Goal: Information Seeking & Learning: Learn about a topic

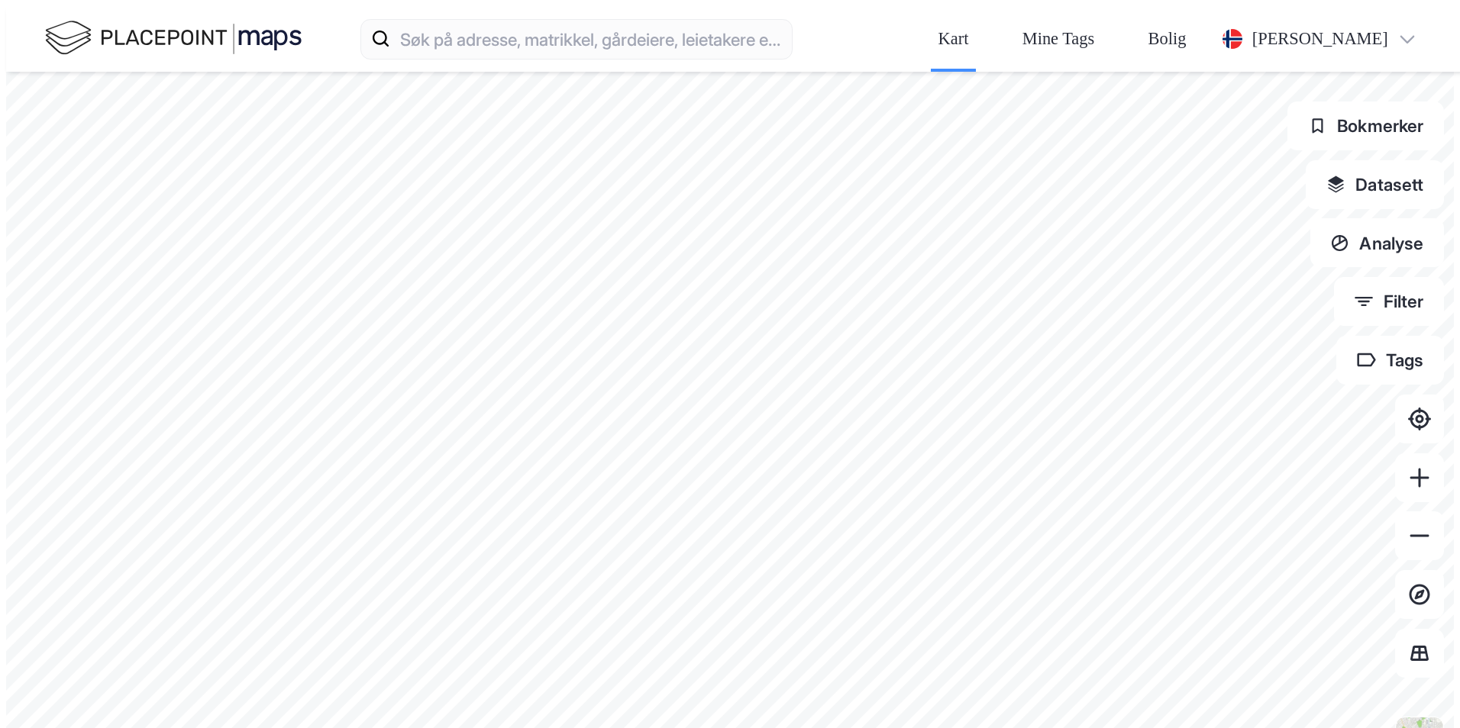
click at [374, 7] on div "Kart Mine Tags Bolig [PERSON_NAME]" at bounding box center [736, 39] width 1460 height 66
click at [391, 24] on input at bounding box center [591, 39] width 400 height 49
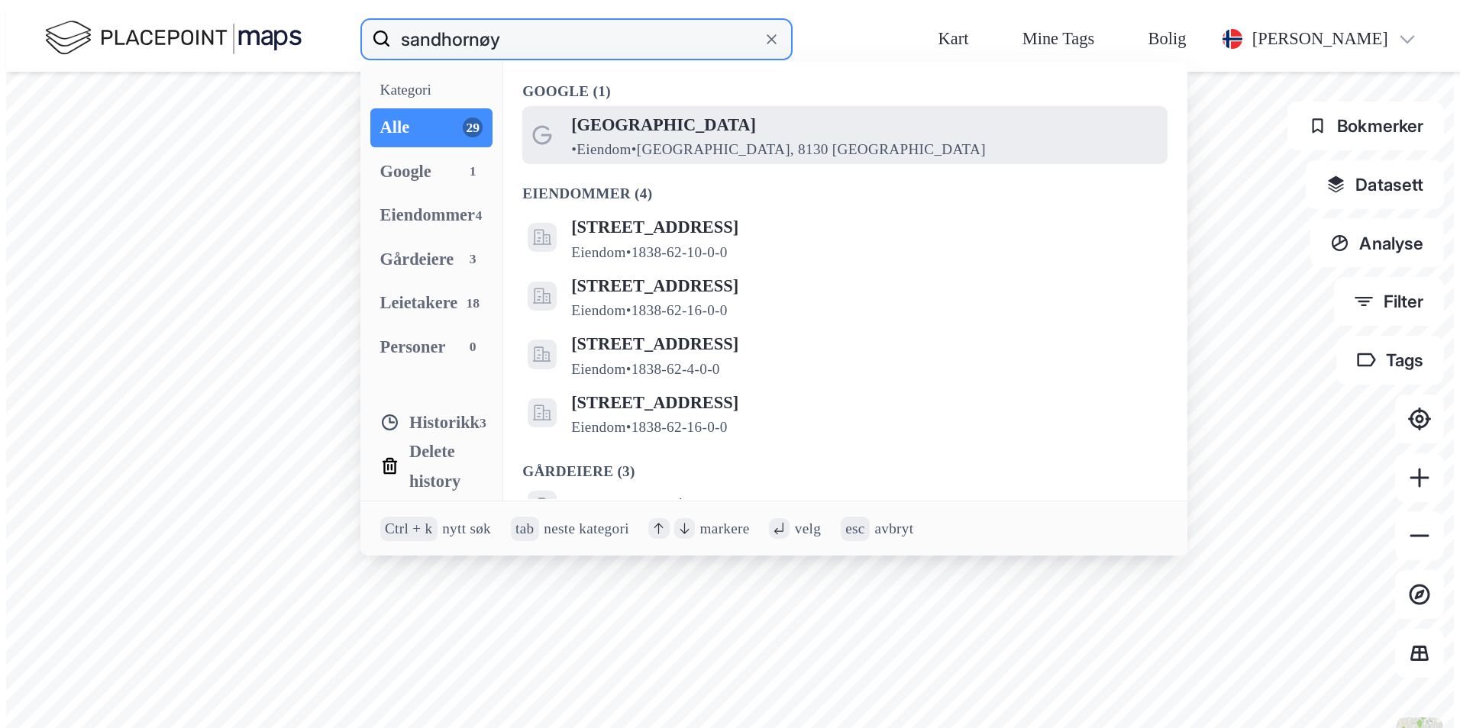
type input "sandhornøy"
click at [522, 107] on div "Sandhornøya • Eiendom • Sandhornøya, 8130 Sandhornøy" at bounding box center [844, 136] width 645 height 59
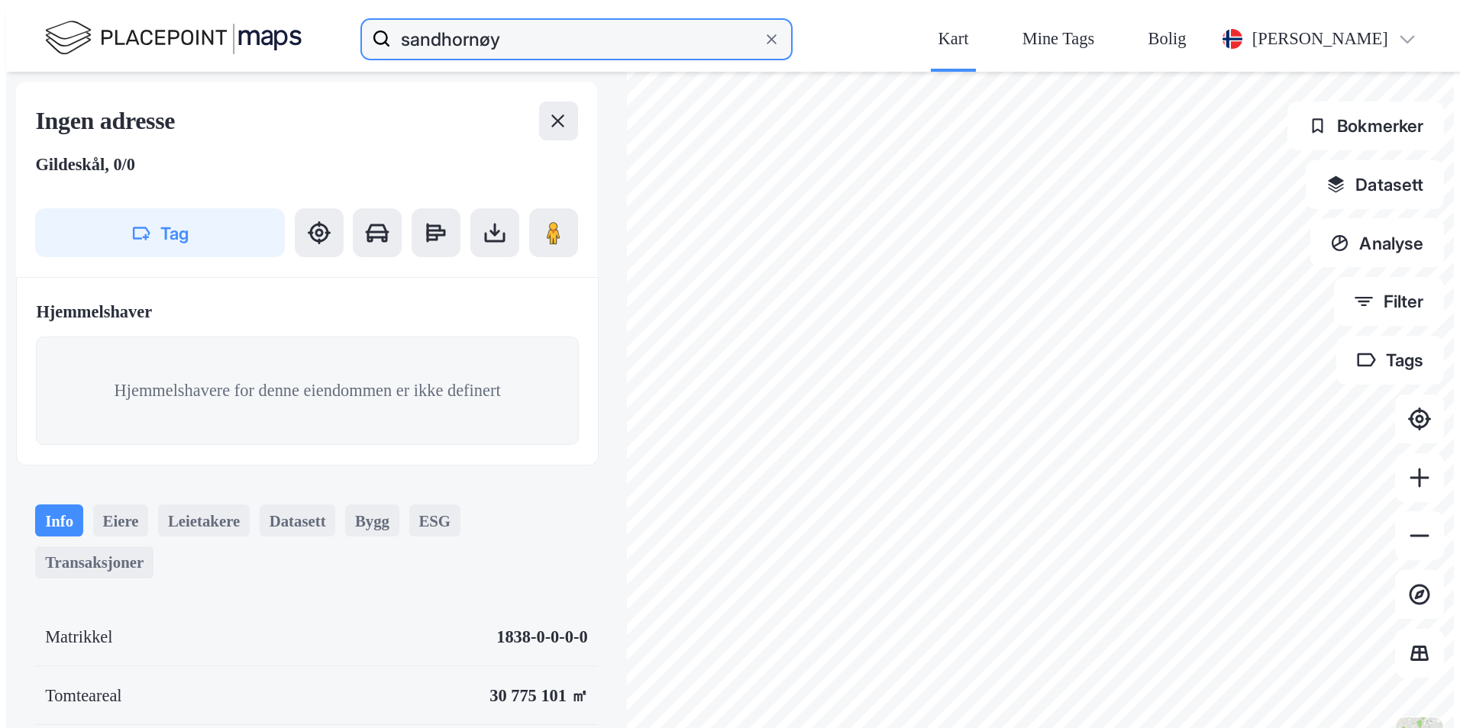
click at [391, 23] on input "sandhornøy" at bounding box center [576, 39] width 370 height 49
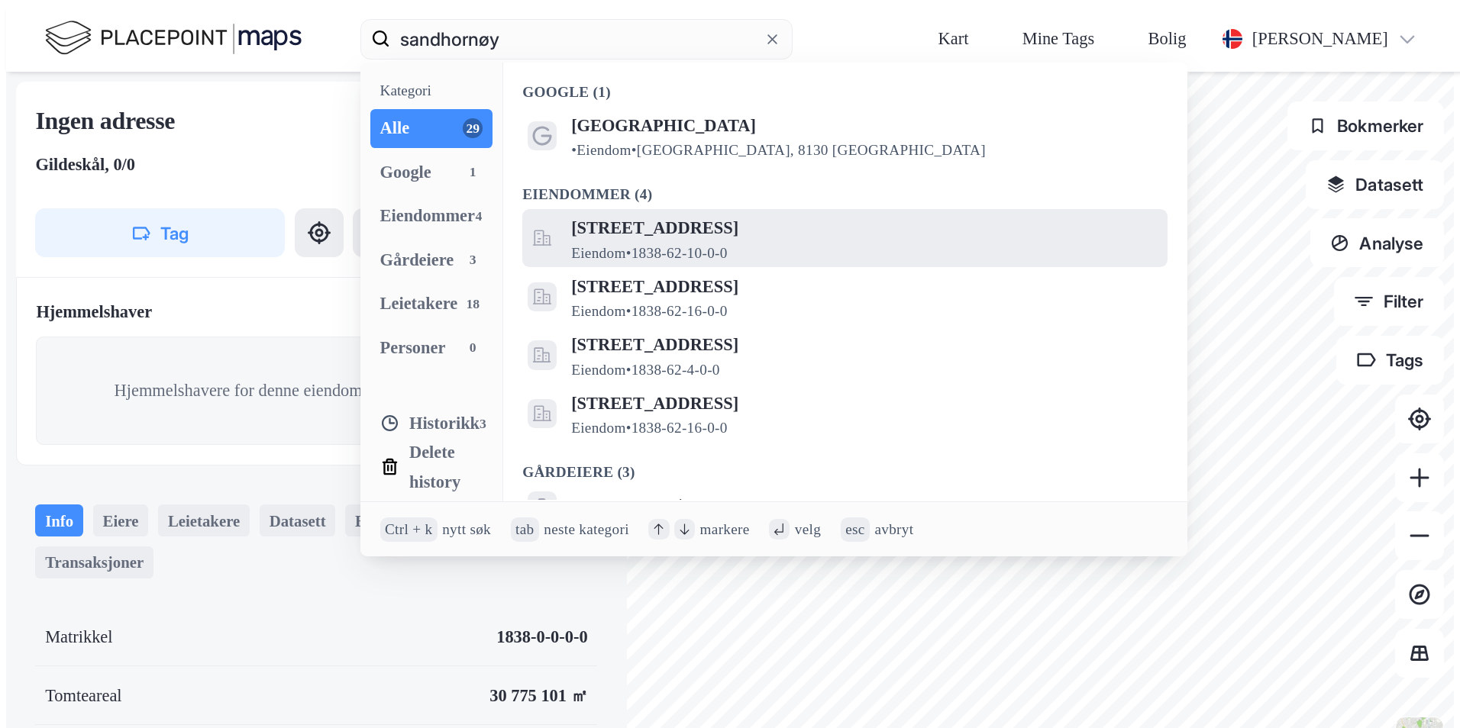
click at [571, 214] on span "[STREET_ADDRESS]" at bounding box center [864, 228] width 586 height 29
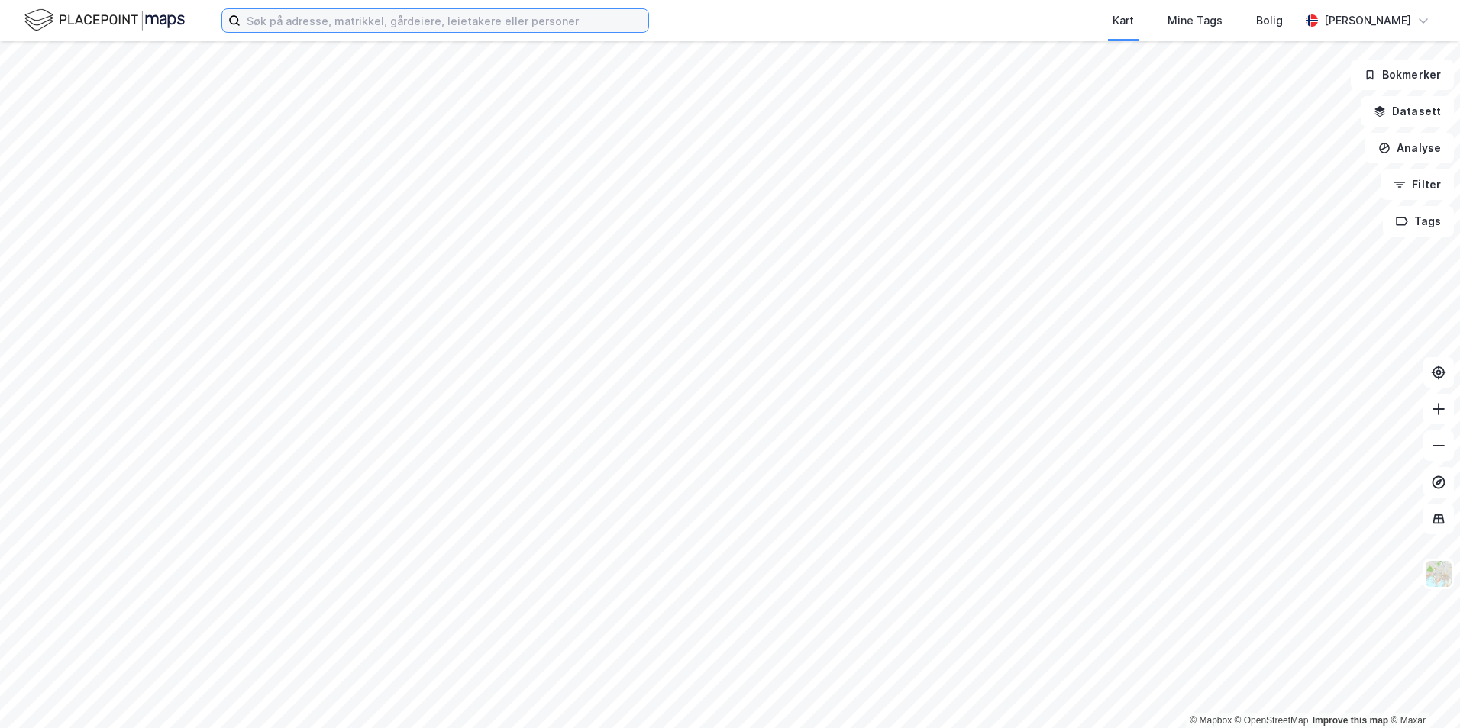
click at [358, 28] on input at bounding box center [444, 20] width 408 height 23
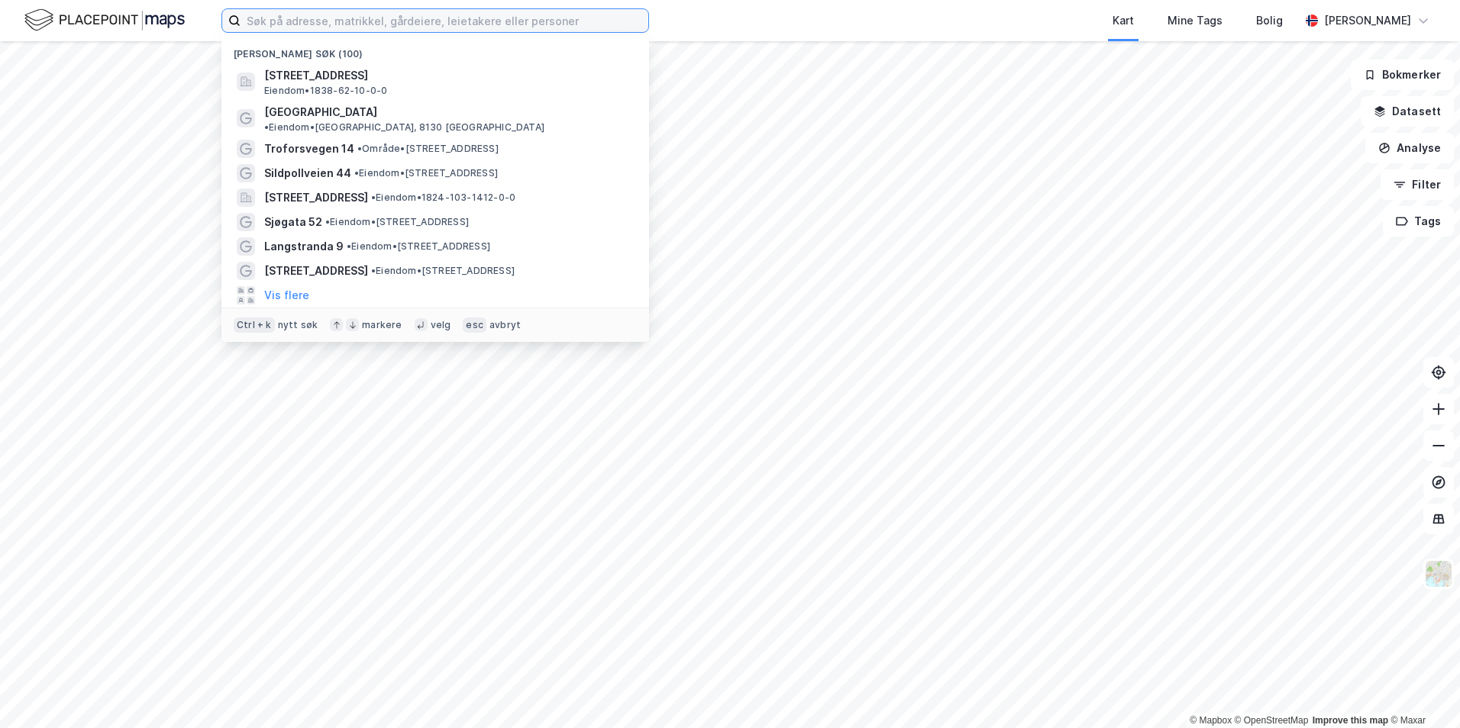
click at [253, 17] on input at bounding box center [444, 20] width 408 height 23
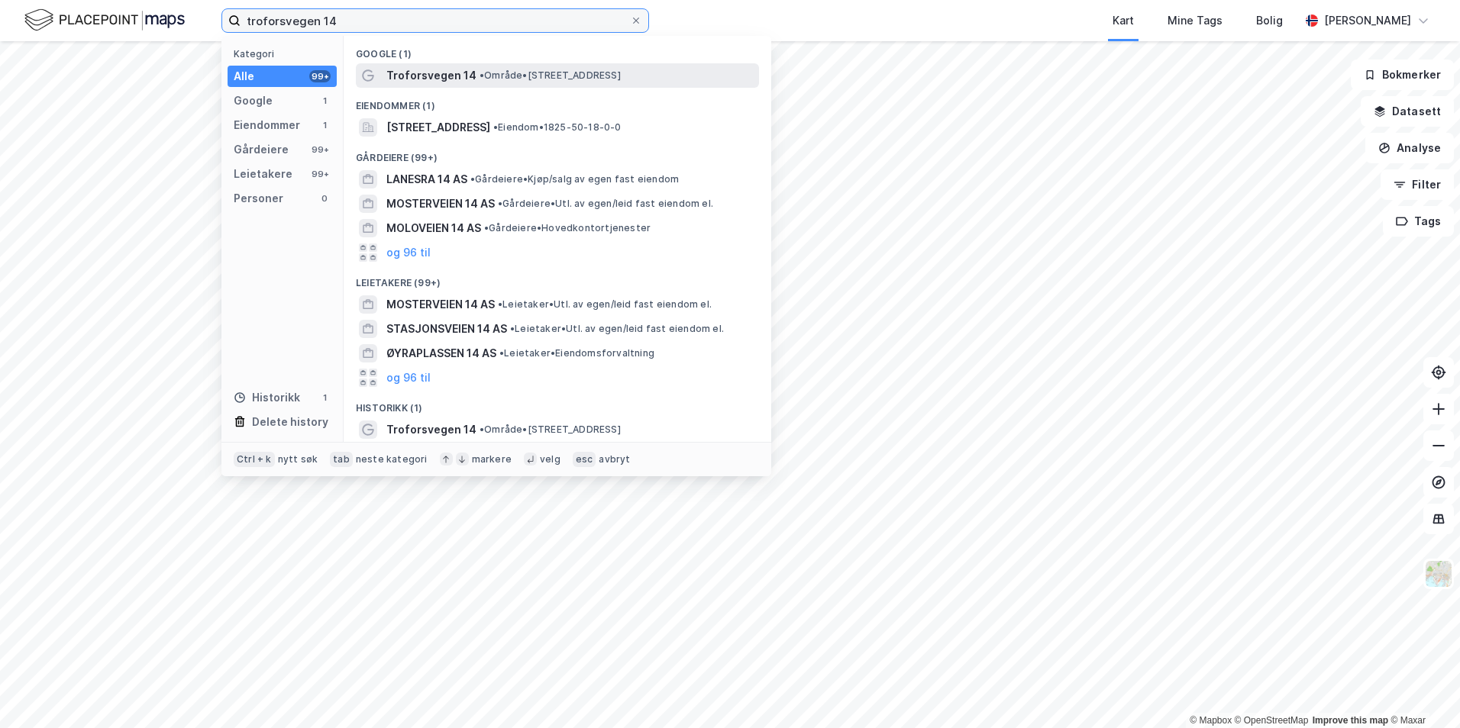
type input "troforsvegen 14"
click at [477, 82] on div "Troforsvegen 14 • Område • [STREET_ADDRESS]" at bounding box center [570, 75] width 369 height 18
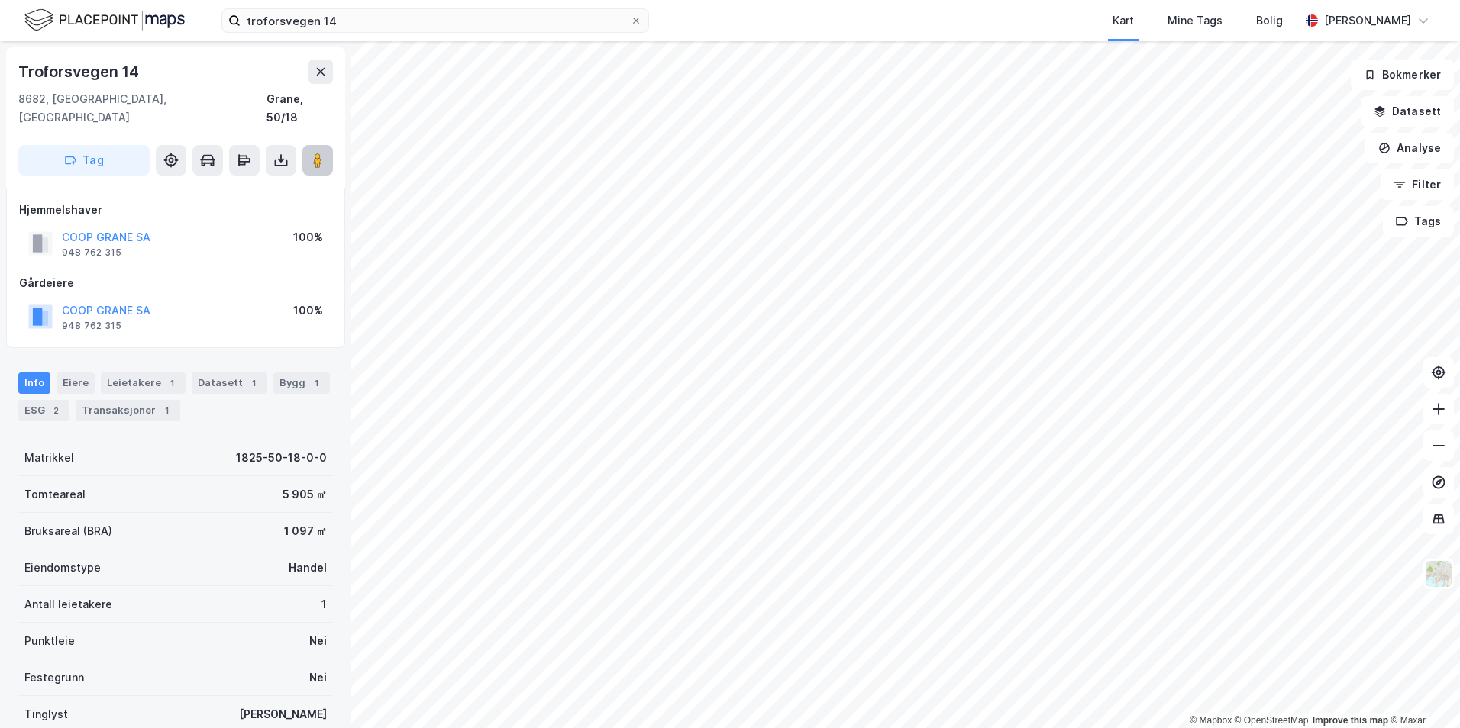
click at [322, 153] on image at bounding box center [317, 160] width 9 height 15
click at [284, 153] on icon at bounding box center [280, 160] width 15 height 15
click at [236, 209] on div "Last ned matrikkelrapport" at bounding box center [224, 215] width 126 height 12
click at [245, 209] on div "Last ned matrikkelrapport" at bounding box center [224, 215] width 126 height 12
click at [288, 373] on div "Bygg 1" at bounding box center [301, 383] width 56 height 21
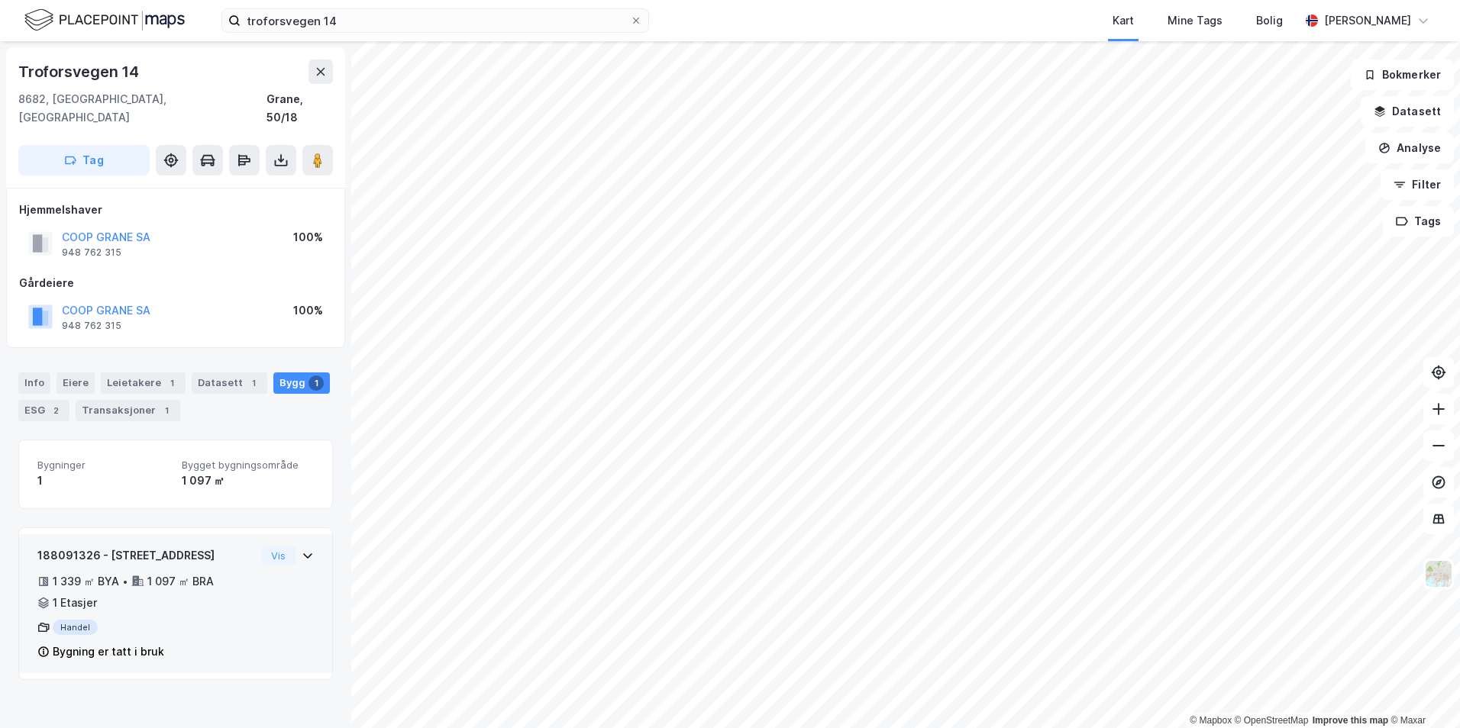
click at [289, 547] on div "Vis" at bounding box center [287, 556] width 53 height 18
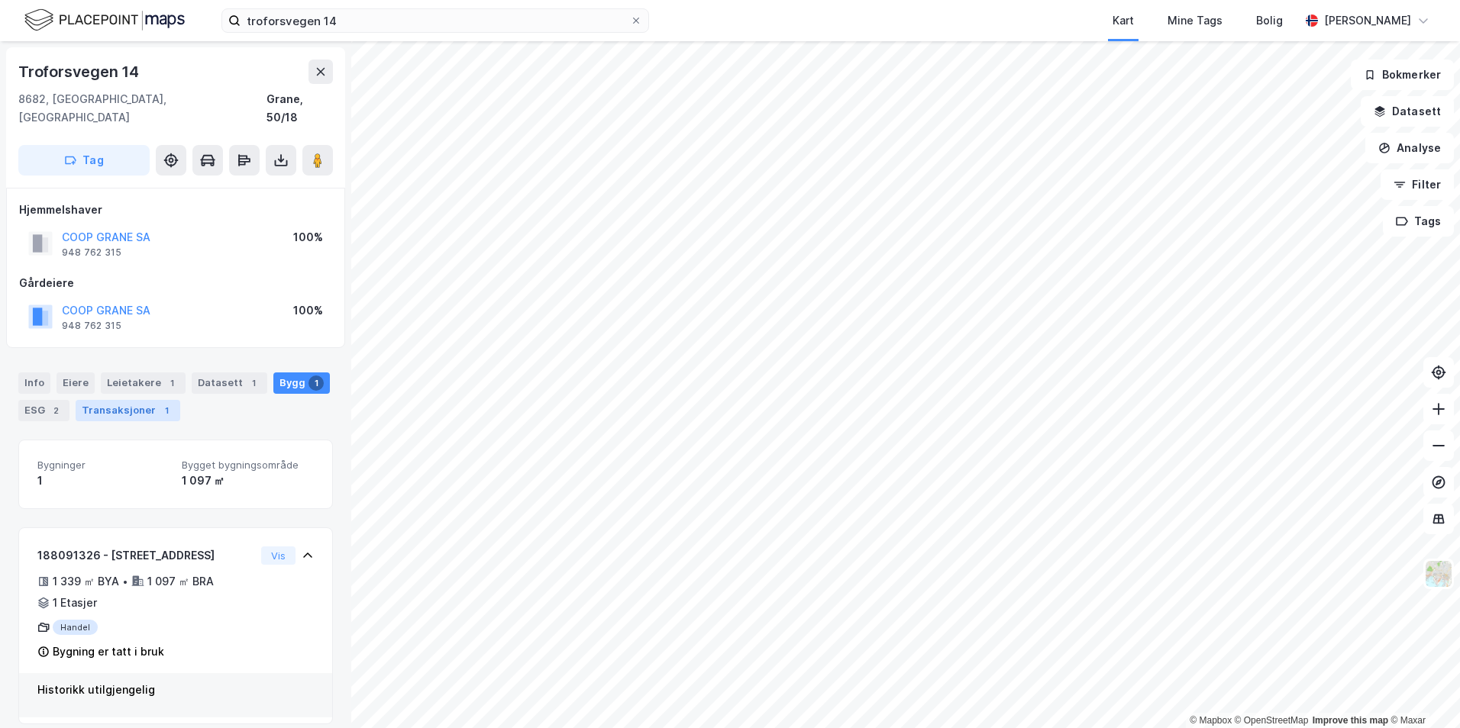
click at [111, 400] on div "Transaksjoner 1" at bounding box center [128, 410] width 105 height 21
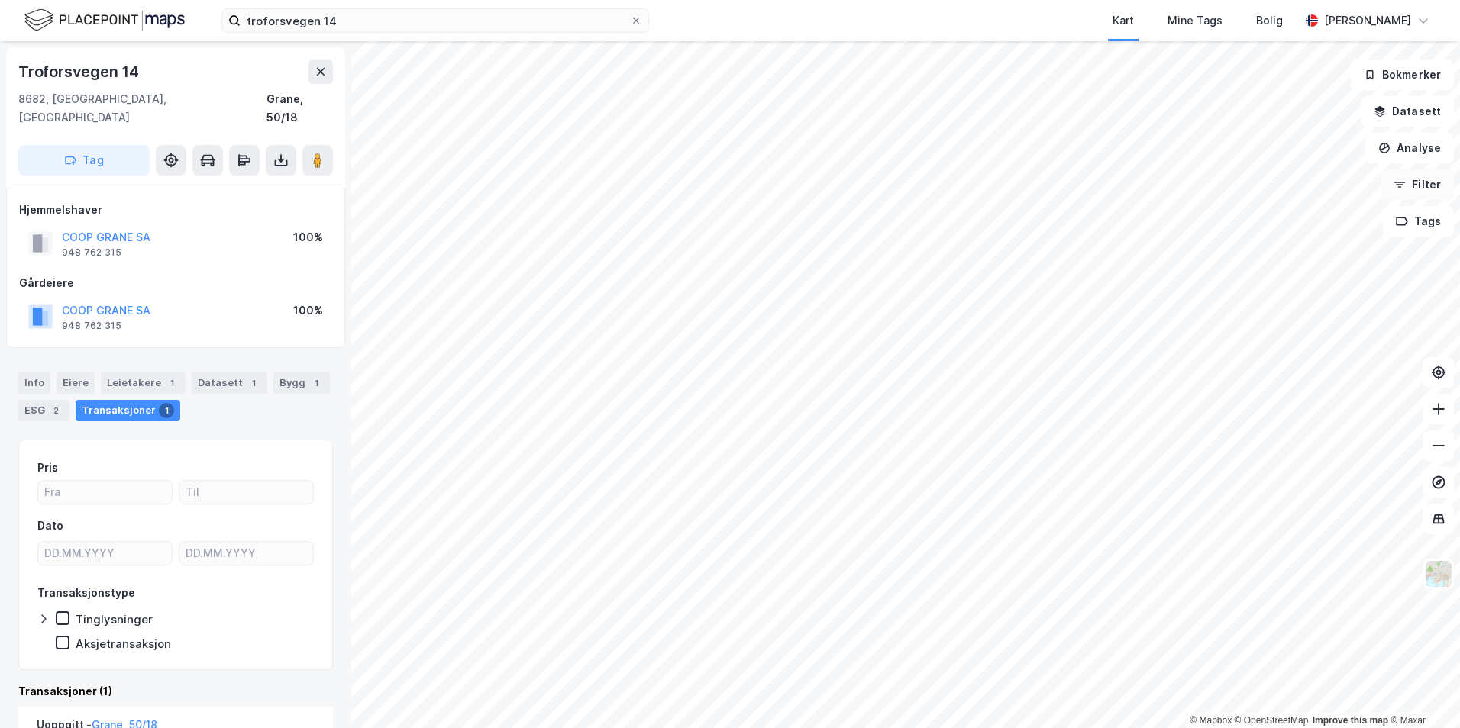
click at [1422, 188] on button "Filter" at bounding box center [1416, 184] width 73 height 31
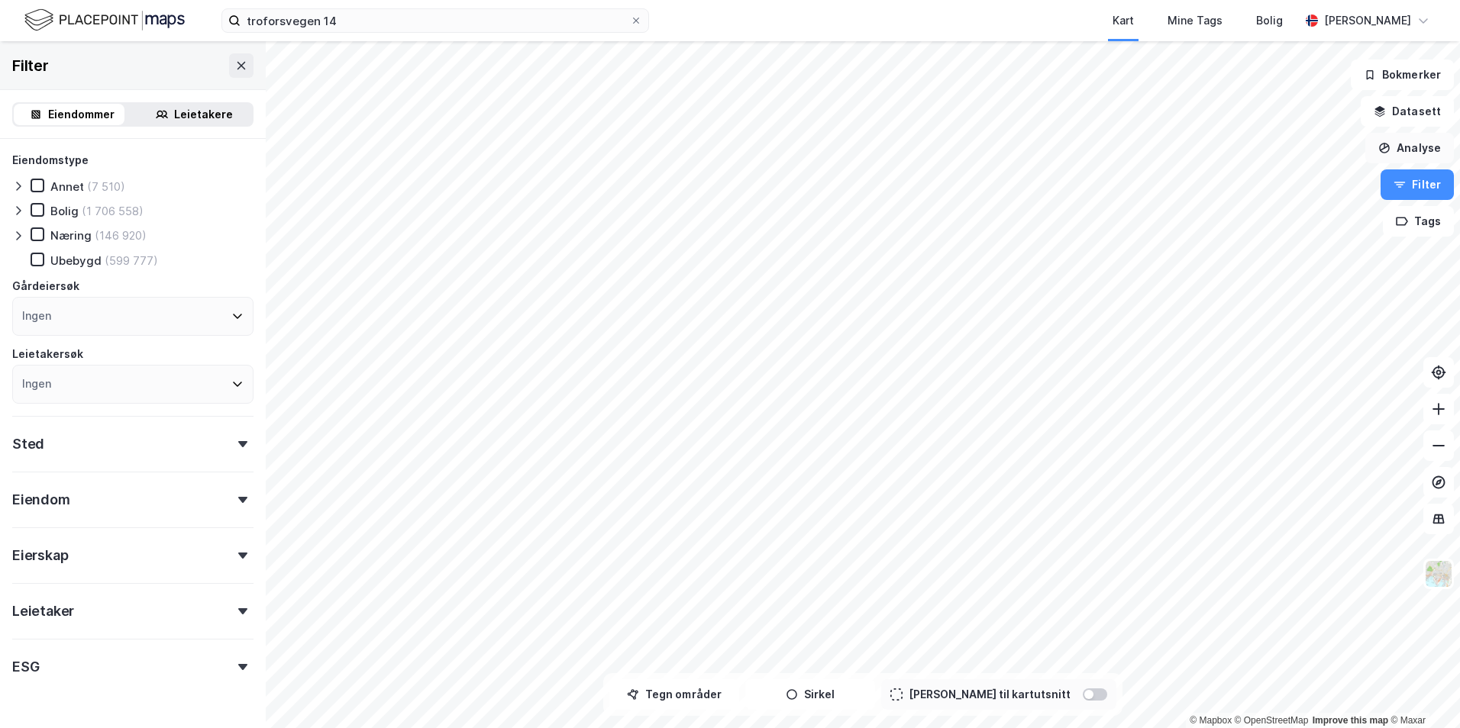
click at [1430, 142] on button "Analyse" at bounding box center [1409, 148] width 89 height 31
click at [1404, 110] on button "Datasett" at bounding box center [1406, 111] width 93 height 31
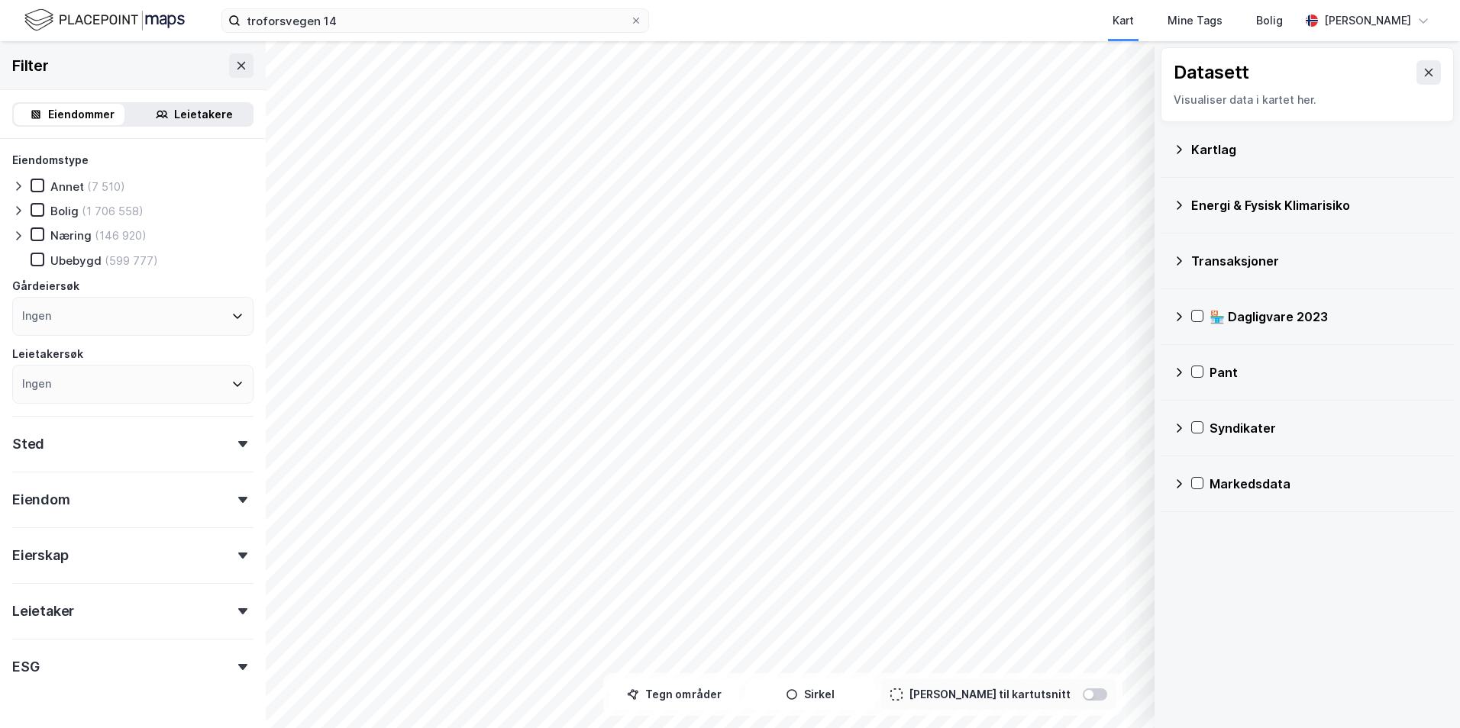
click at [1211, 477] on div "Markedsdata" at bounding box center [1325, 484] width 232 height 18
click at [1234, 553] on div "Leiekontrakter" at bounding box center [1335, 557] width 212 height 18
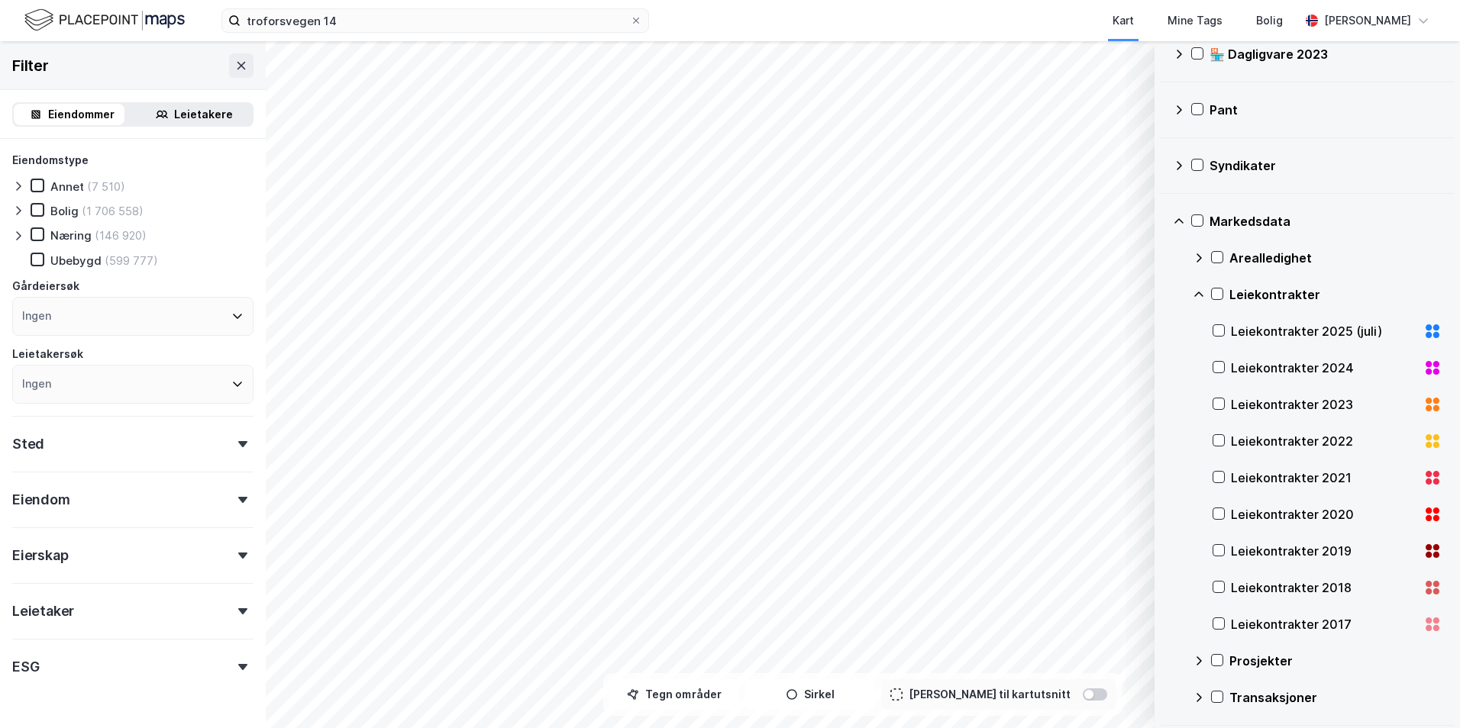
scroll to position [266, 0]
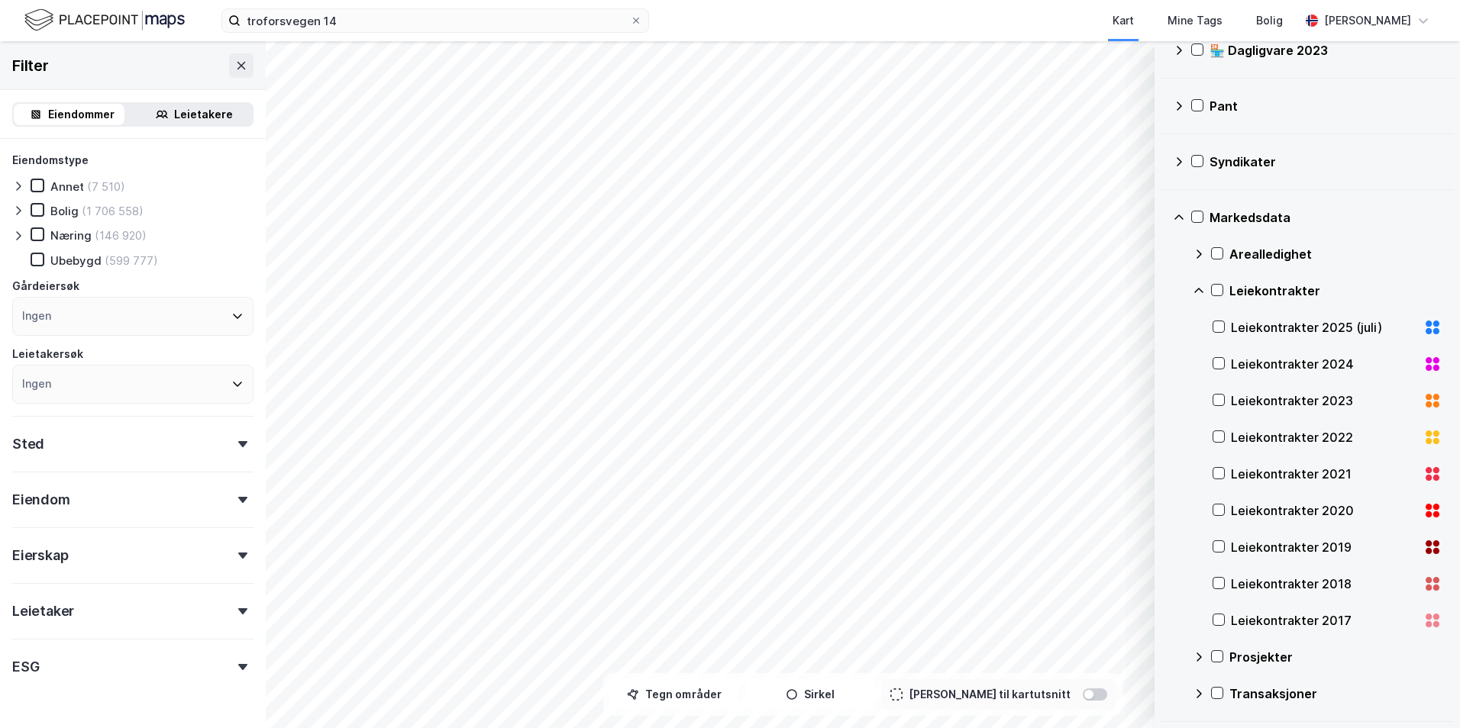
click at [1228, 253] on div "Arealledighet" at bounding box center [1316, 254] width 249 height 37
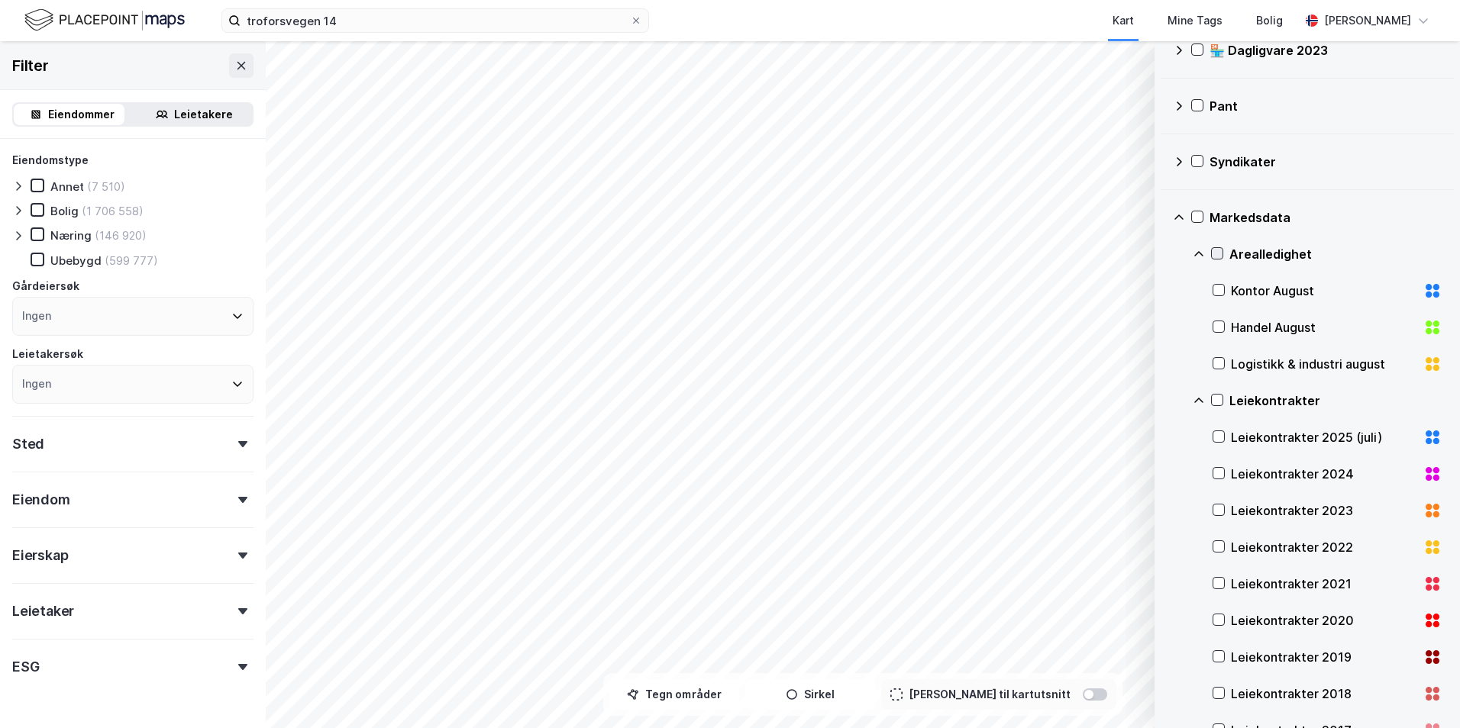
click at [1217, 250] on icon at bounding box center [1216, 253] width 11 height 11
click at [235, 63] on icon at bounding box center [241, 66] width 12 height 12
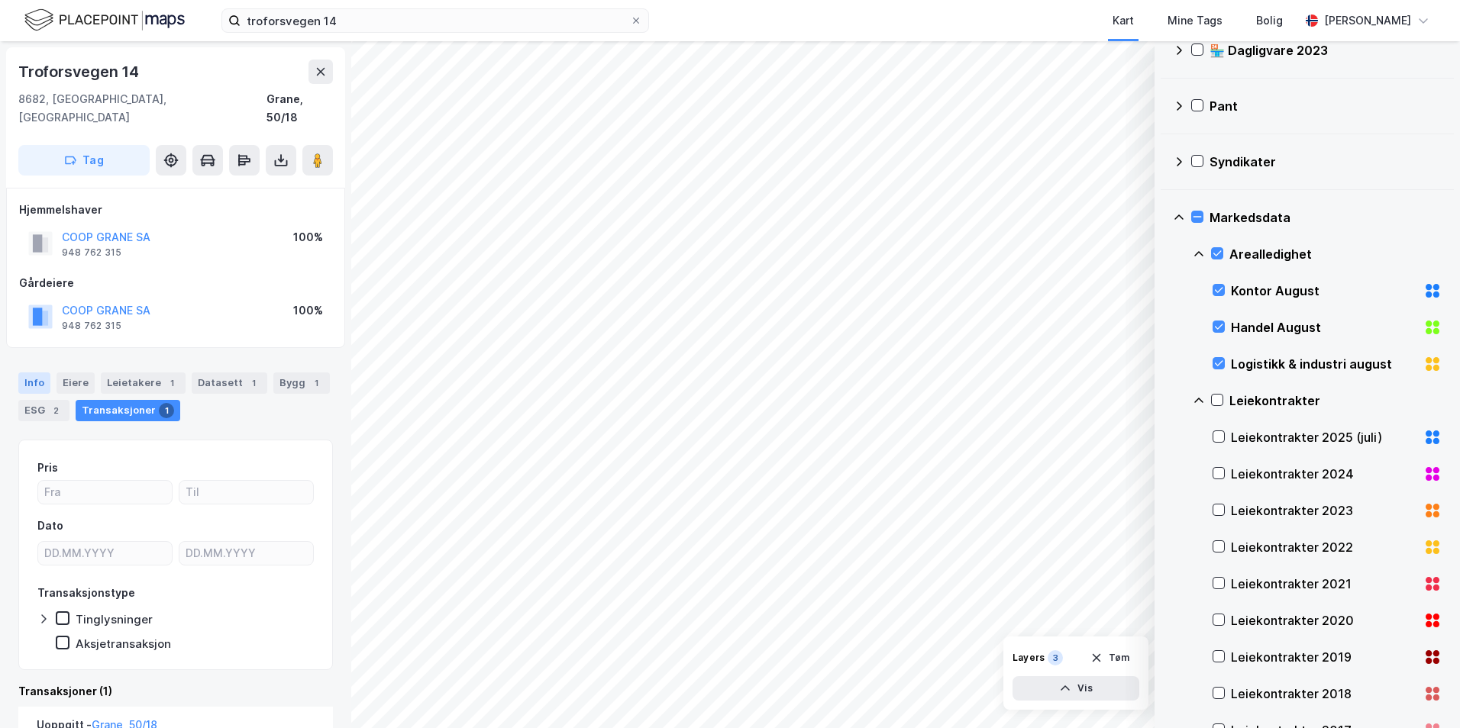
click at [33, 373] on div "Info" at bounding box center [34, 383] width 32 height 21
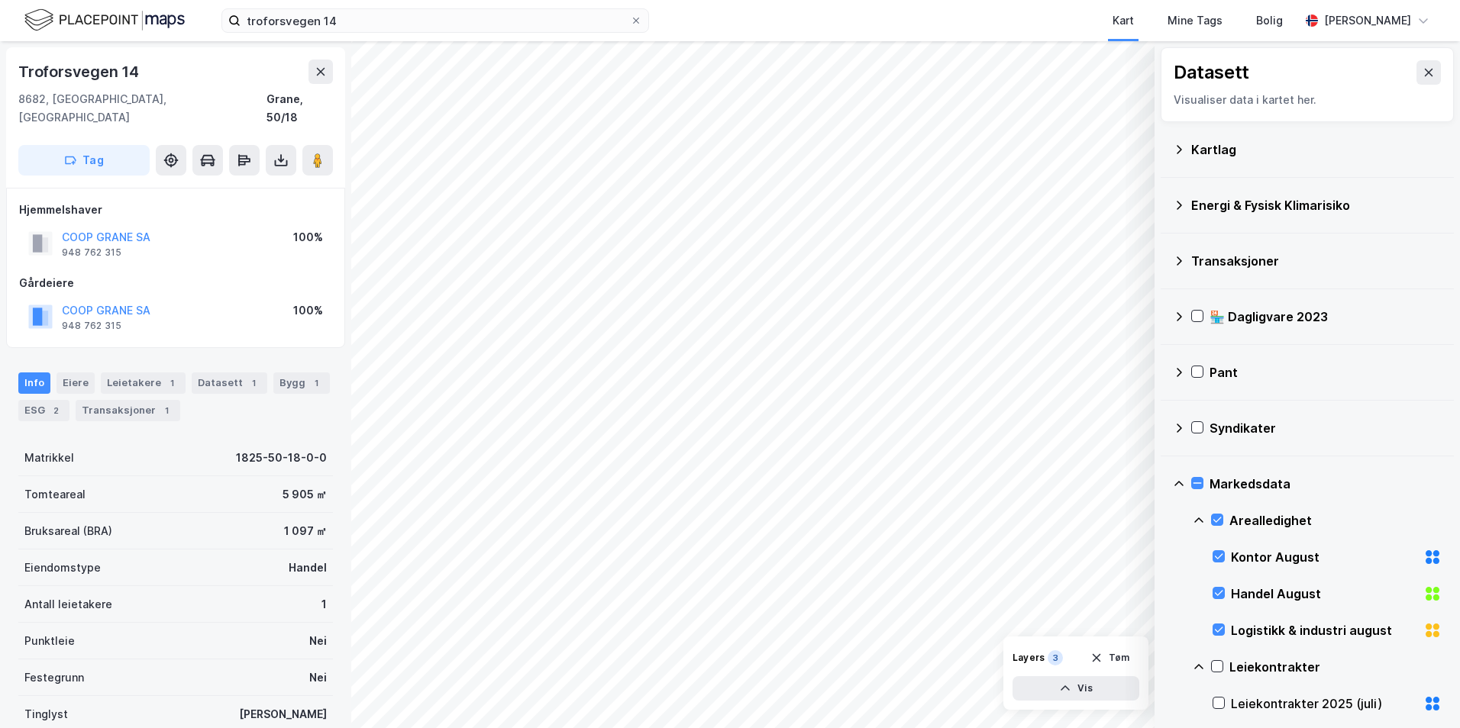
click at [1253, 261] on div "Transaksjoner" at bounding box center [1316, 261] width 250 height 18
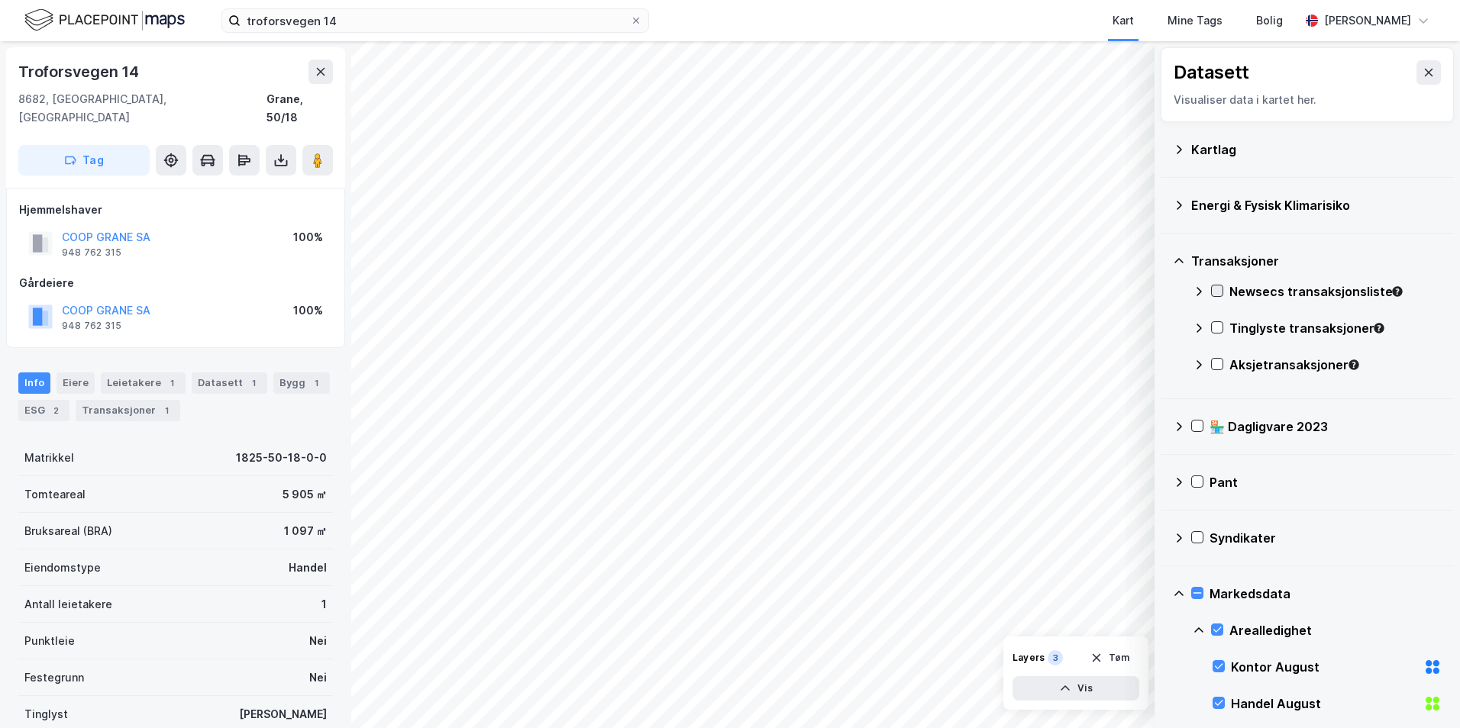
click at [1221, 292] on icon at bounding box center [1216, 291] width 11 height 11
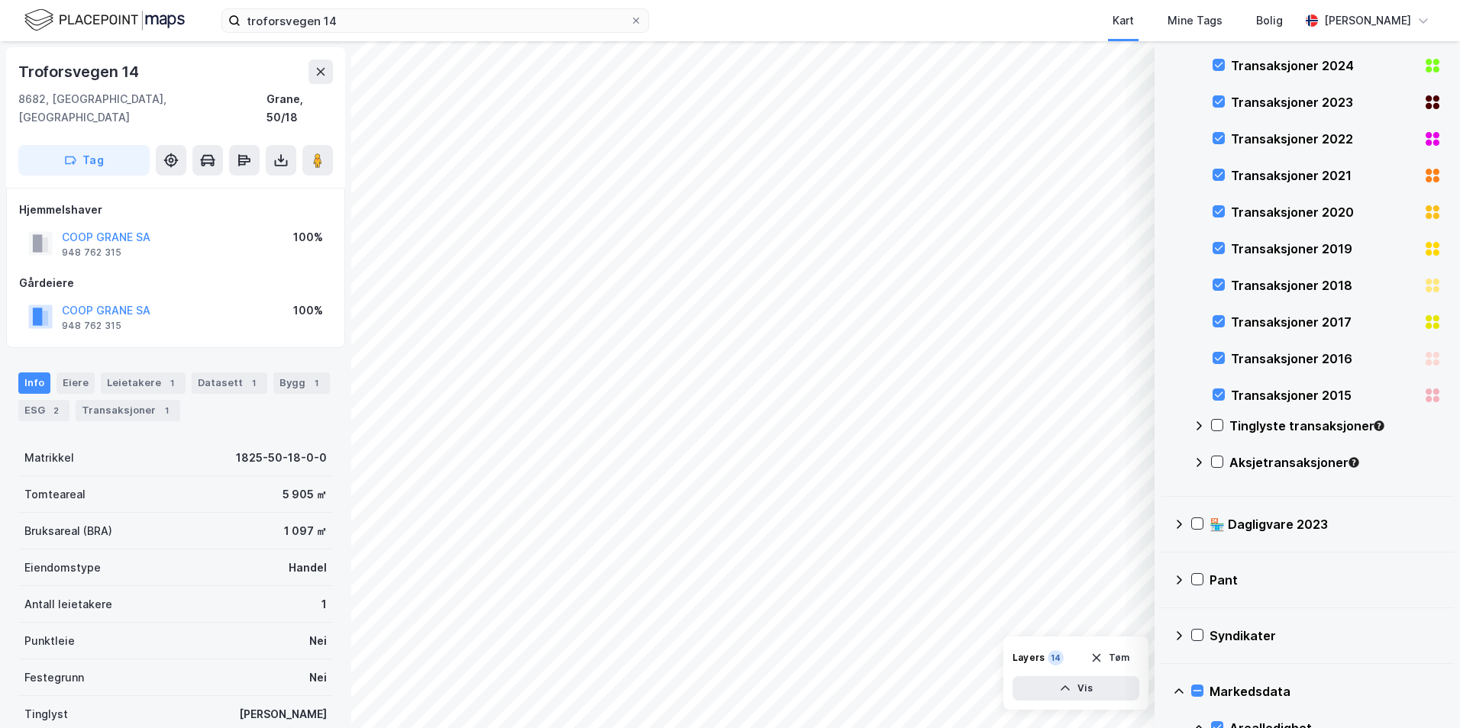
scroll to position [458, 0]
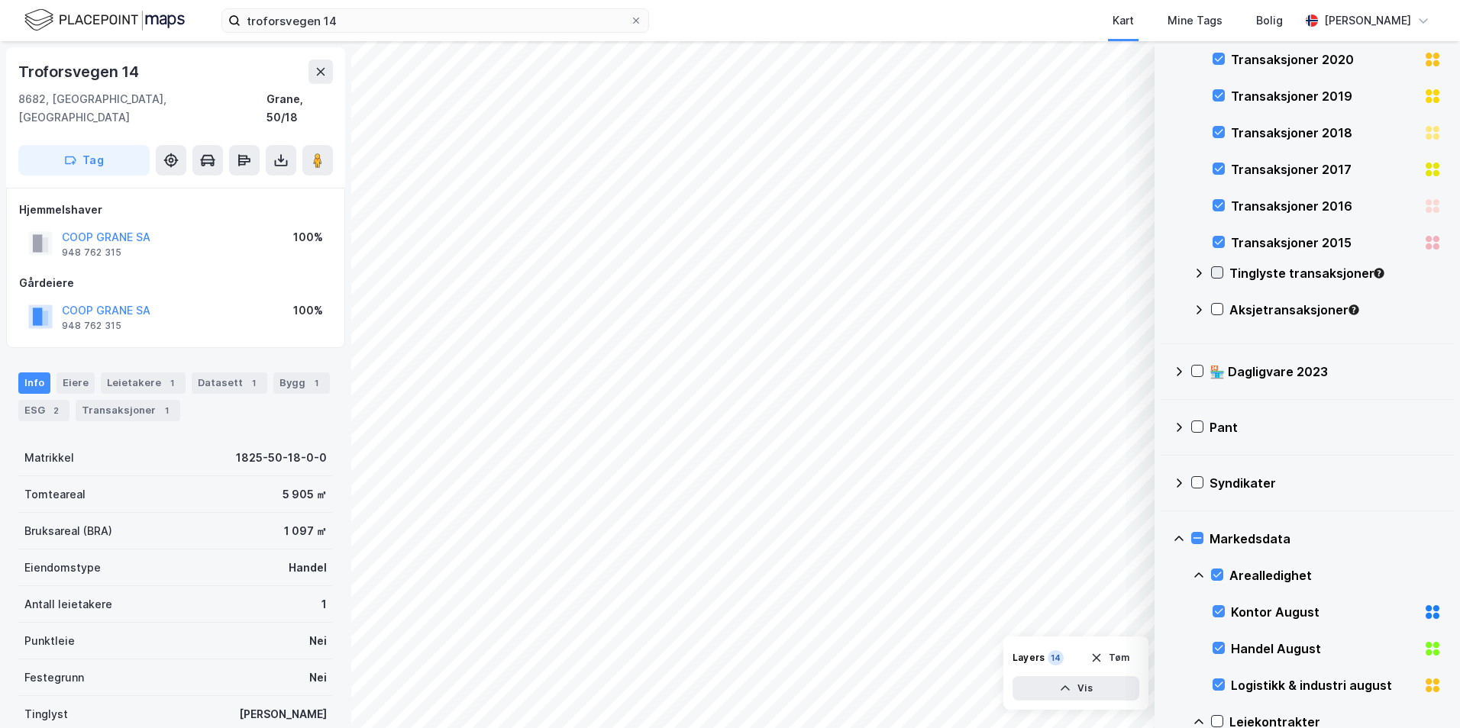
click at [1218, 273] on icon at bounding box center [1217, 272] width 8 height 5
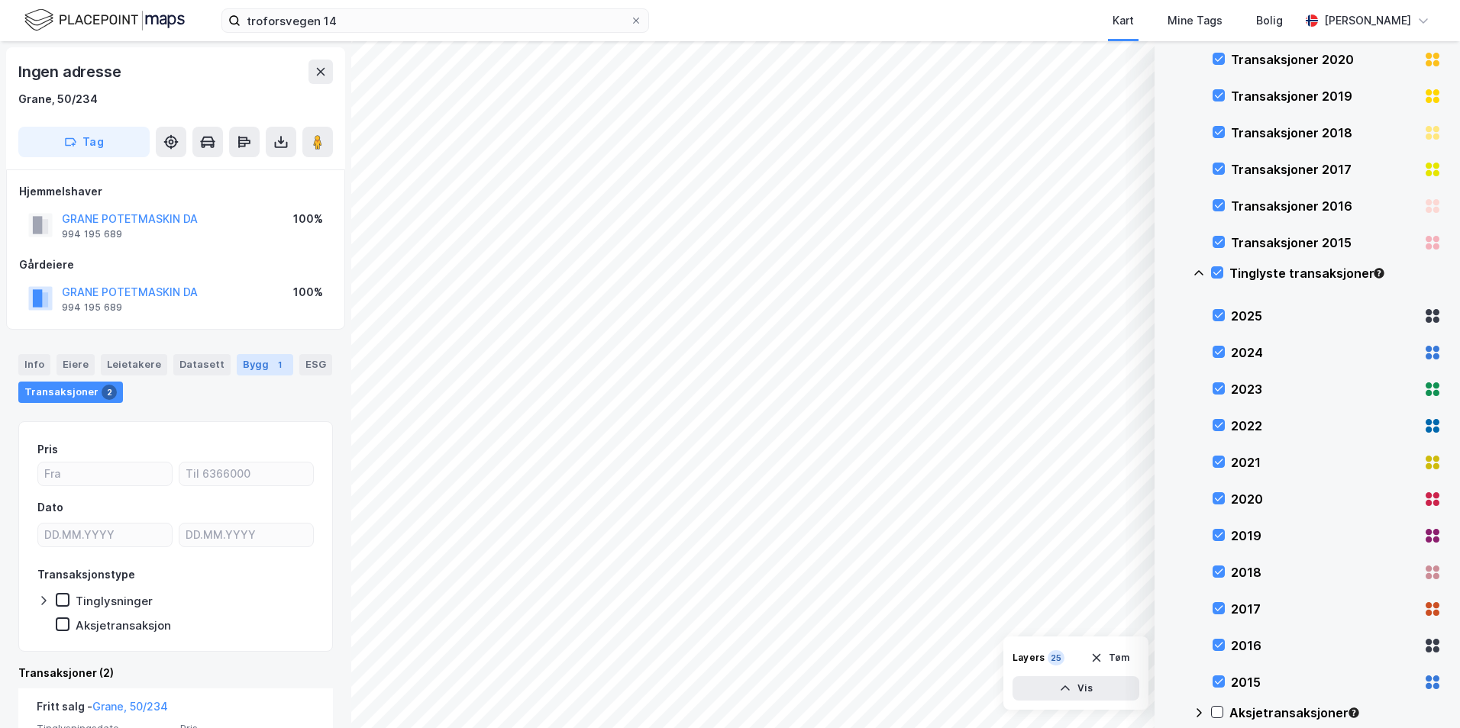
click at [272, 362] on div "1" at bounding box center [279, 364] width 15 height 15
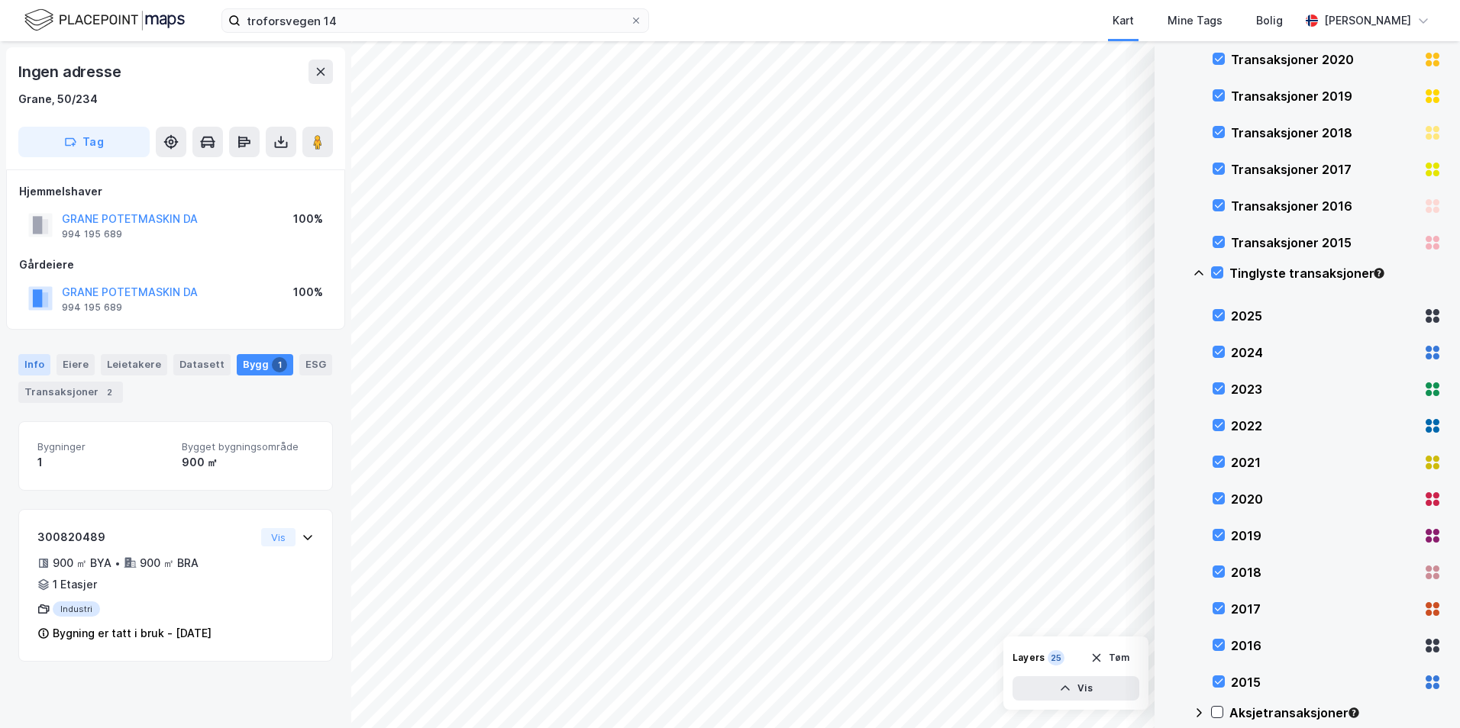
click at [39, 366] on div "Info" at bounding box center [34, 364] width 32 height 21
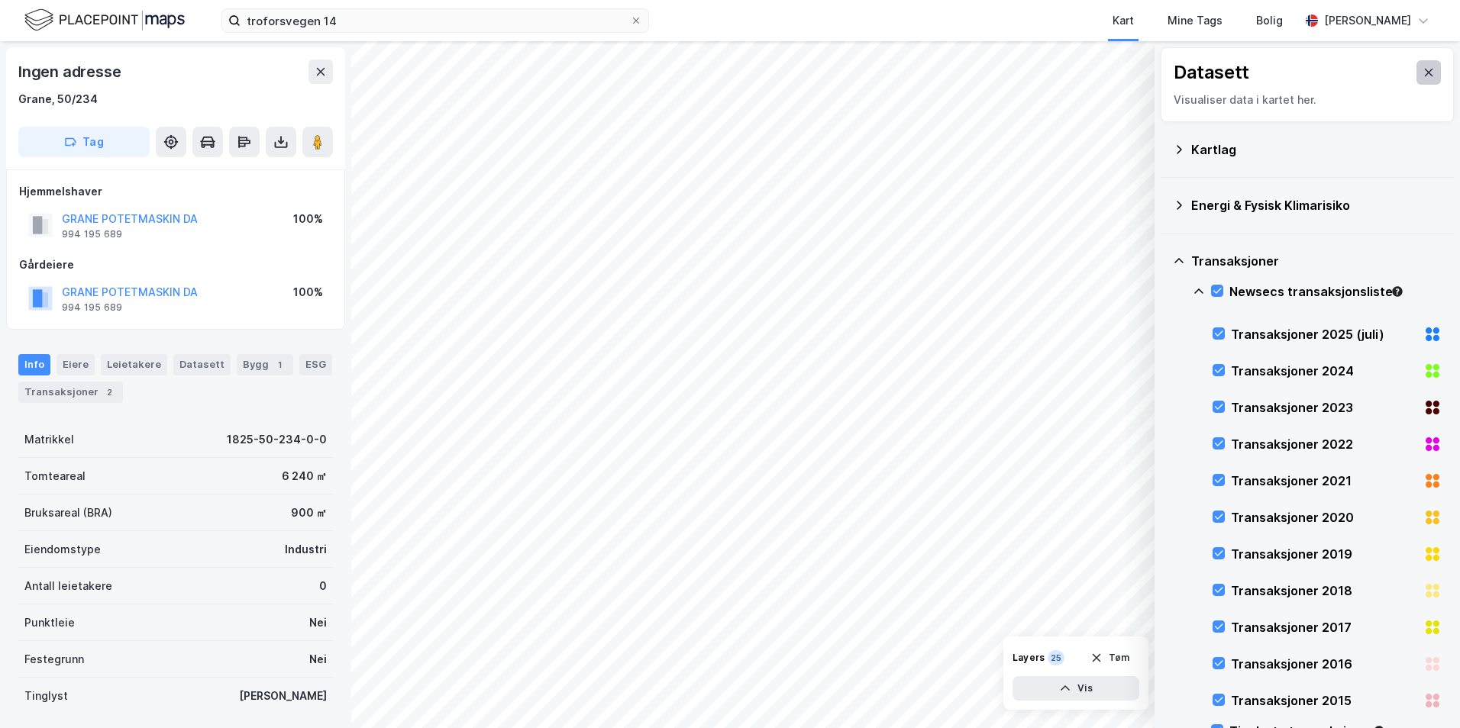
click at [1422, 76] on icon at bounding box center [1428, 72] width 12 height 12
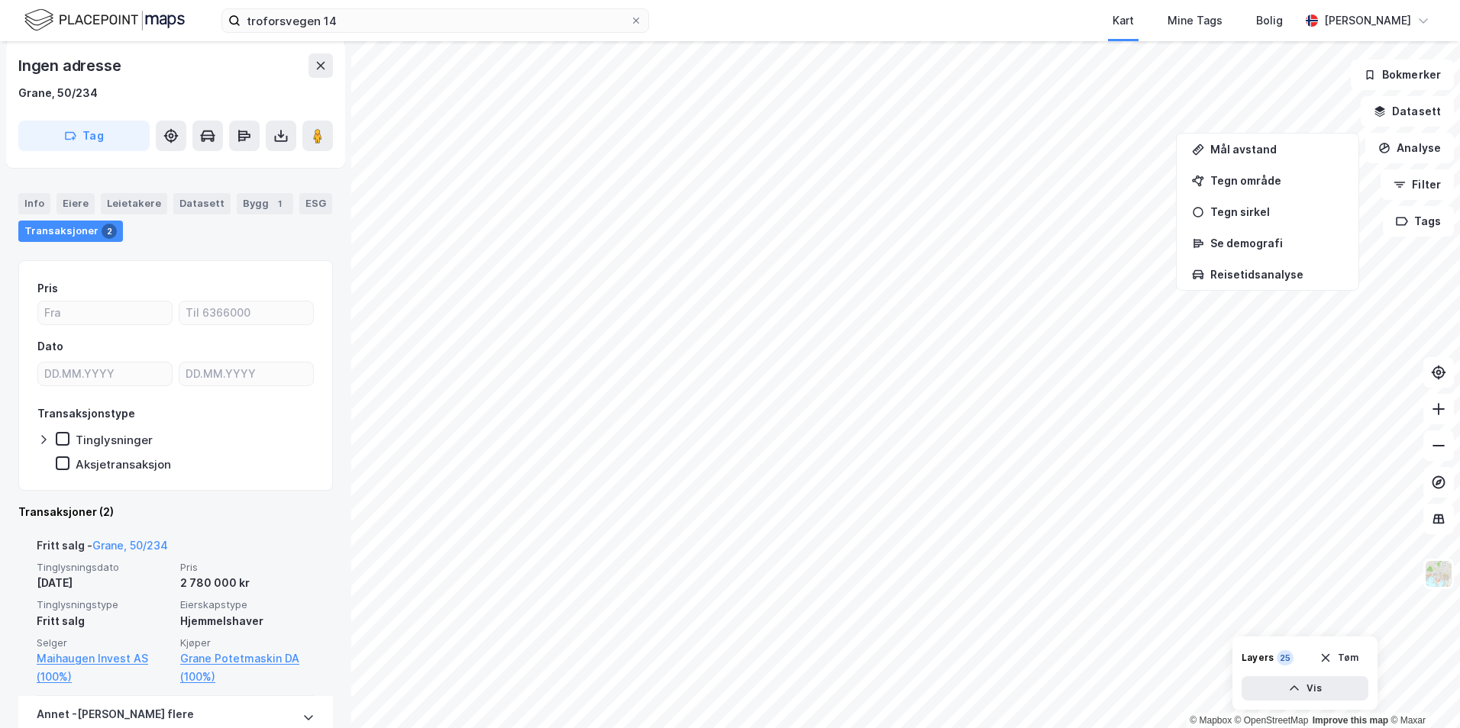
scroll to position [315, 0]
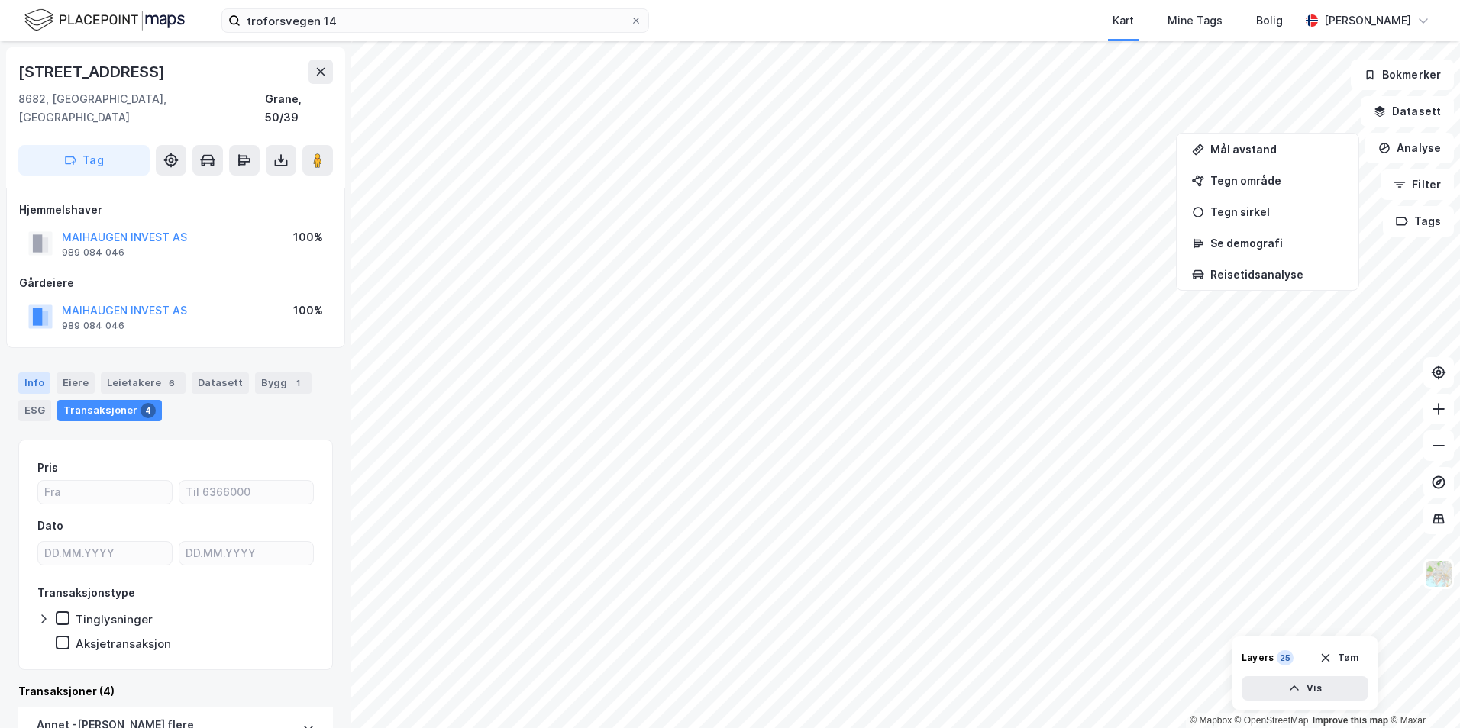
click at [40, 373] on div "Info" at bounding box center [34, 383] width 32 height 21
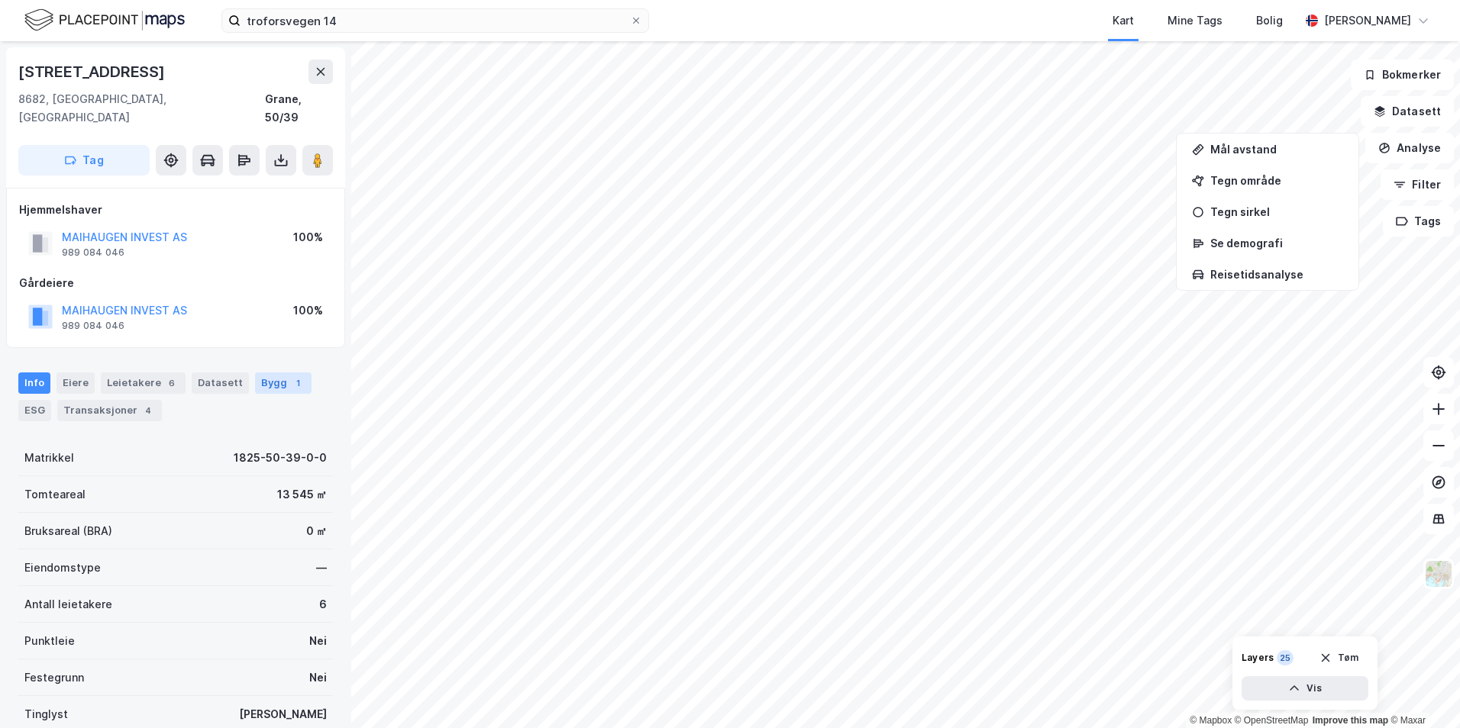
click at [272, 373] on div "Bygg 1" at bounding box center [283, 383] width 56 height 21
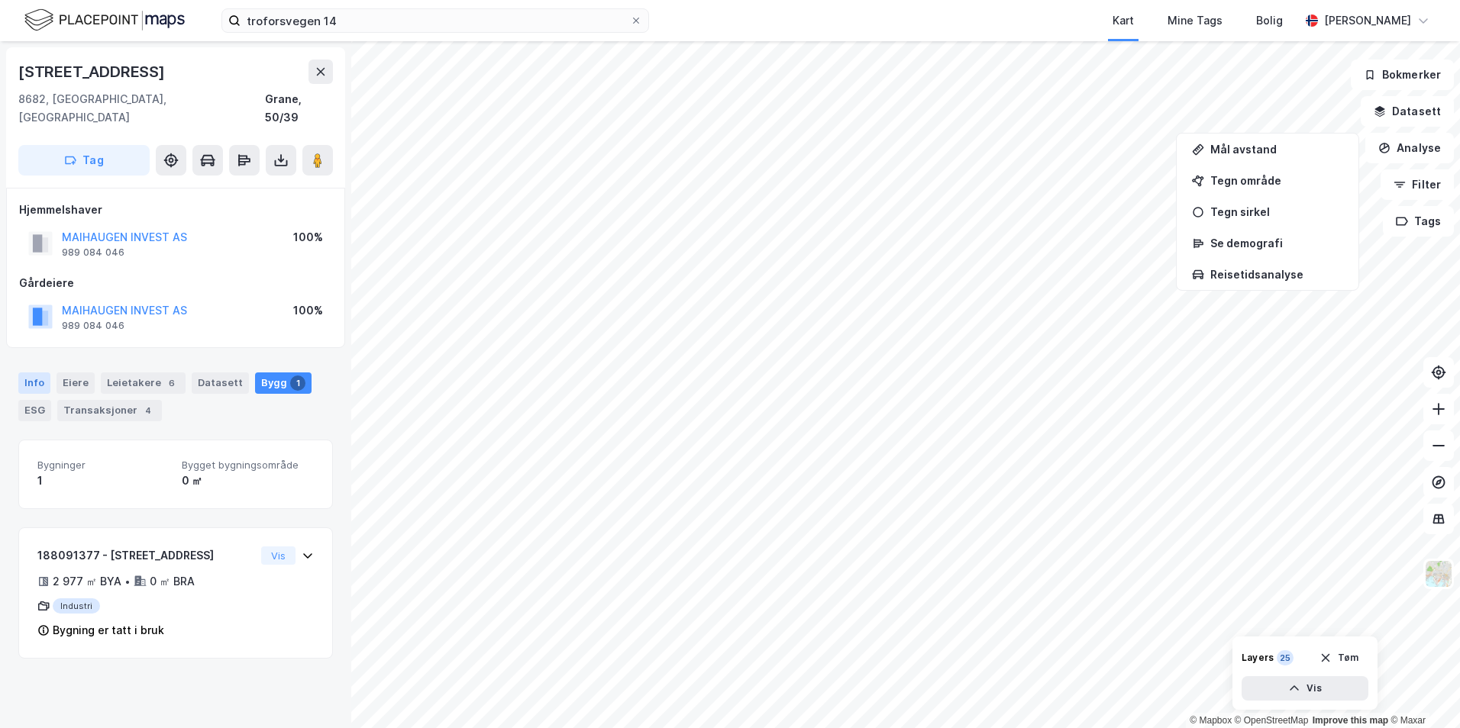
click at [36, 373] on div "Info" at bounding box center [34, 383] width 32 height 21
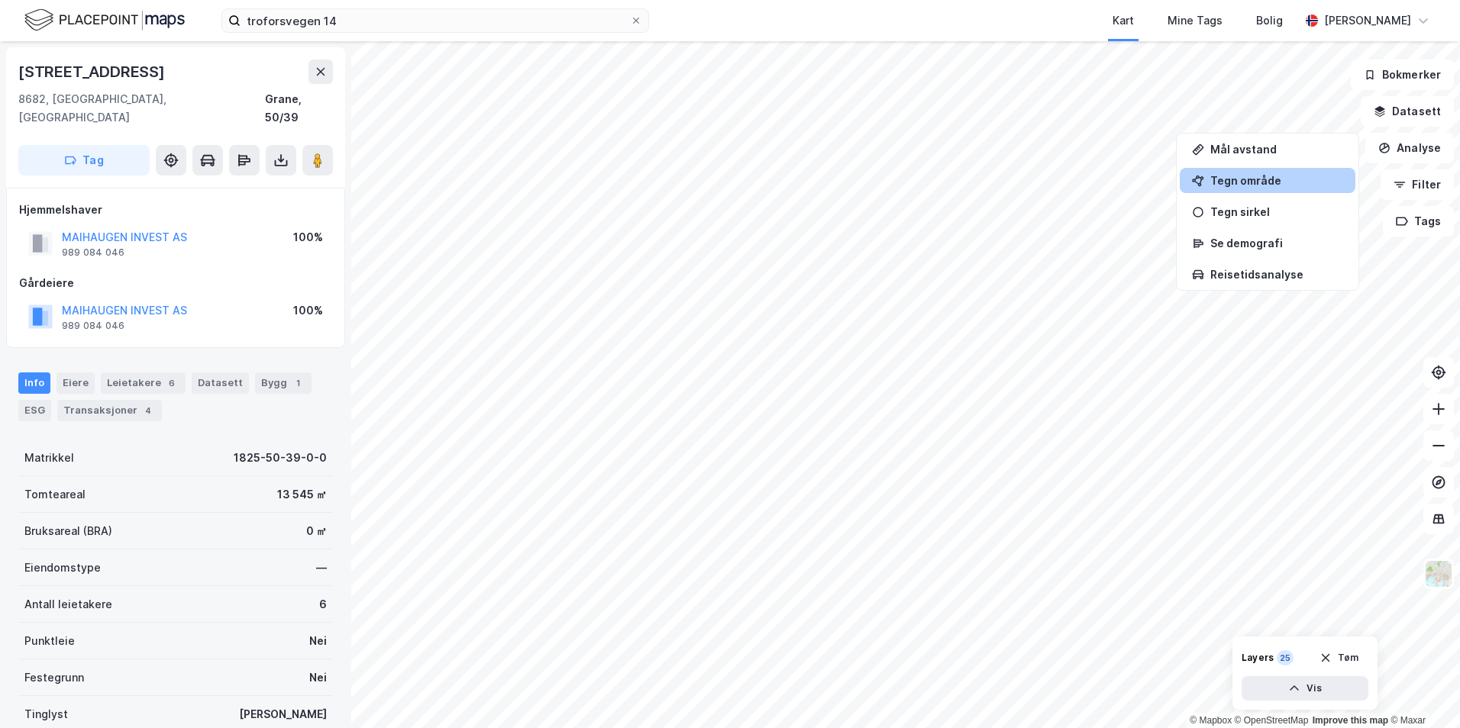
click at [1244, 182] on div "Tegn område" at bounding box center [1276, 180] width 133 height 13
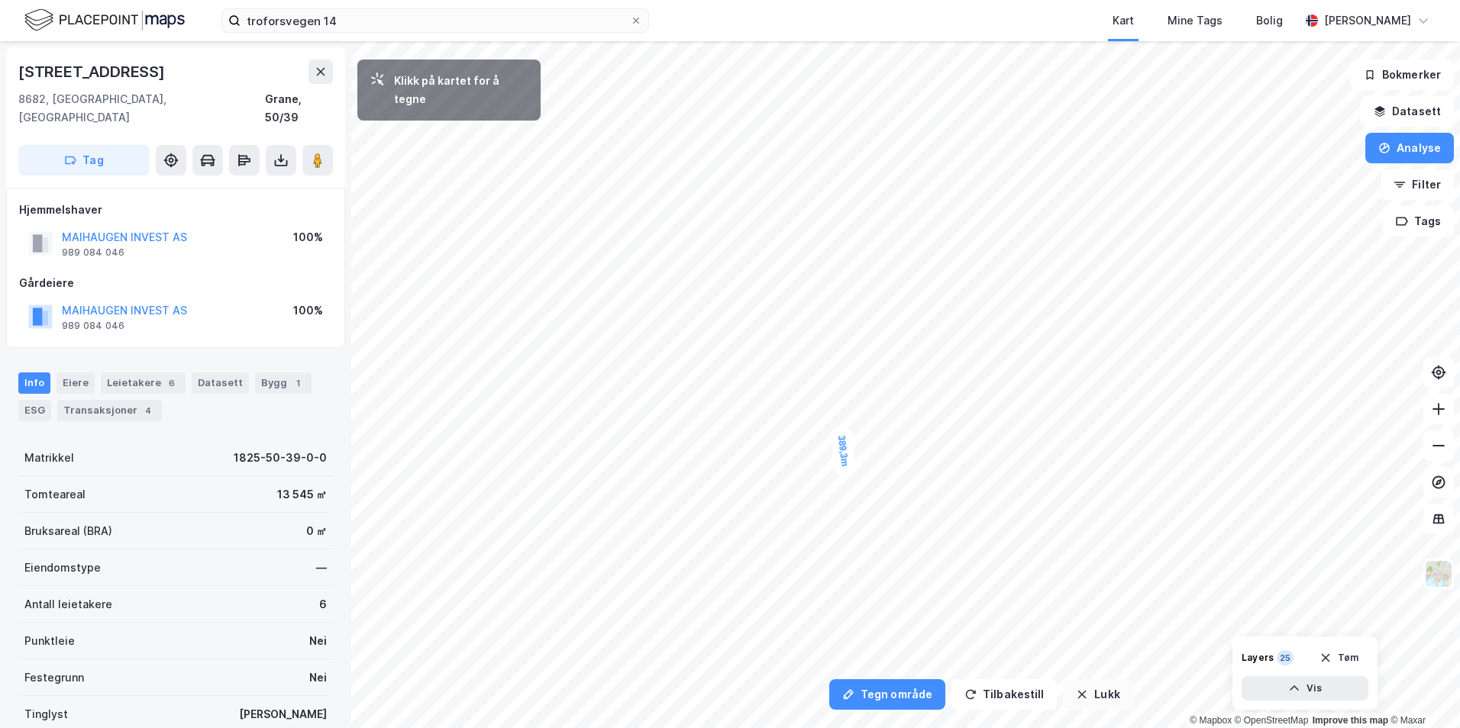
click at [1077, 689] on icon "button" at bounding box center [1082, 695] width 12 height 12
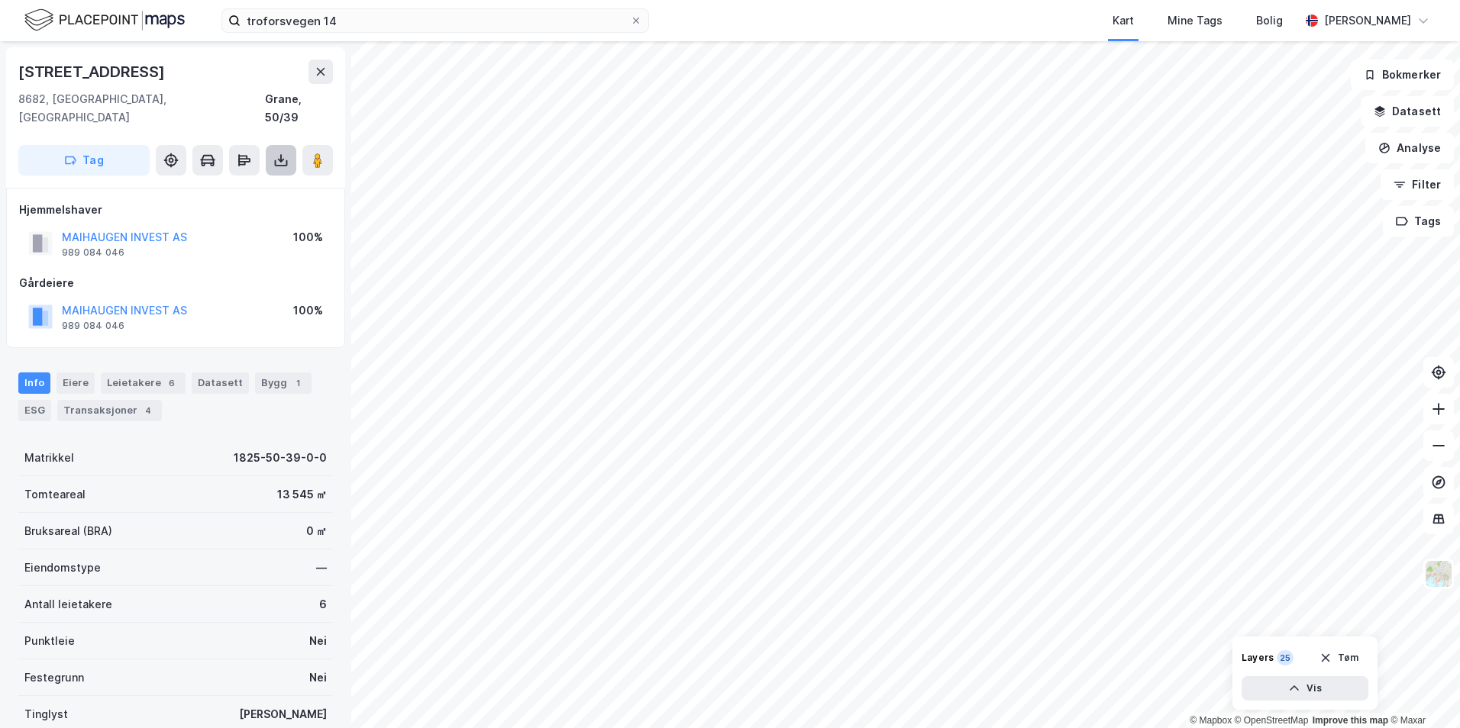
click at [285, 153] on icon at bounding box center [280, 160] width 15 height 15
click at [82, 145] on button "Tag" at bounding box center [83, 160] width 131 height 31
click at [1430, 182] on button "Filter" at bounding box center [1416, 184] width 73 height 31
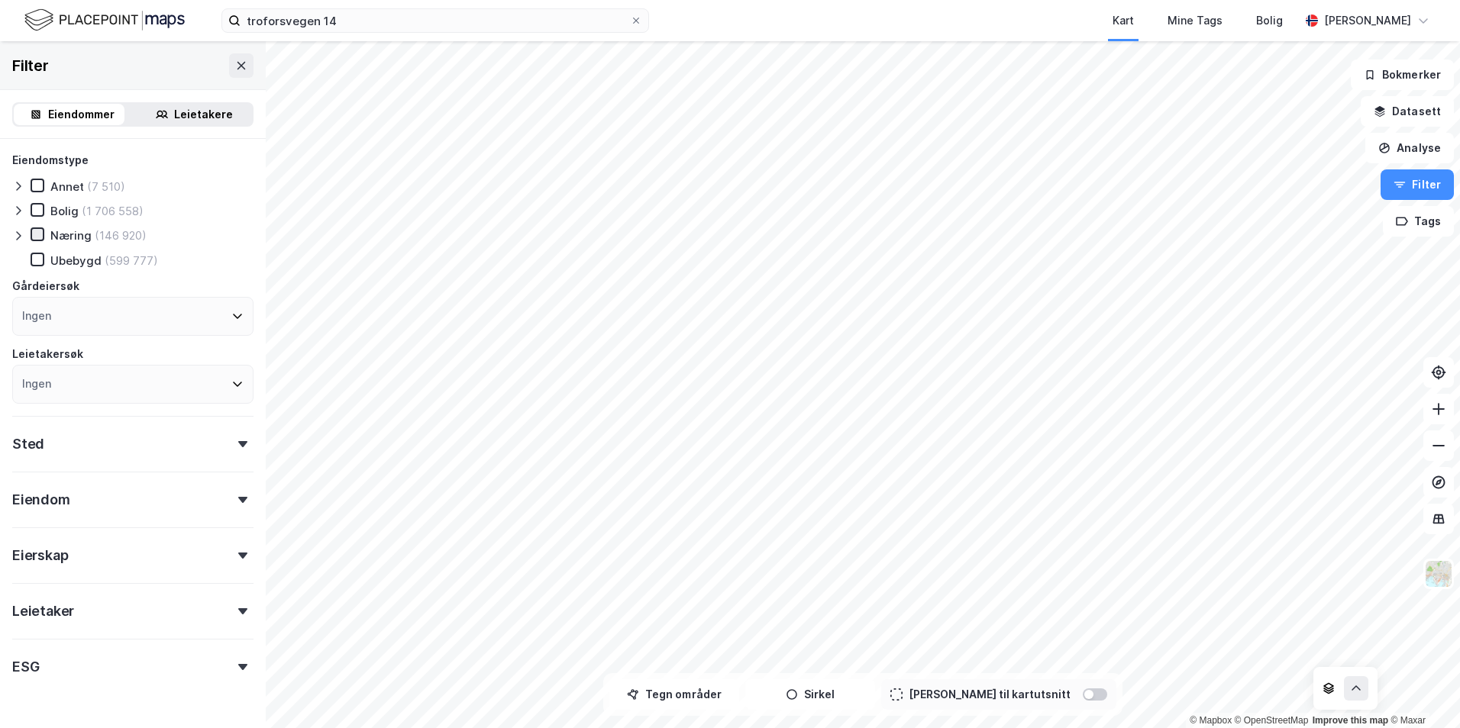
click at [34, 229] on icon at bounding box center [37, 234] width 11 height 11
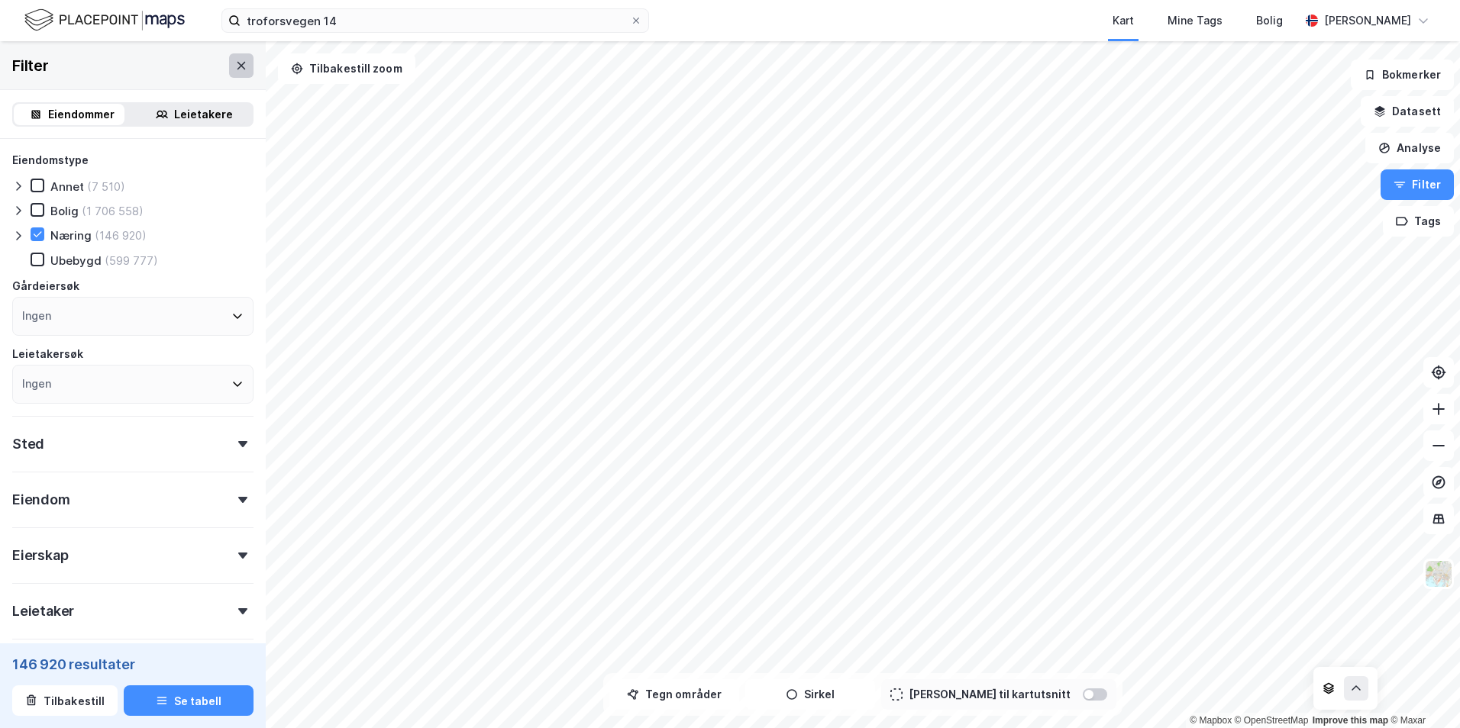
click at [237, 65] on icon at bounding box center [241, 65] width 8 height 8
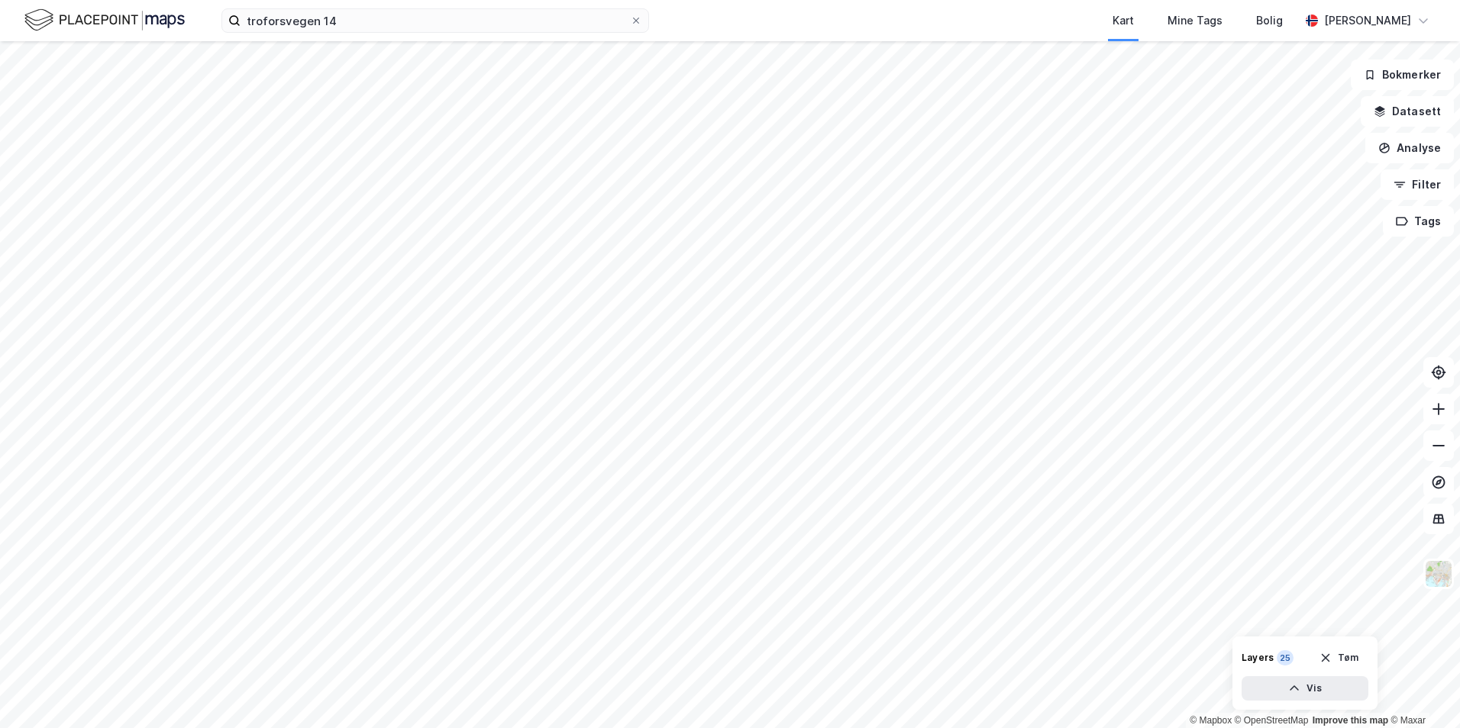
click at [168, 24] on img at bounding box center [104, 20] width 160 height 27
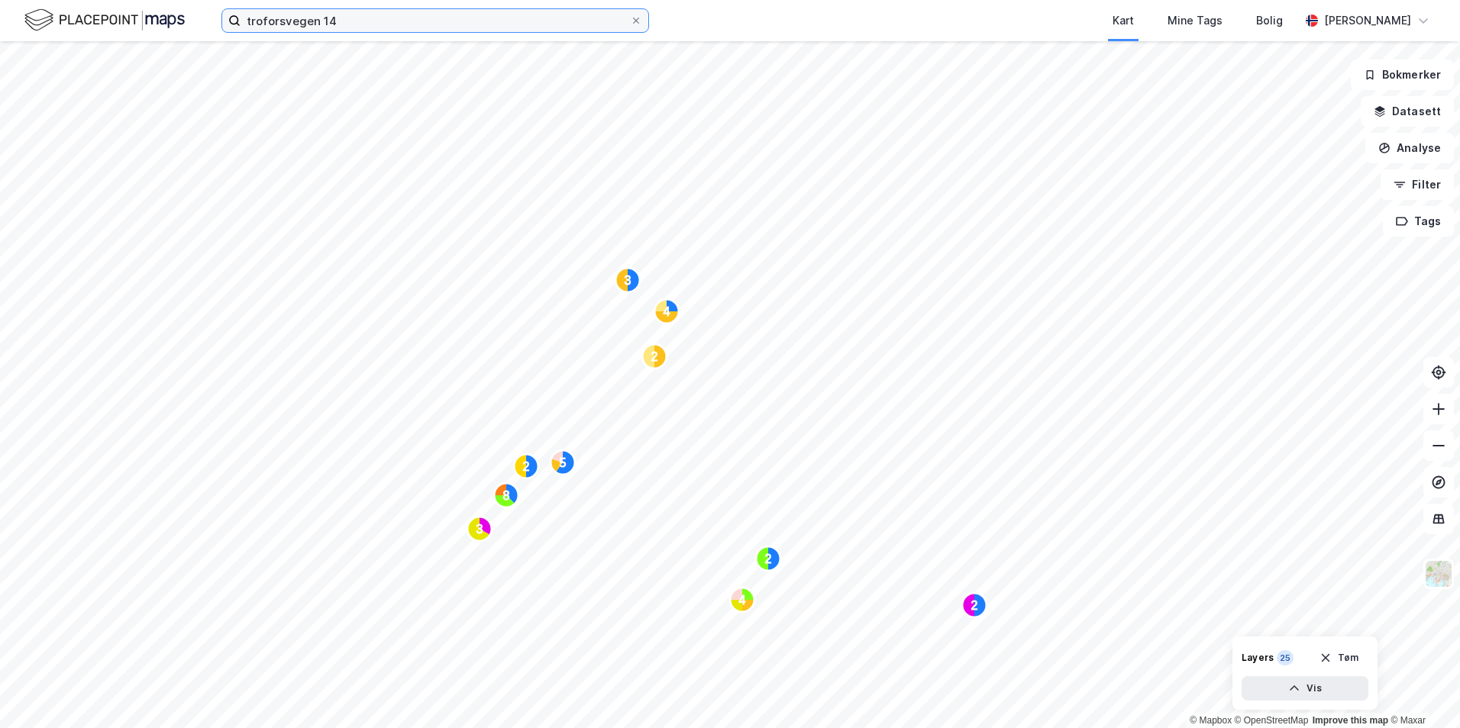
click at [353, 25] on input "troforsvegen 14" at bounding box center [434, 20] width 389 height 23
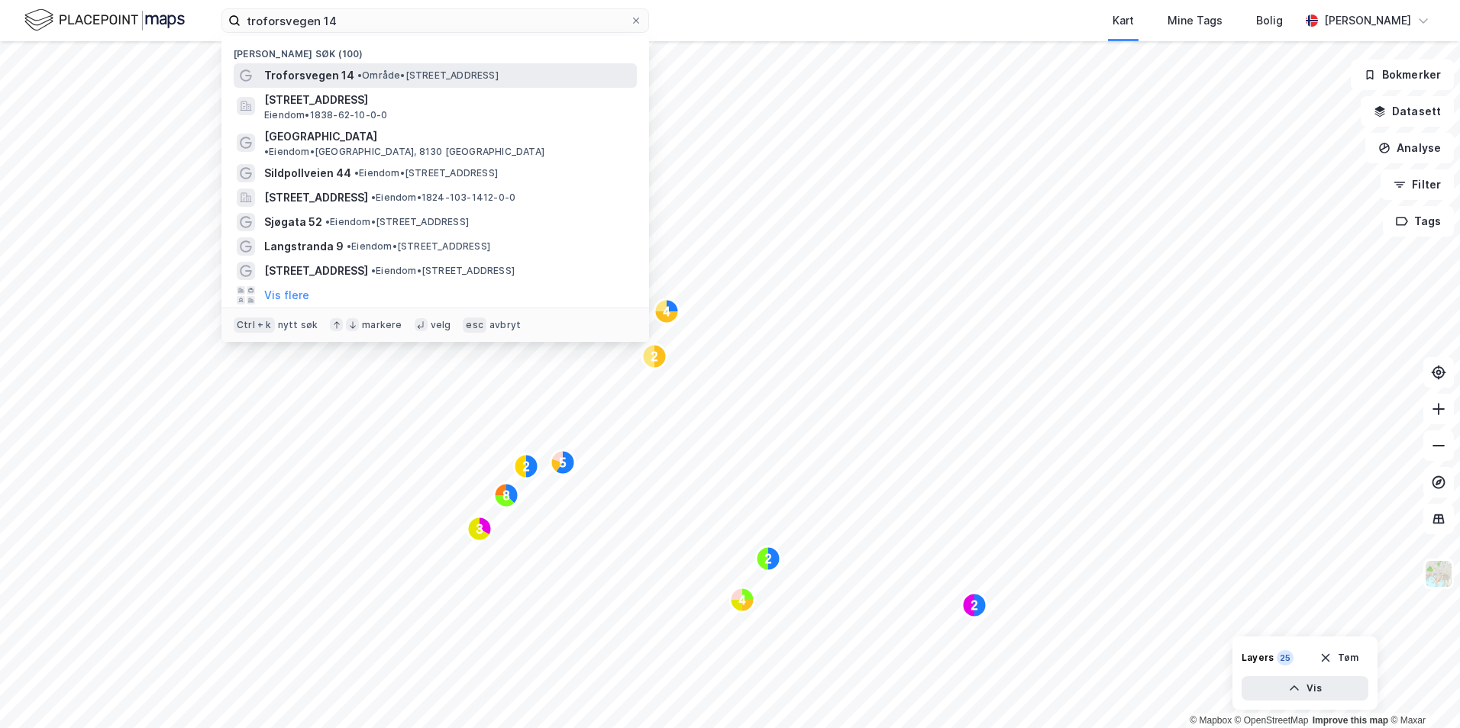
click at [372, 67] on div "Troforsvegen 14 • Område • [STREET_ADDRESS]" at bounding box center [448, 75] width 369 height 18
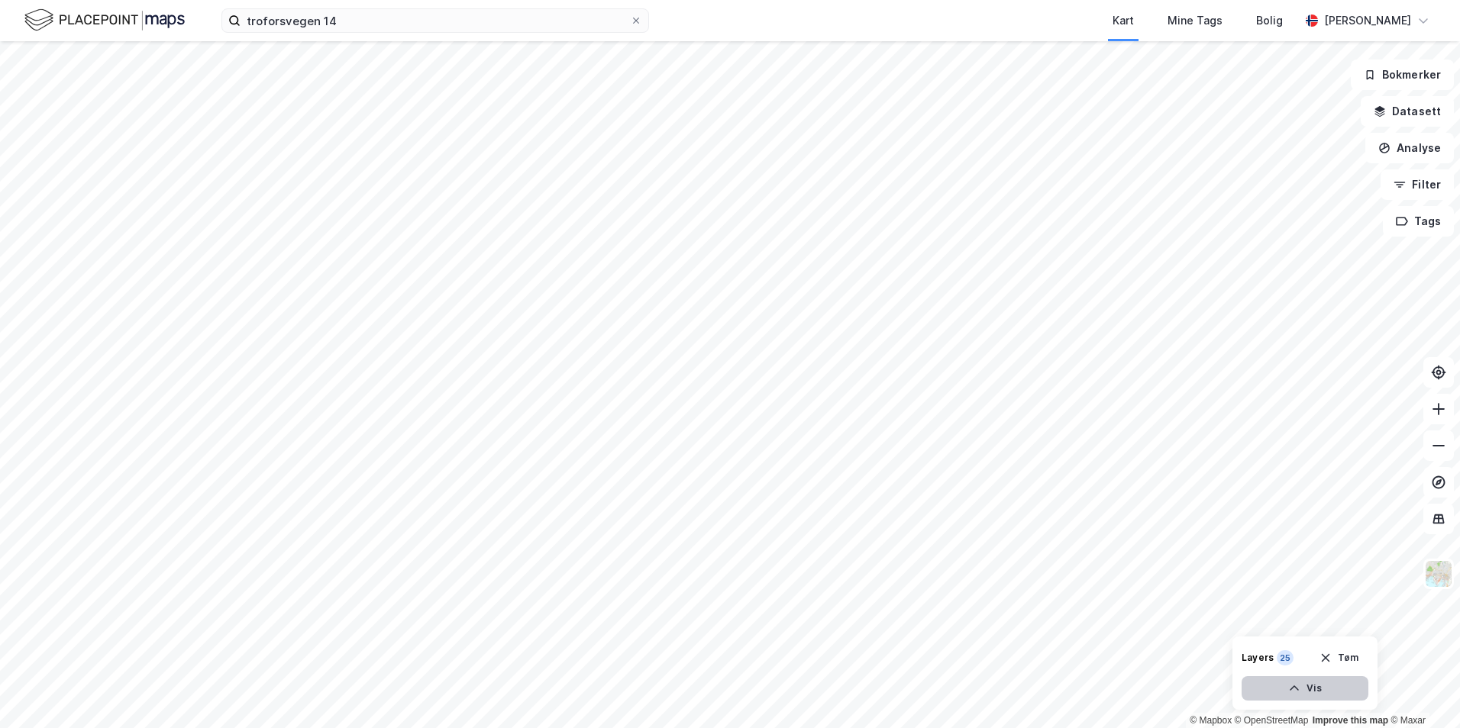
click at [1325, 696] on button "Vis" at bounding box center [1304, 688] width 127 height 24
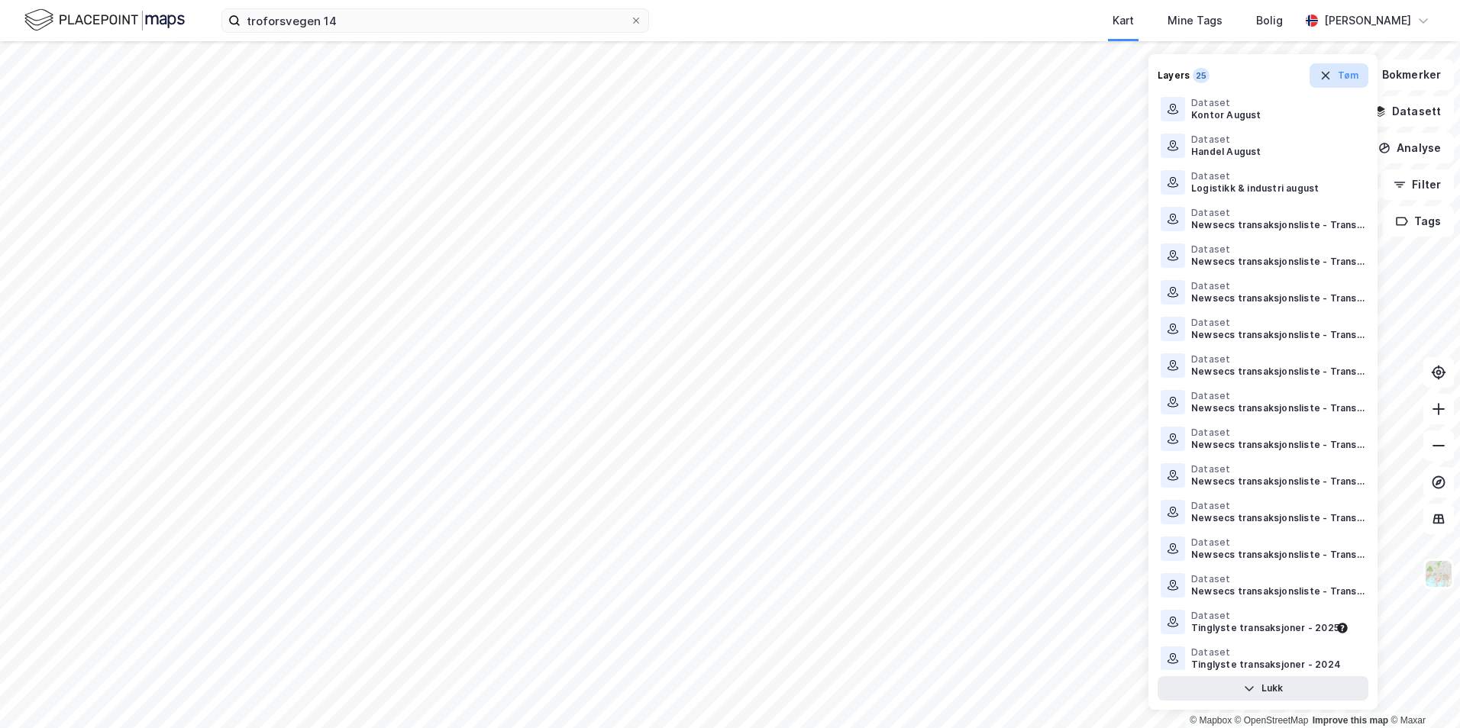
click at [1345, 76] on button "Tøm" at bounding box center [1338, 75] width 59 height 24
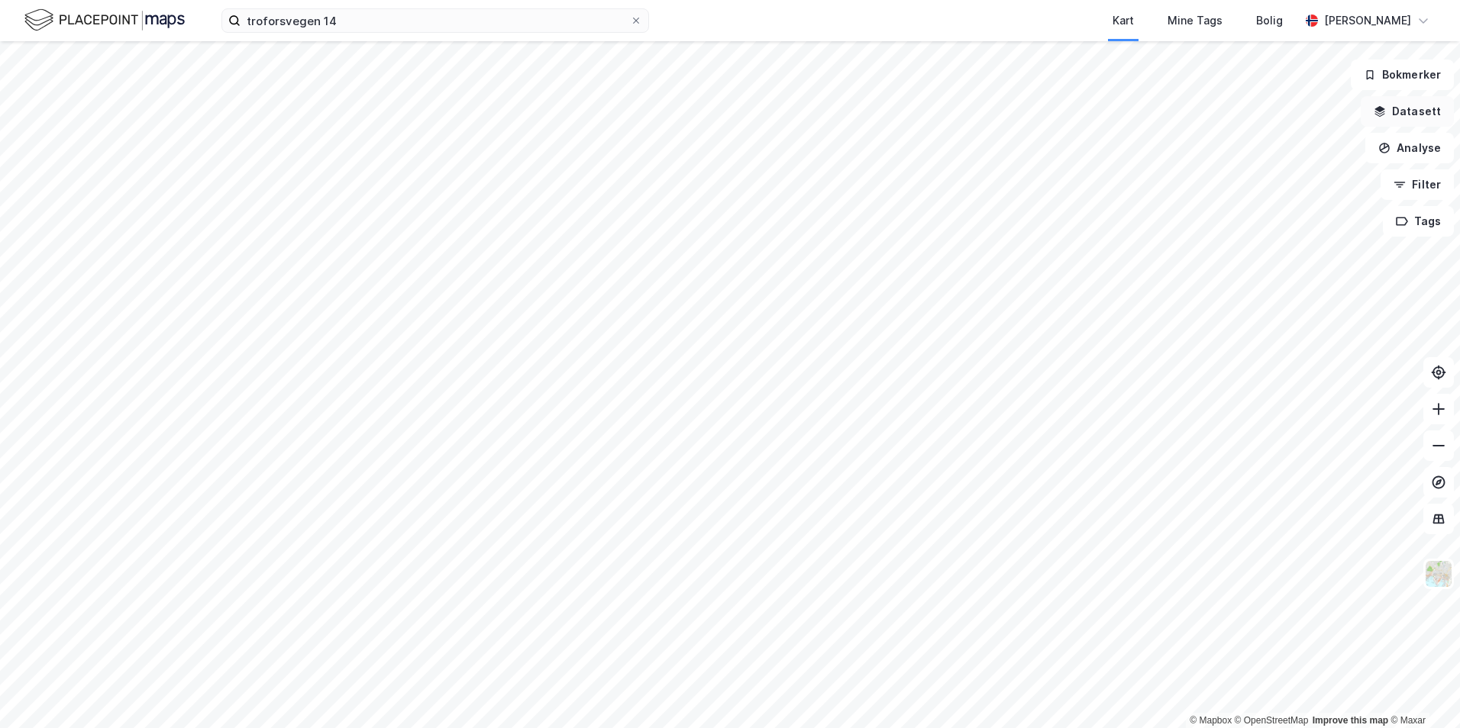
click at [1416, 116] on button "Datasett" at bounding box center [1406, 111] width 93 height 31
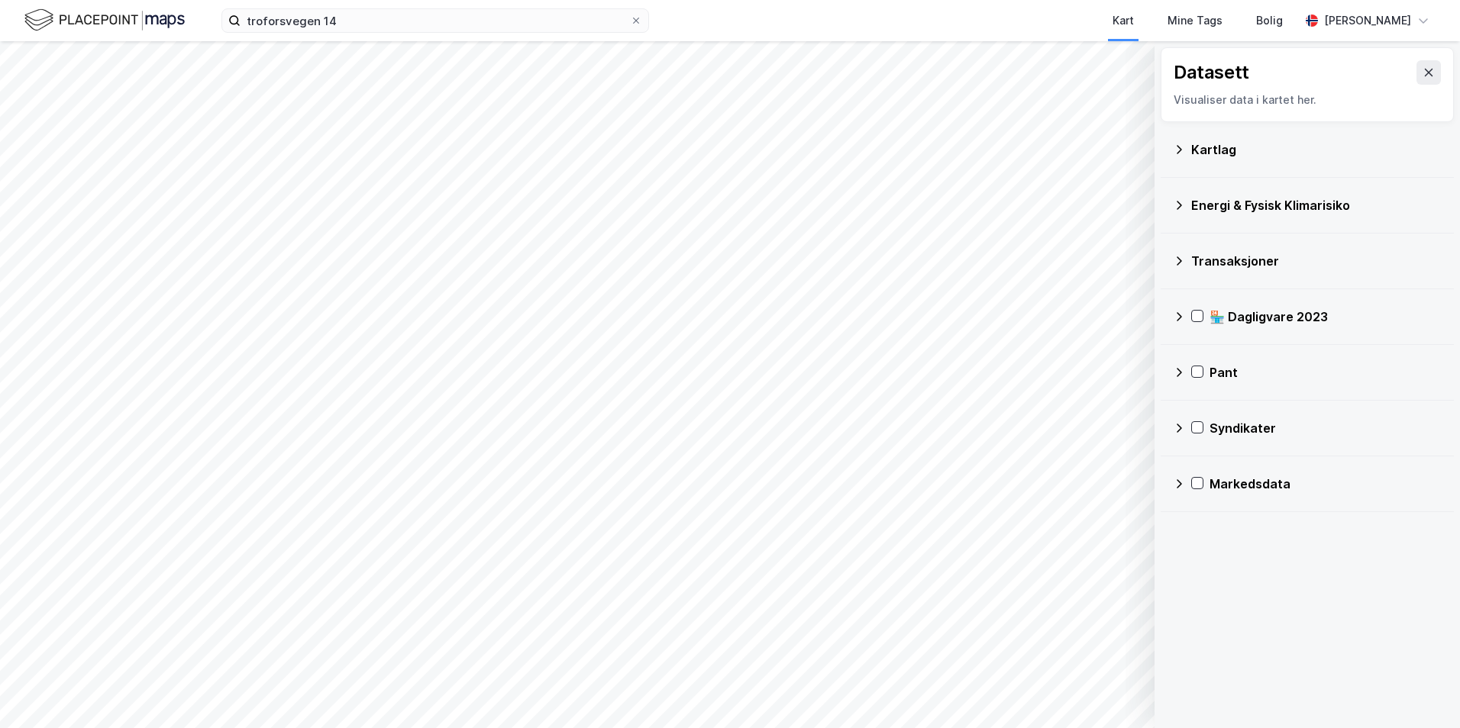
click at [1218, 264] on div "Transaksjoner" at bounding box center [1316, 261] width 250 height 18
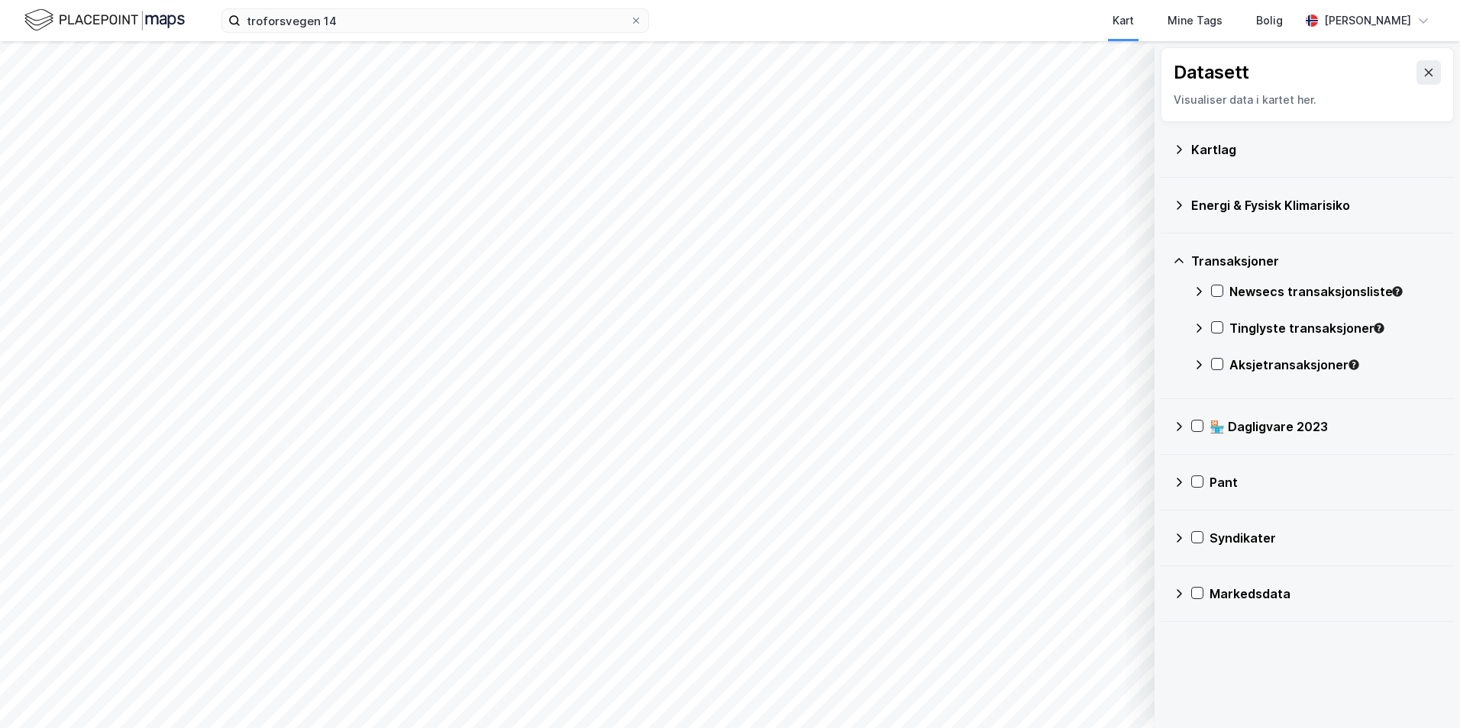
click at [1216, 343] on div "Tinglyste transaksjoner" at bounding box center [1316, 334] width 249 height 37
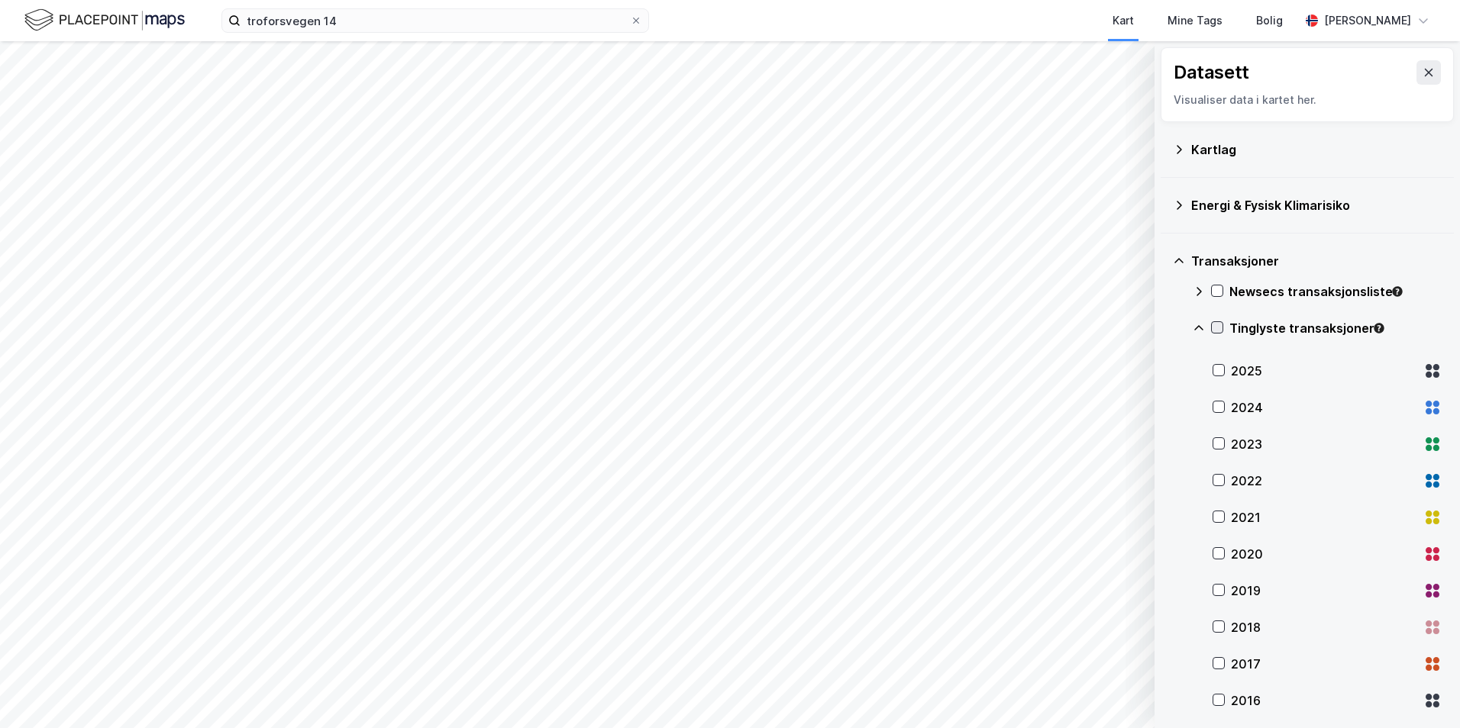
click at [1218, 327] on icon at bounding box center [1216, 327] width 11 height 11
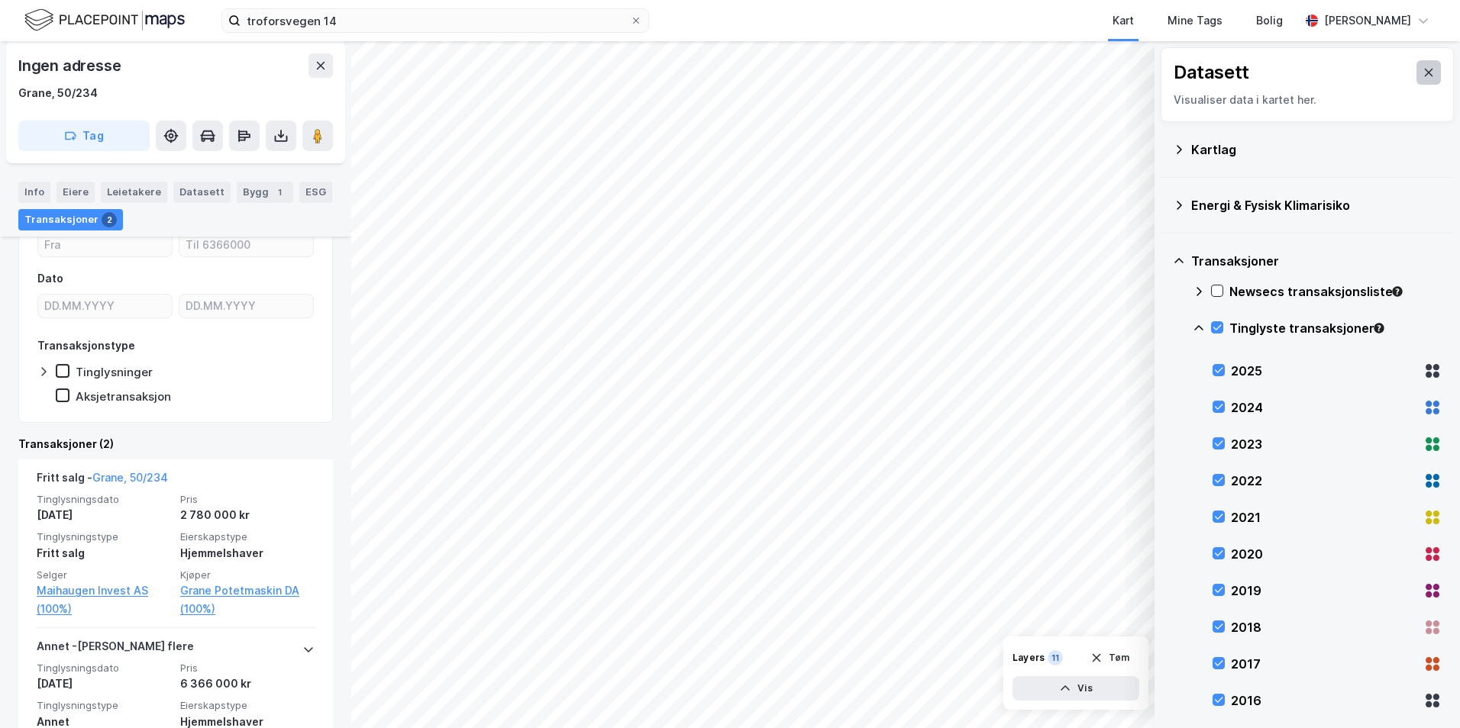
click at [1416, 65] on button at bounding box center [1428, 72] width 24 height 24
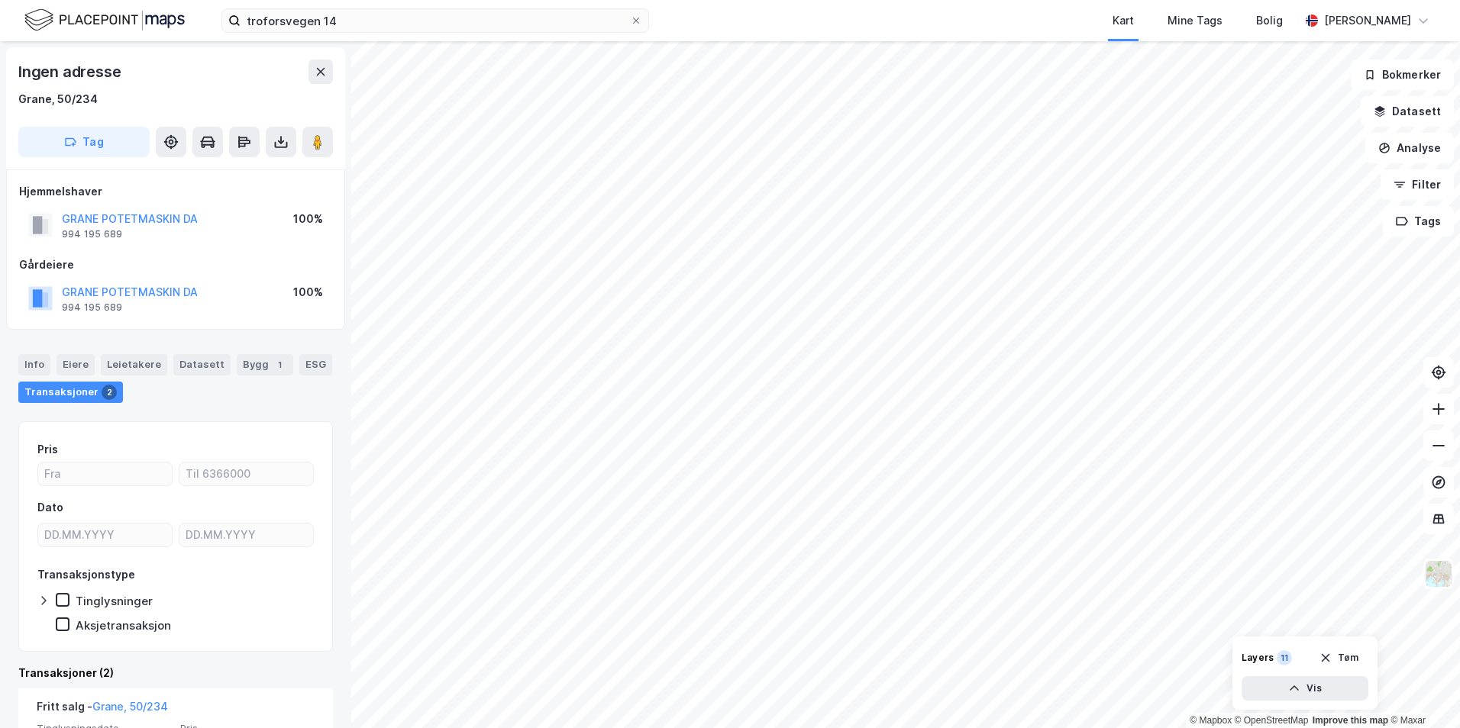
click at [60, 392] on div "Transaksjoner 2" at bounding box center [70, 392] width 105 height 21
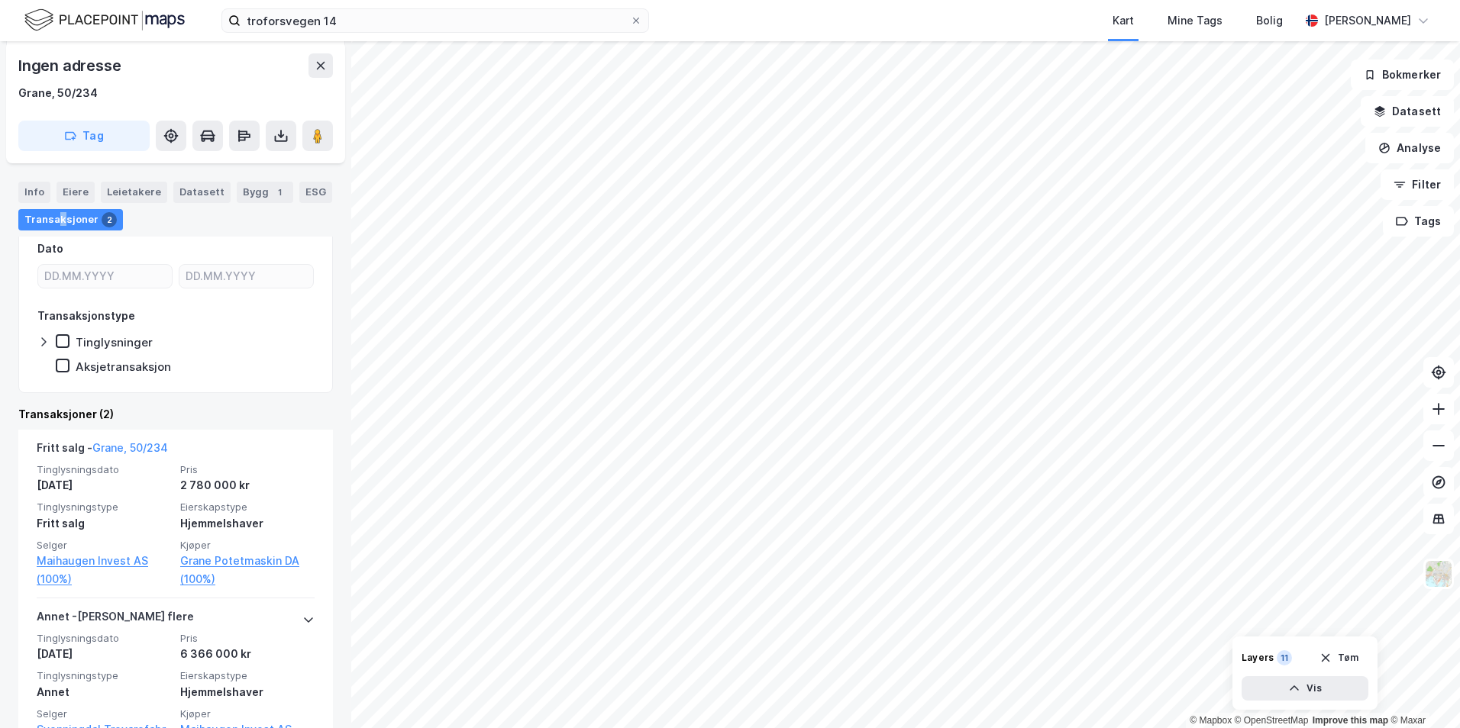
scroll to position [163, 0]
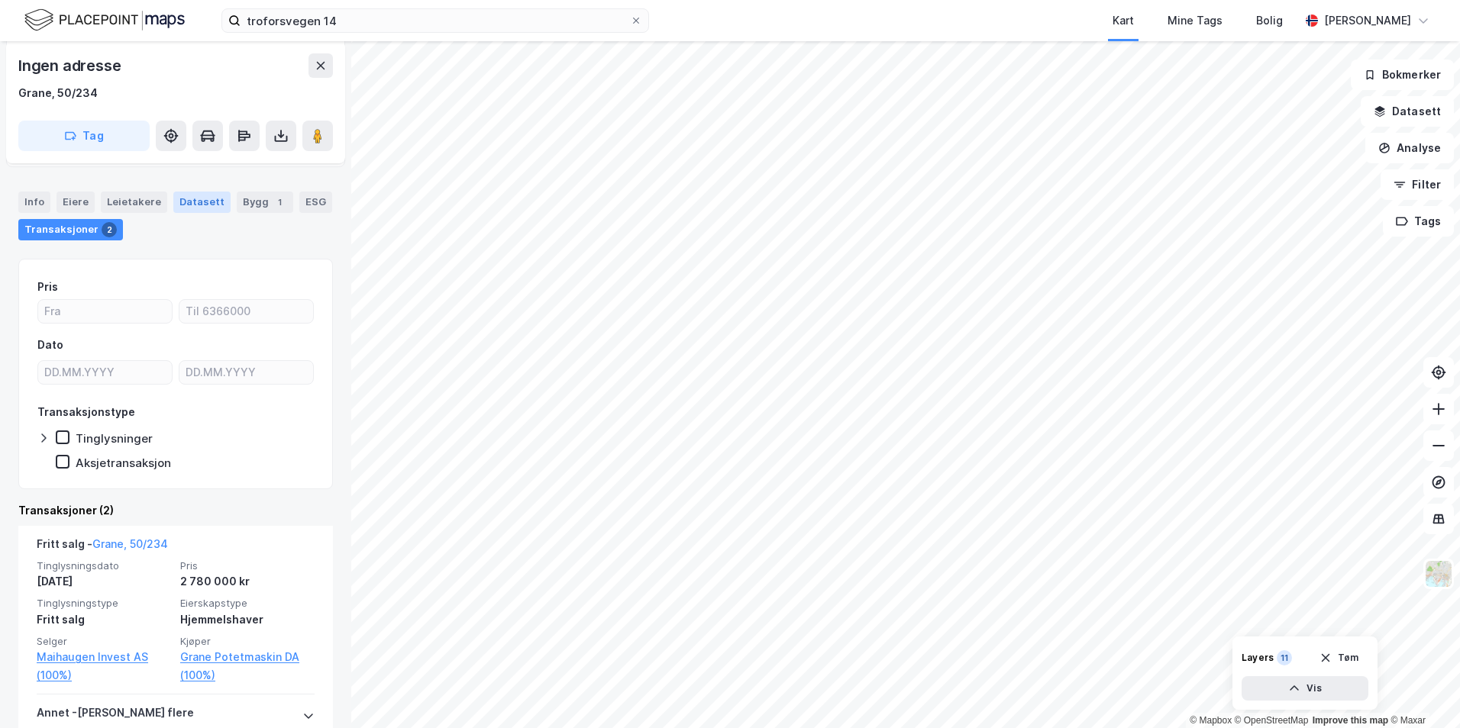
click at [192, 198] on div "Datasett" at bounding box center [201, 202] width 57 height 21
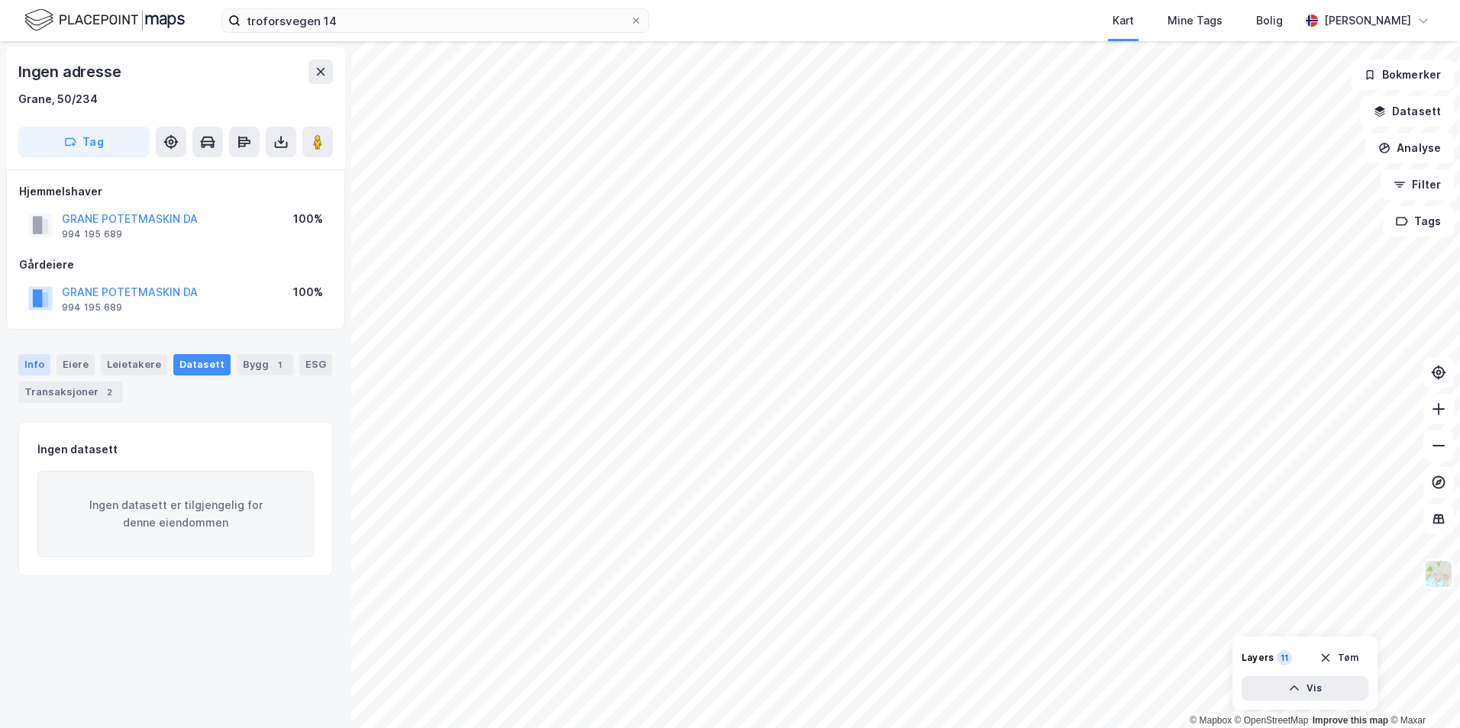
click at [34, 365] on div "Info" at bounding box center [34, 364] width 32 height 21
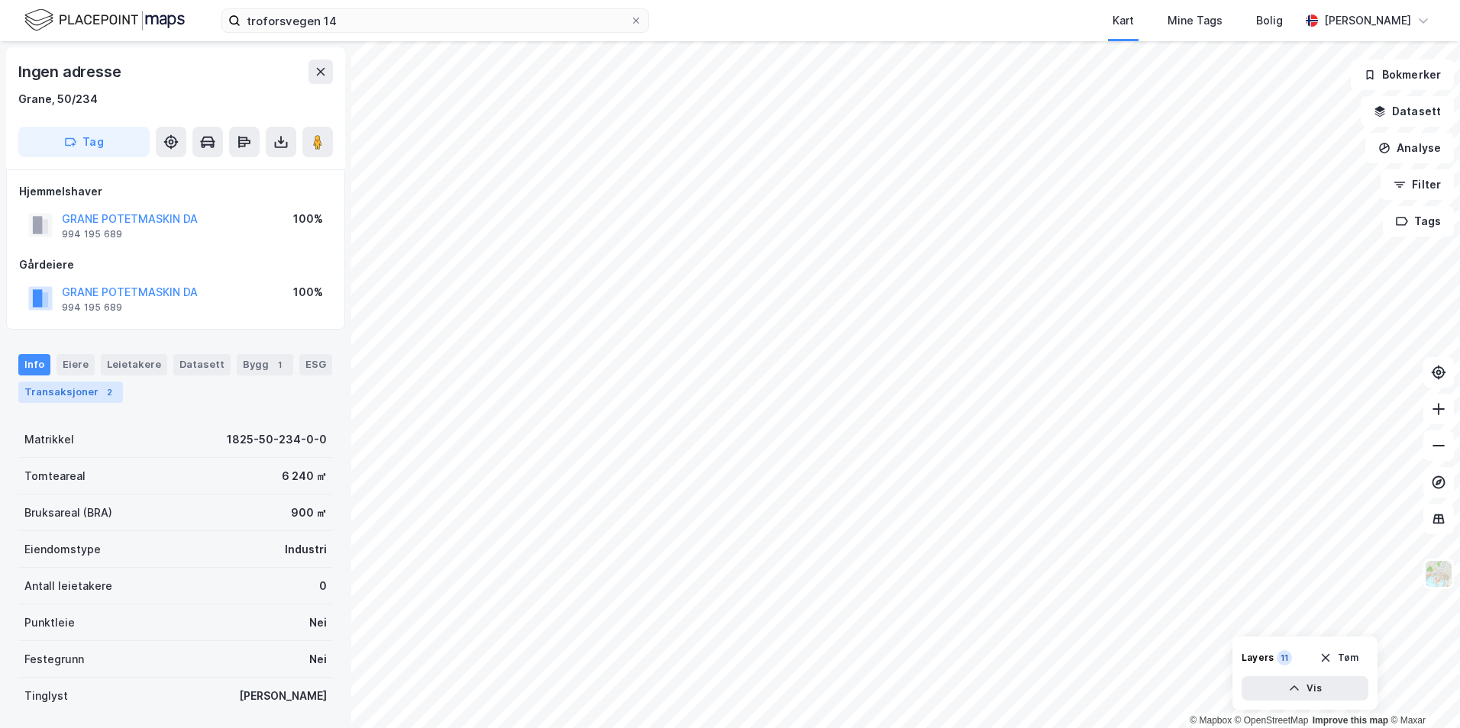
click at [63, 387] on div "Transaksjoner 2" at bounding box center [70, 392] width 105 height 21
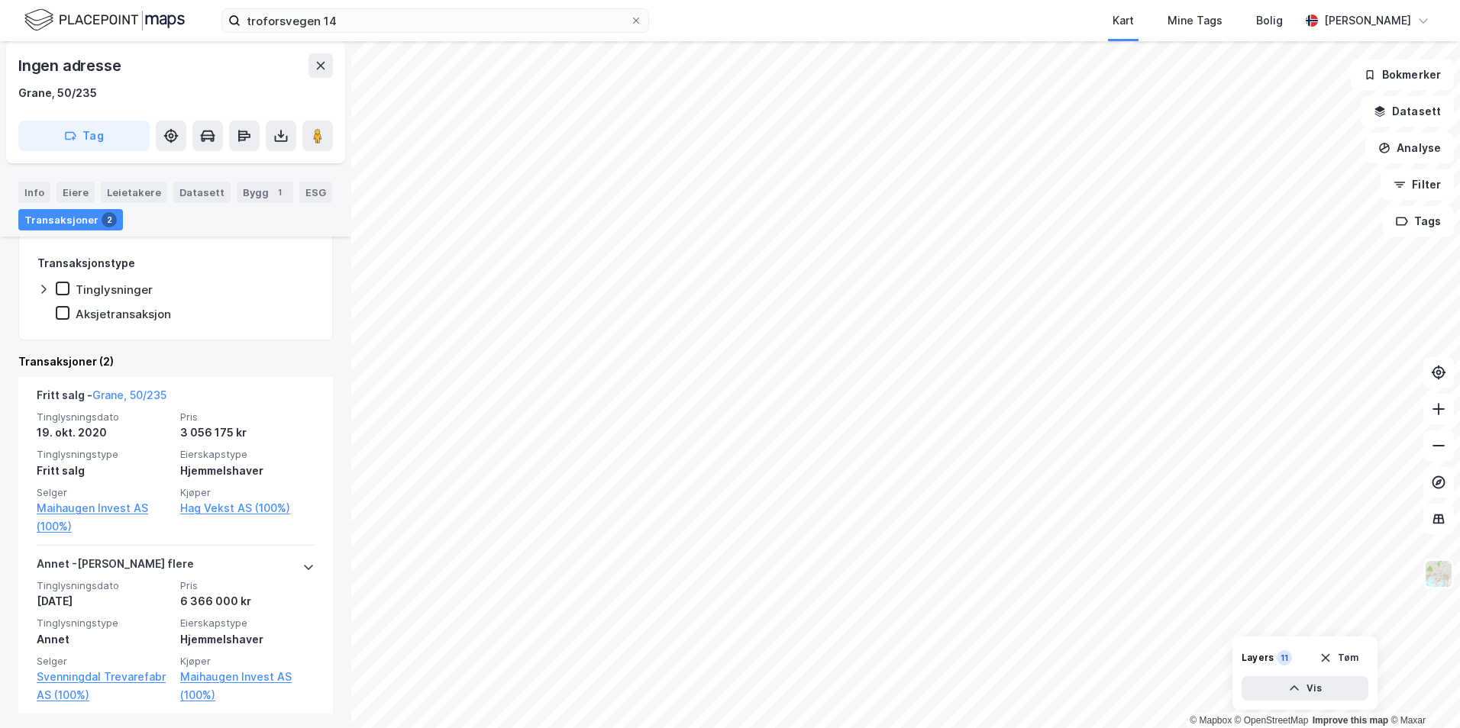
scroll to position [242, 0]
click at [40, 183] on div "Info" at bounding box center [34, 192] width 32 height 21
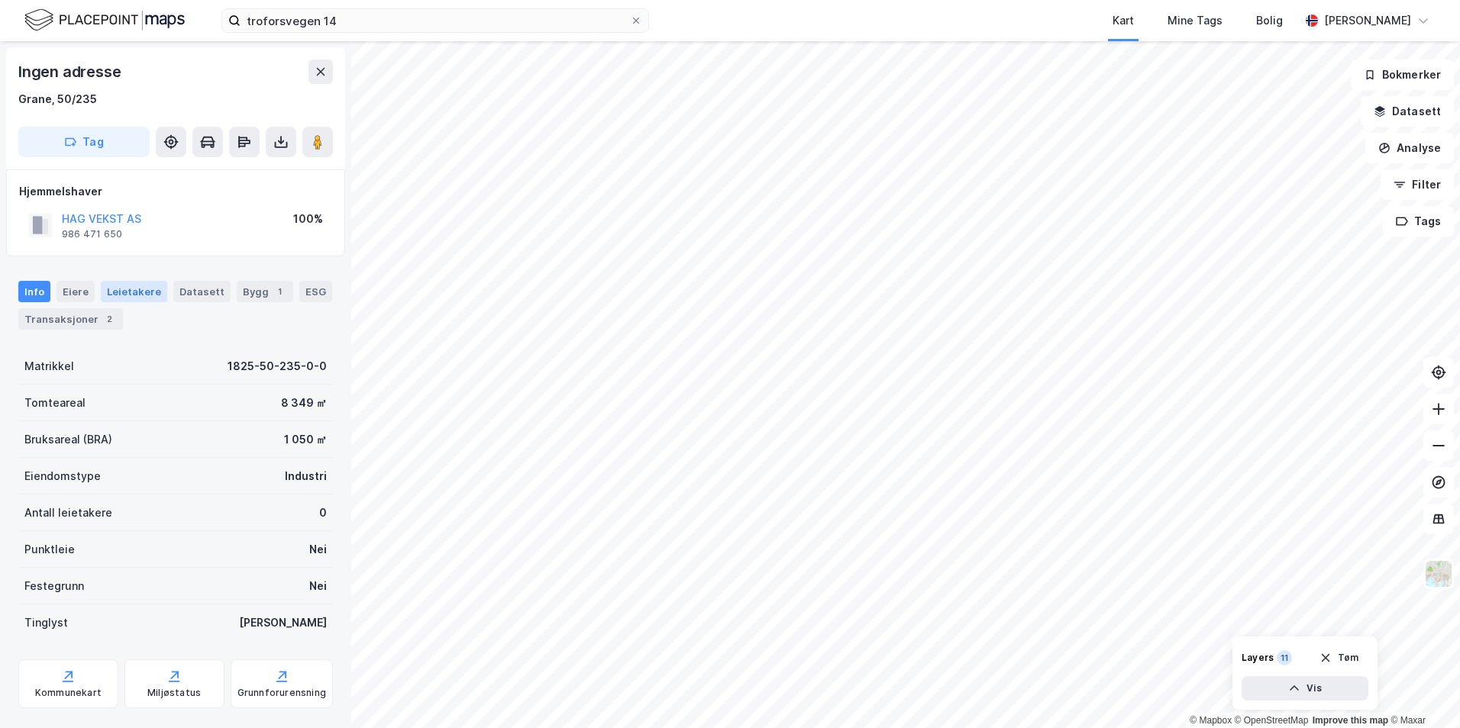
drag, startPoint x: 67, startPoint y: 321, endPoint x: 140, endPoint y: 281, distance: 82.7
click at [67, 321] on div "Transaksjoner 2" at bounding box center [70, 318] width 105 height 21
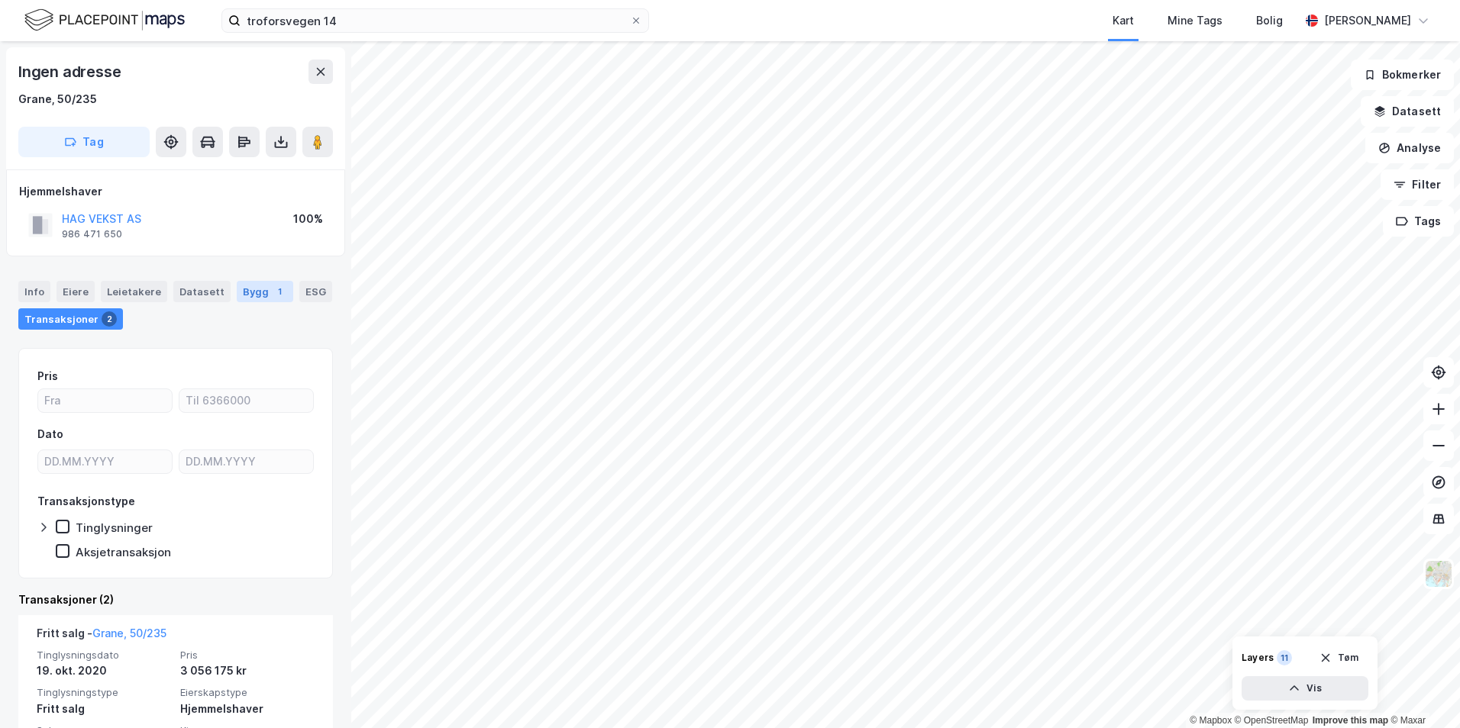
click at [272, 292] on div "1" at bounding box center [279, 291] width 15 height 15
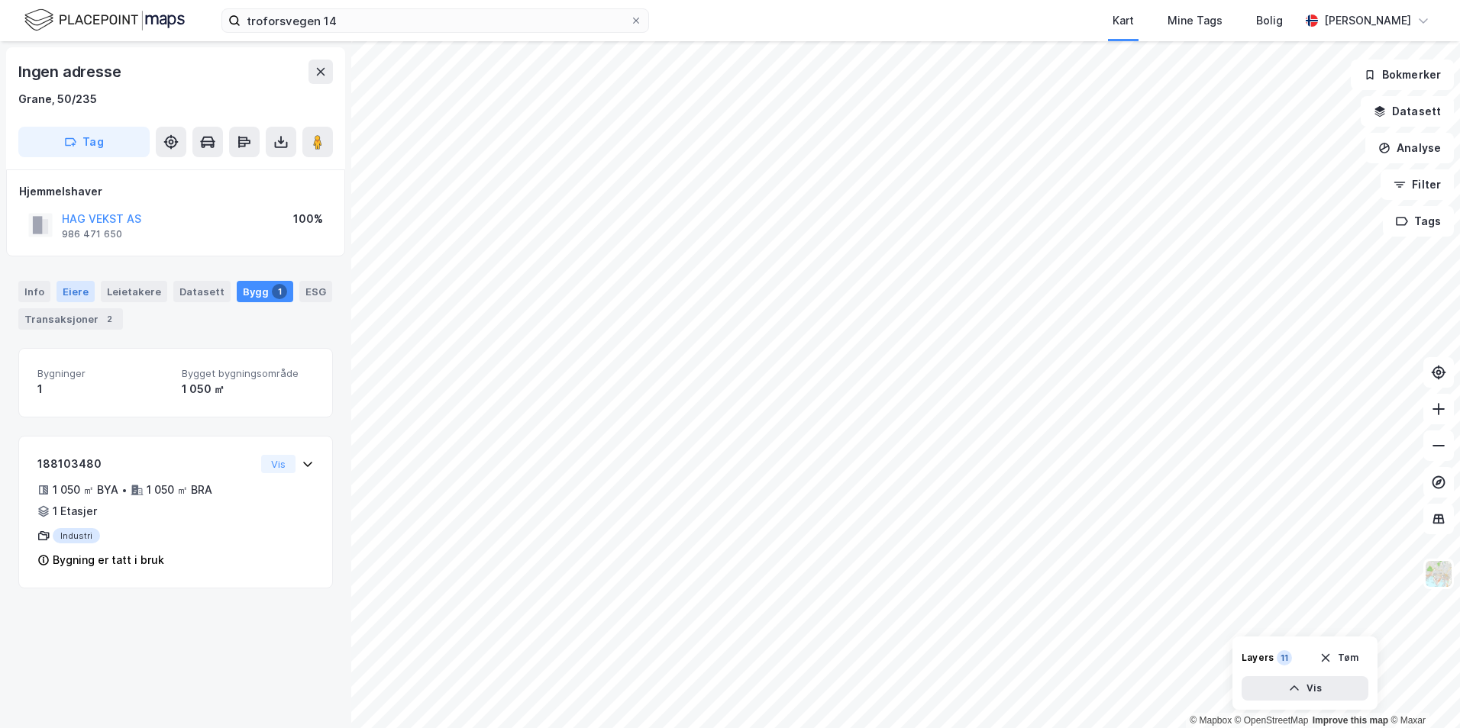
click at [69, 285] on div "Eiere" at bounding box center [75, 291] width 38 height 21
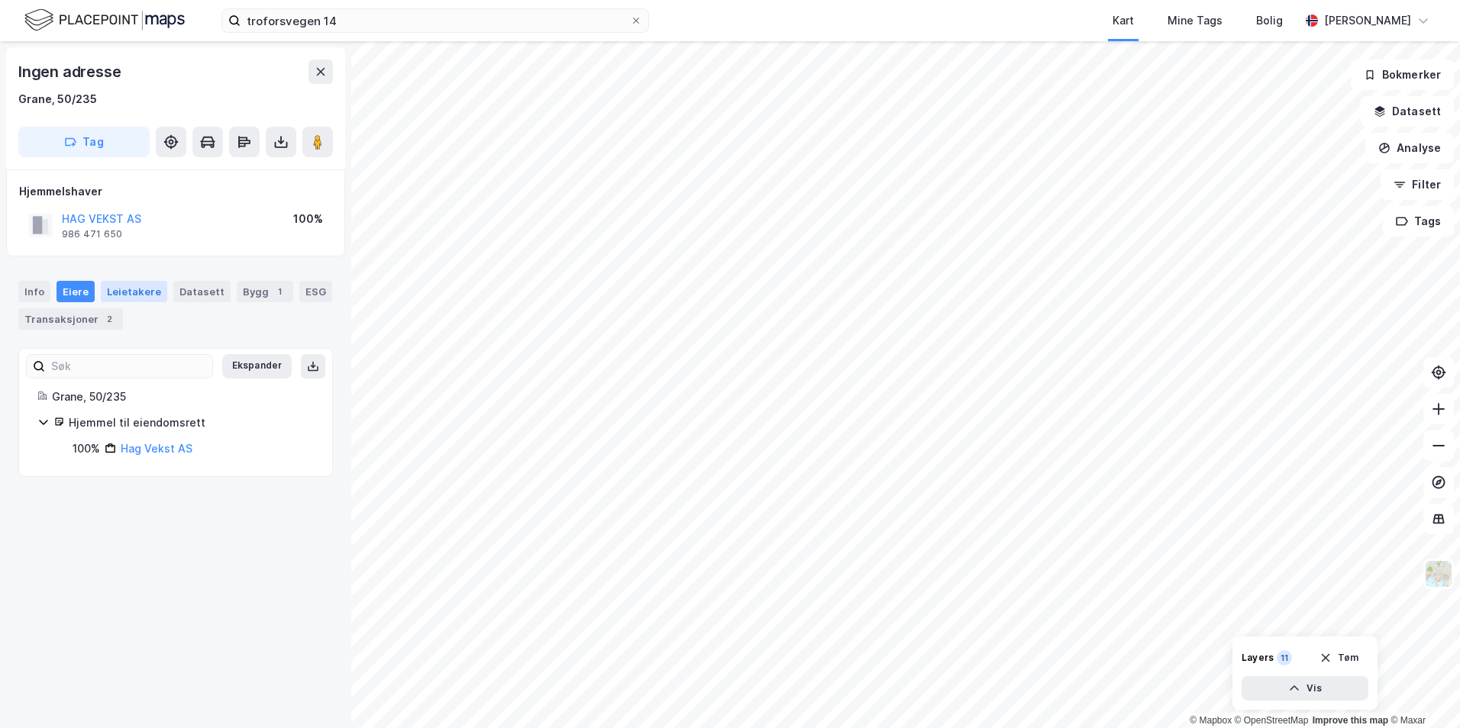
click at [132, 291] on div "Leietakere" at bounding box center [134, 291] width 66 height 21
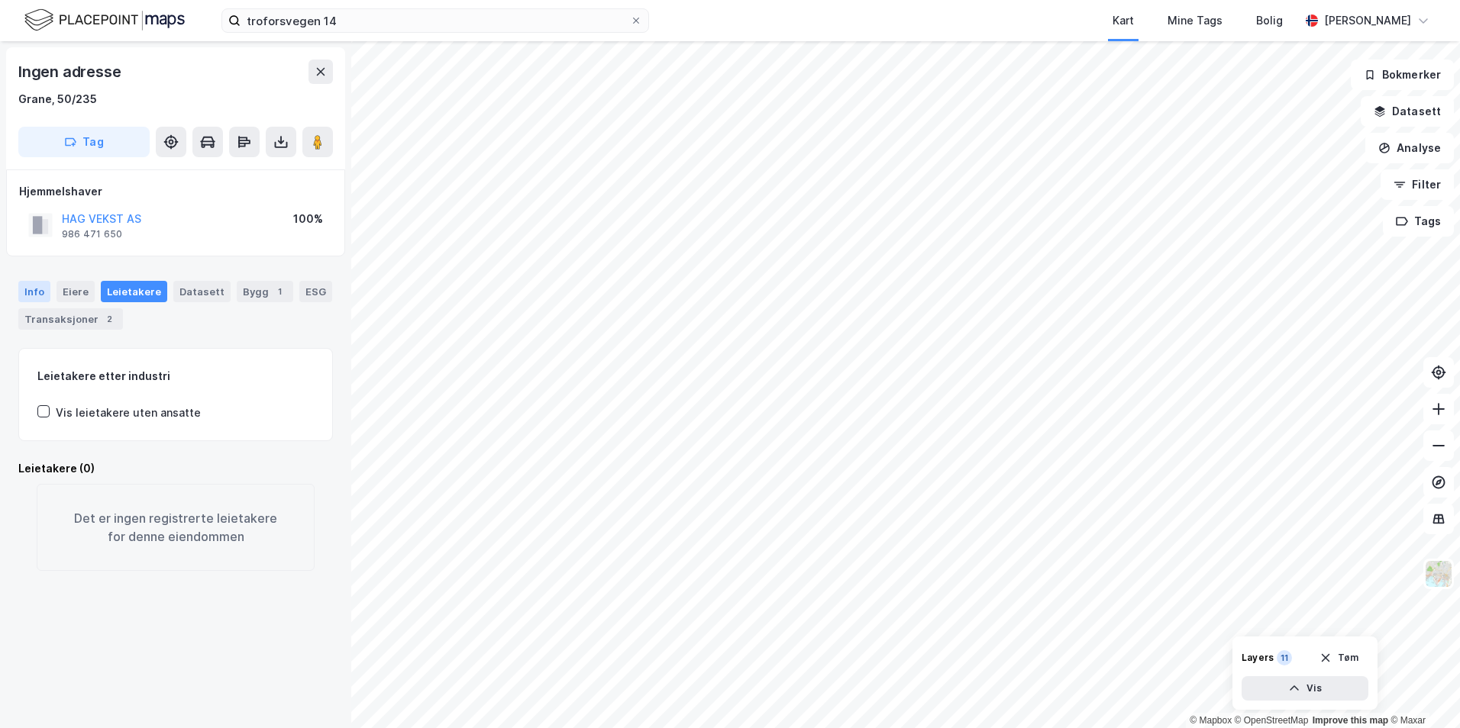
click at [27, 291] on div "Info" at bounding box center [34, 291] width 32 height 21
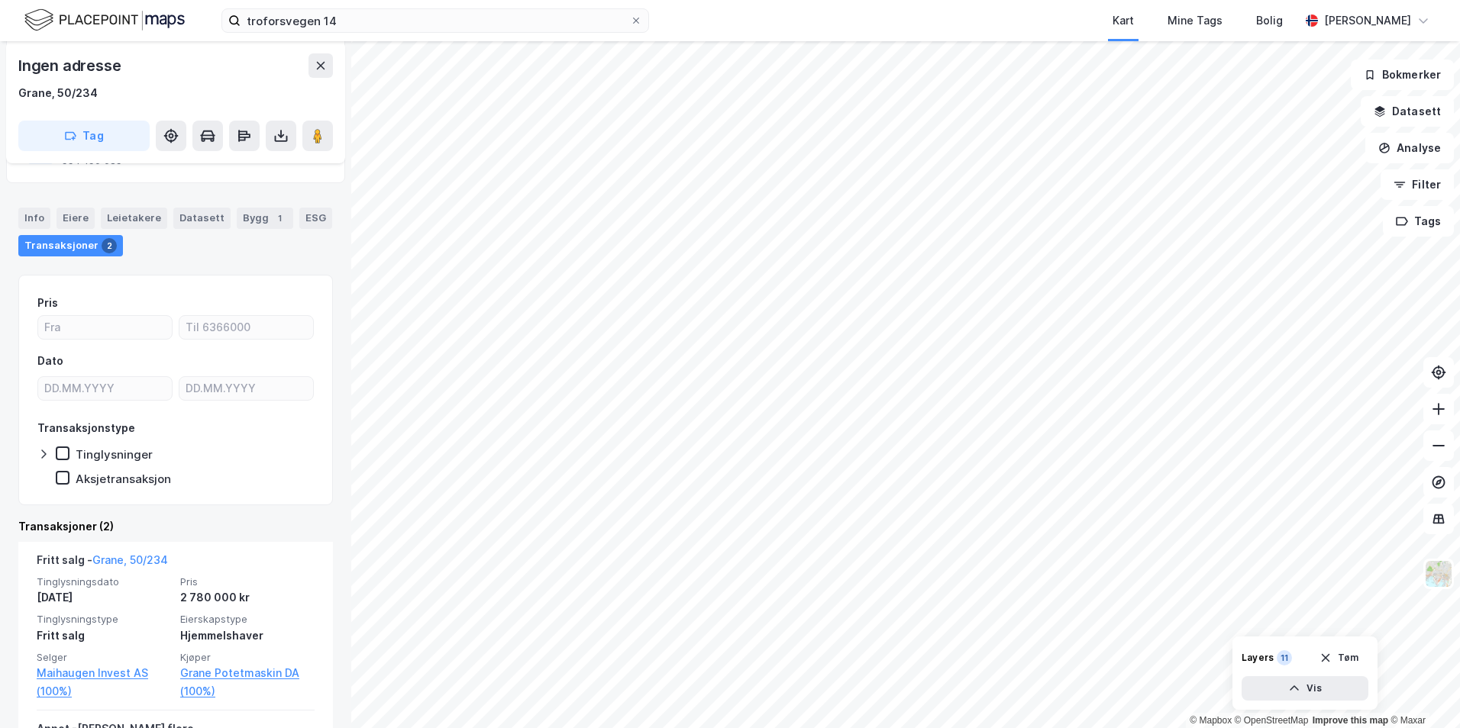
scroll to position [153, 0]
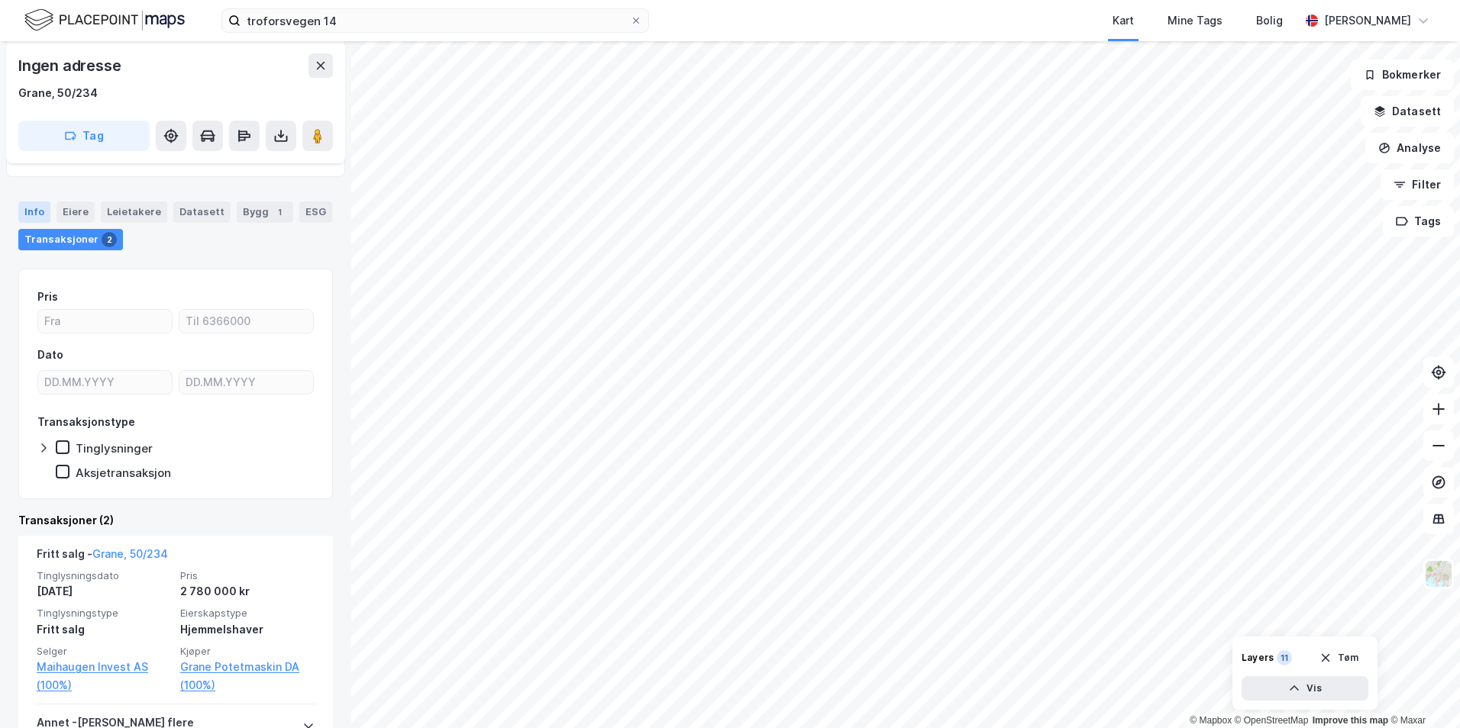
click at [40, 209] on div "Info" at bounding box center [34, 212] width 32 height 21
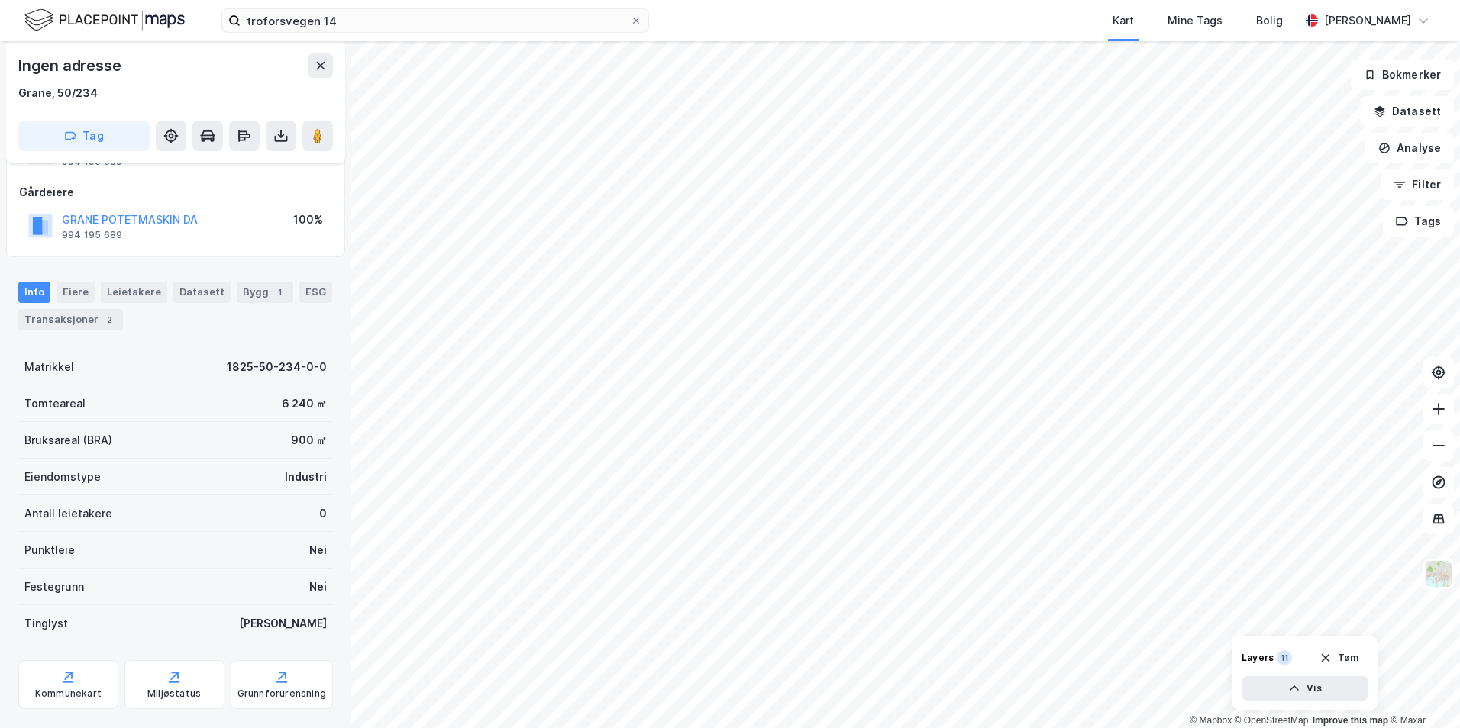
scroll to position [48, 0]
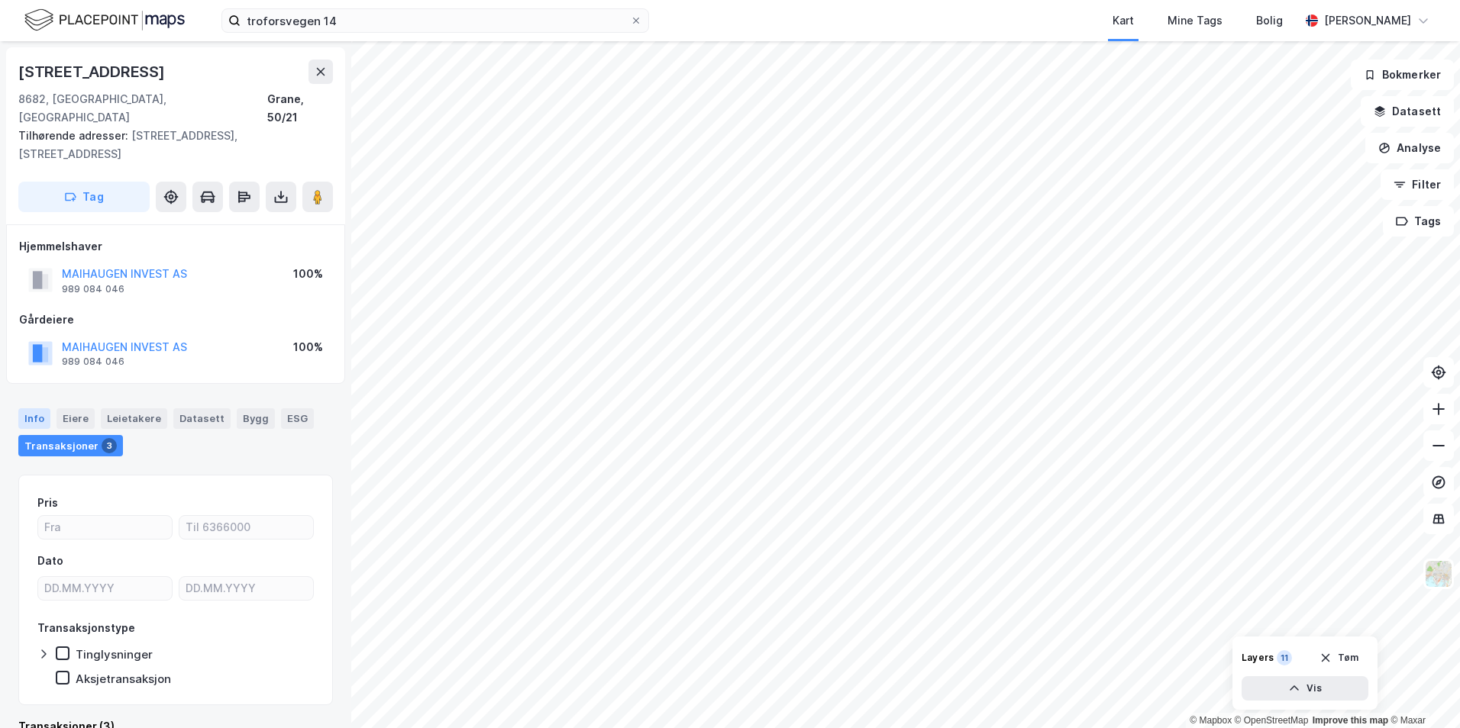
click at [42, 408] on div "Info" at bounding box center [34, 418] width 32 height 20
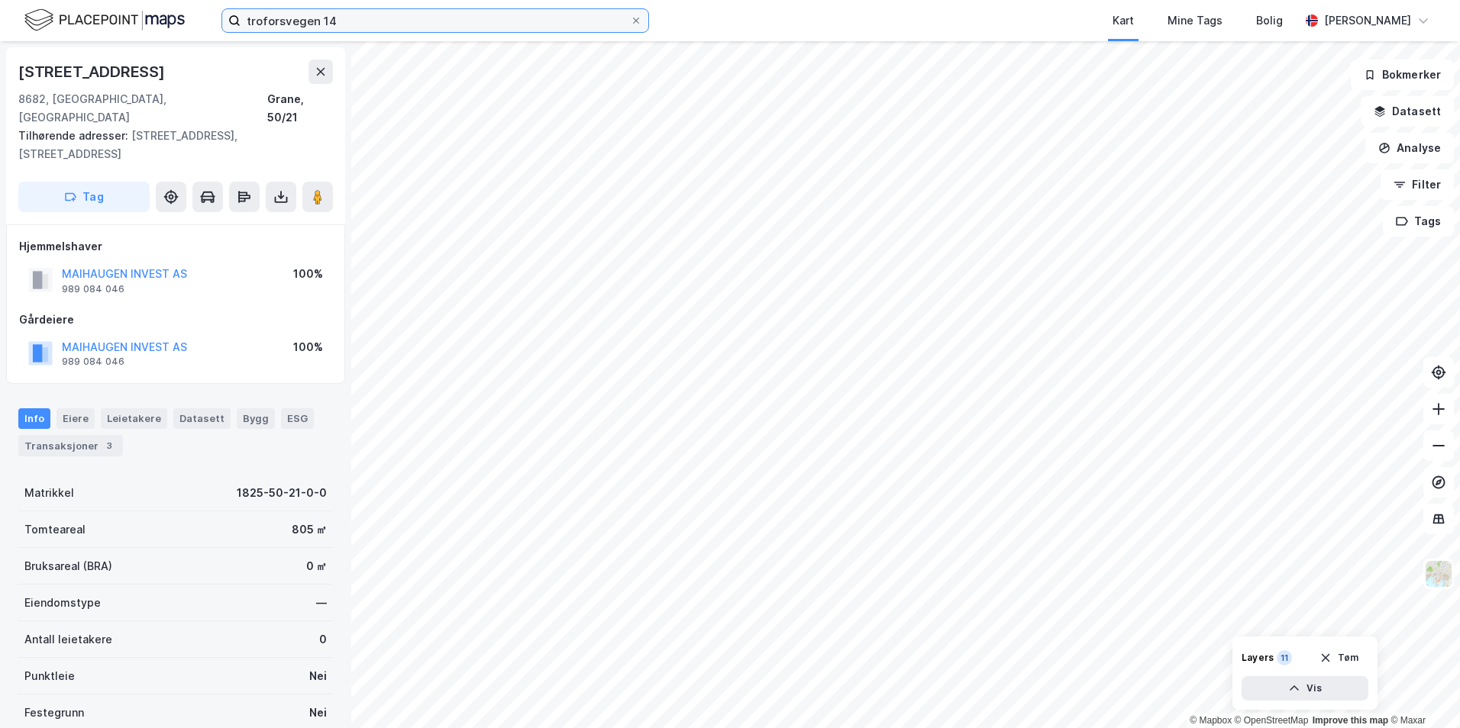
click at [356, 21] on input "troforsvegen 14" at bounding box center [434, 20] width 389 height 23
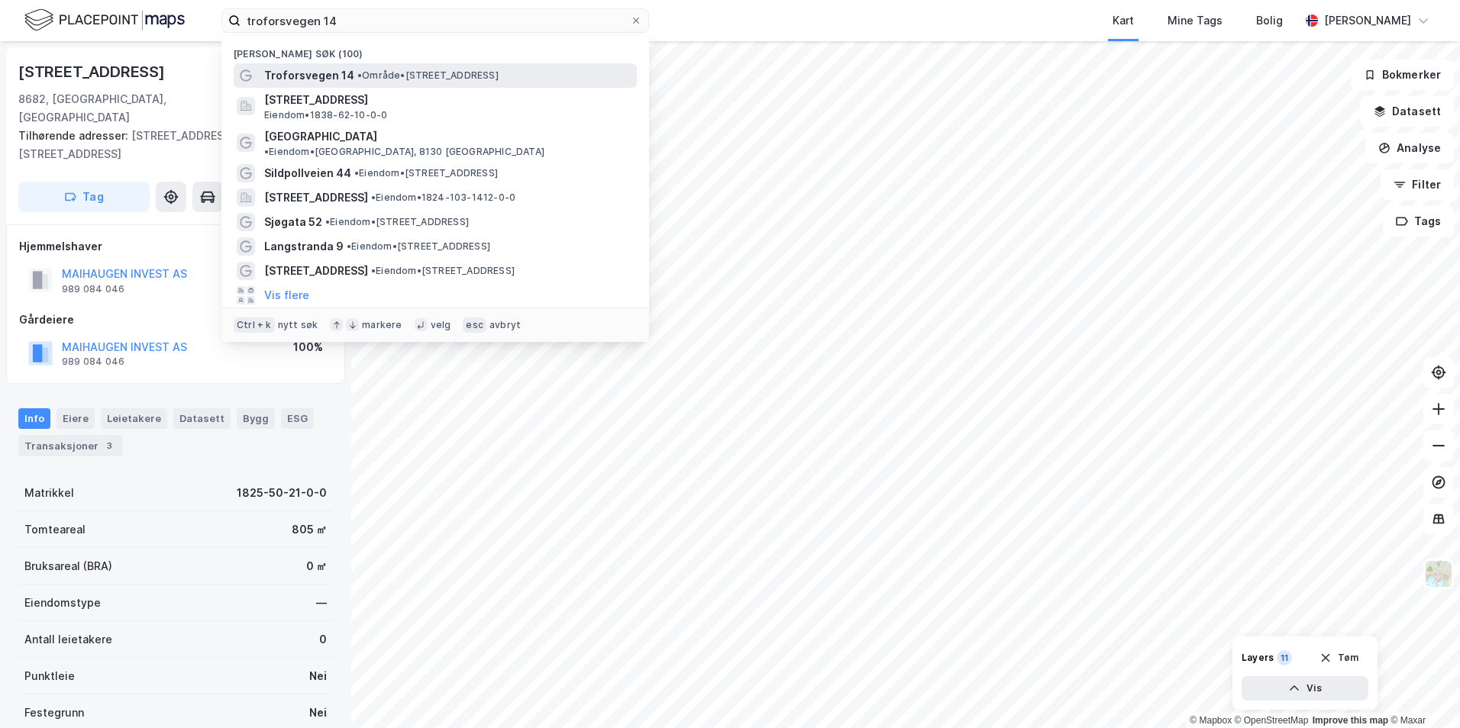
click at [331, 68] on span "Troforsvegen 14" at bounding box center [309, 75] width 90 height 18
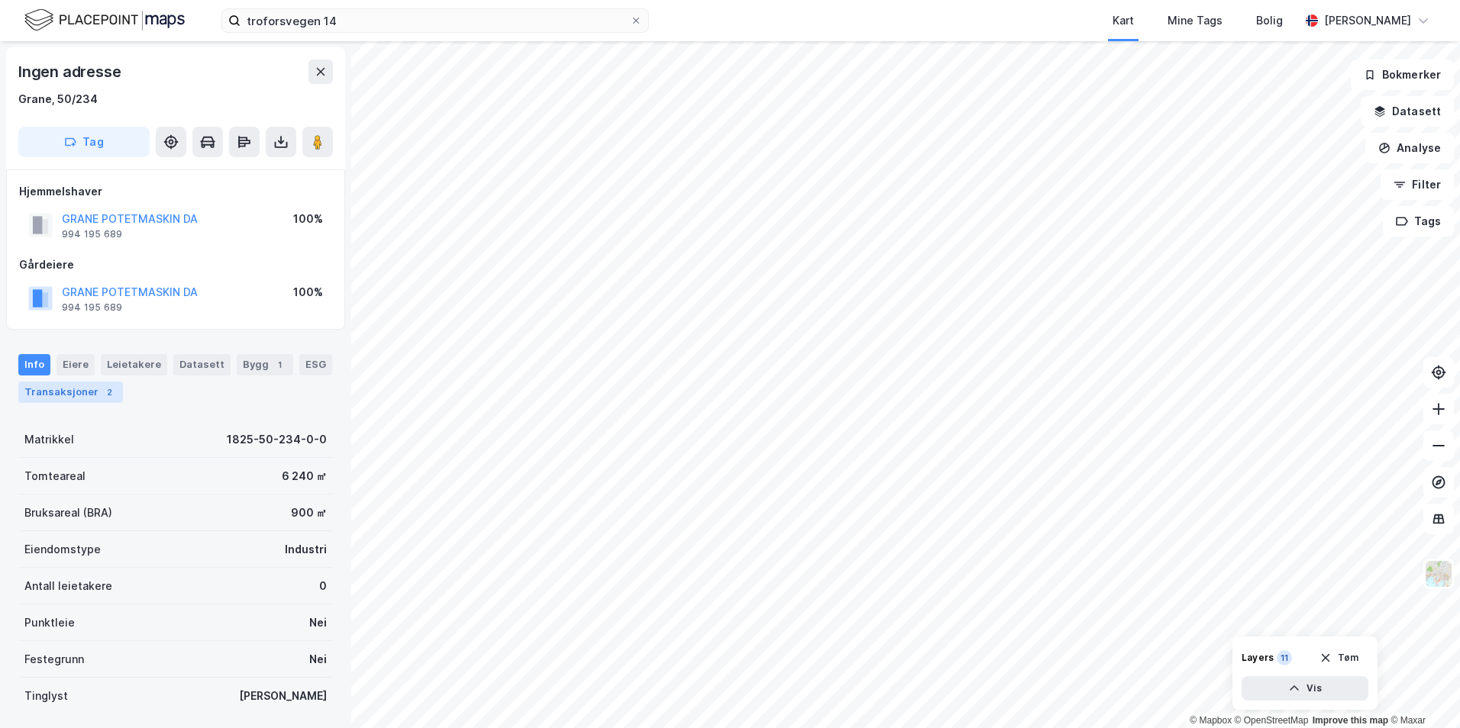
click at [73, 386] on div "Transaksjoner 2" at bounding box center [70, 392] width 105 height 21
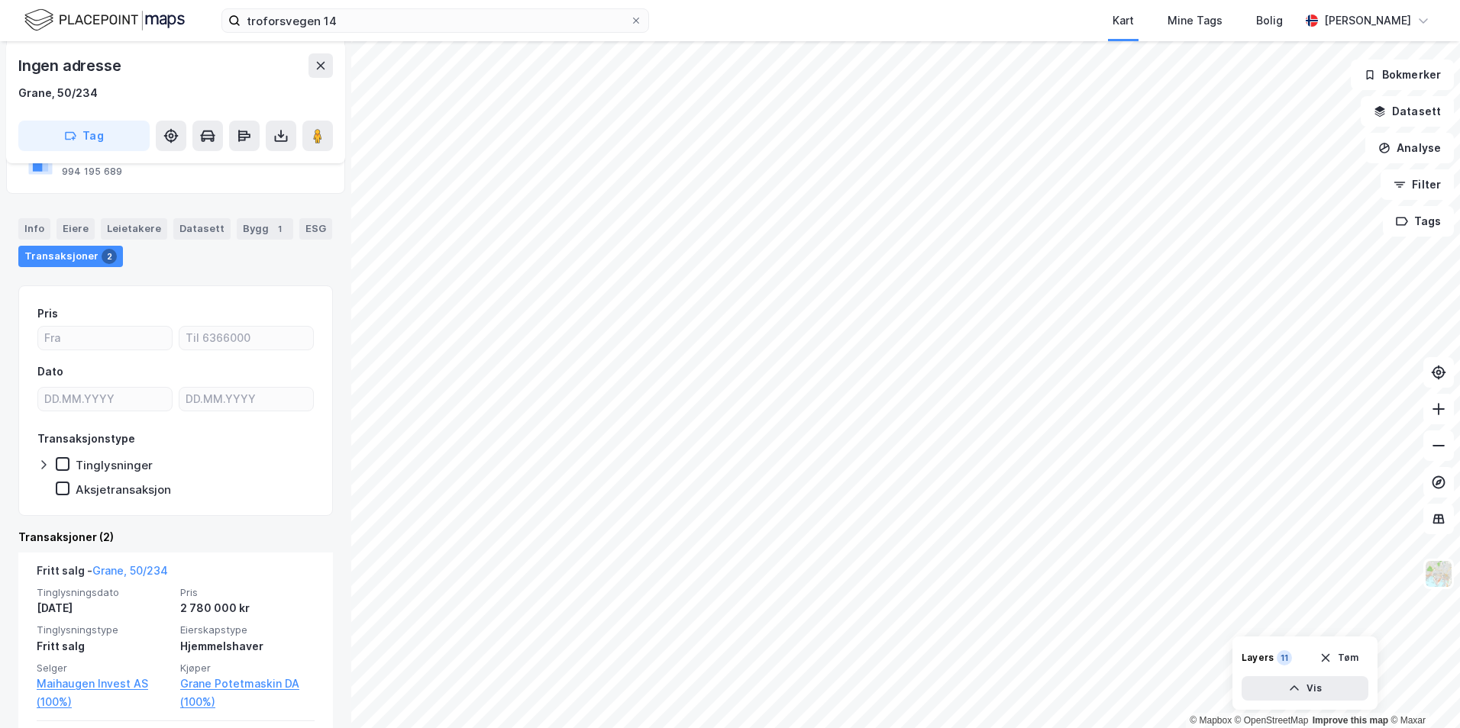
scroll to position [76, 0]
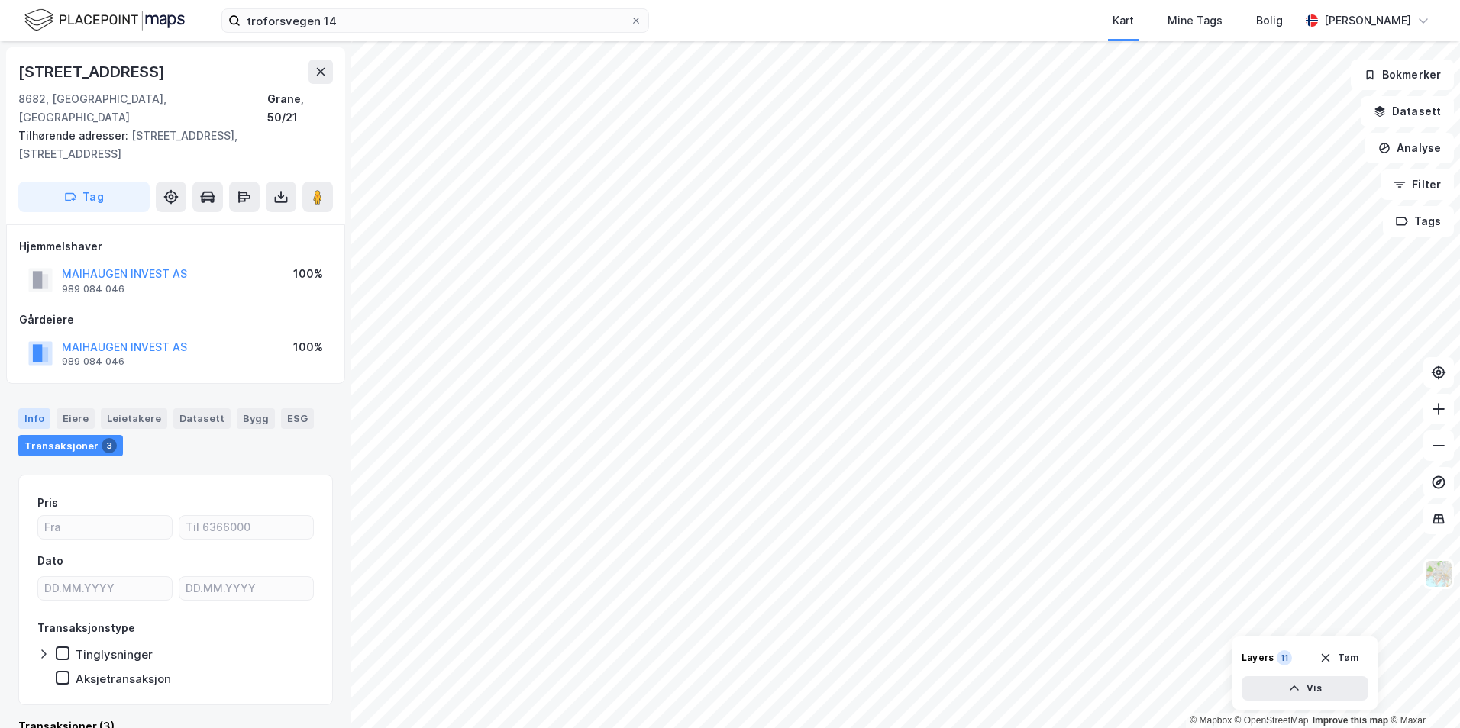
click at [29, 408] on div "Info" at bounding box center [34, 418] width 32 height 20
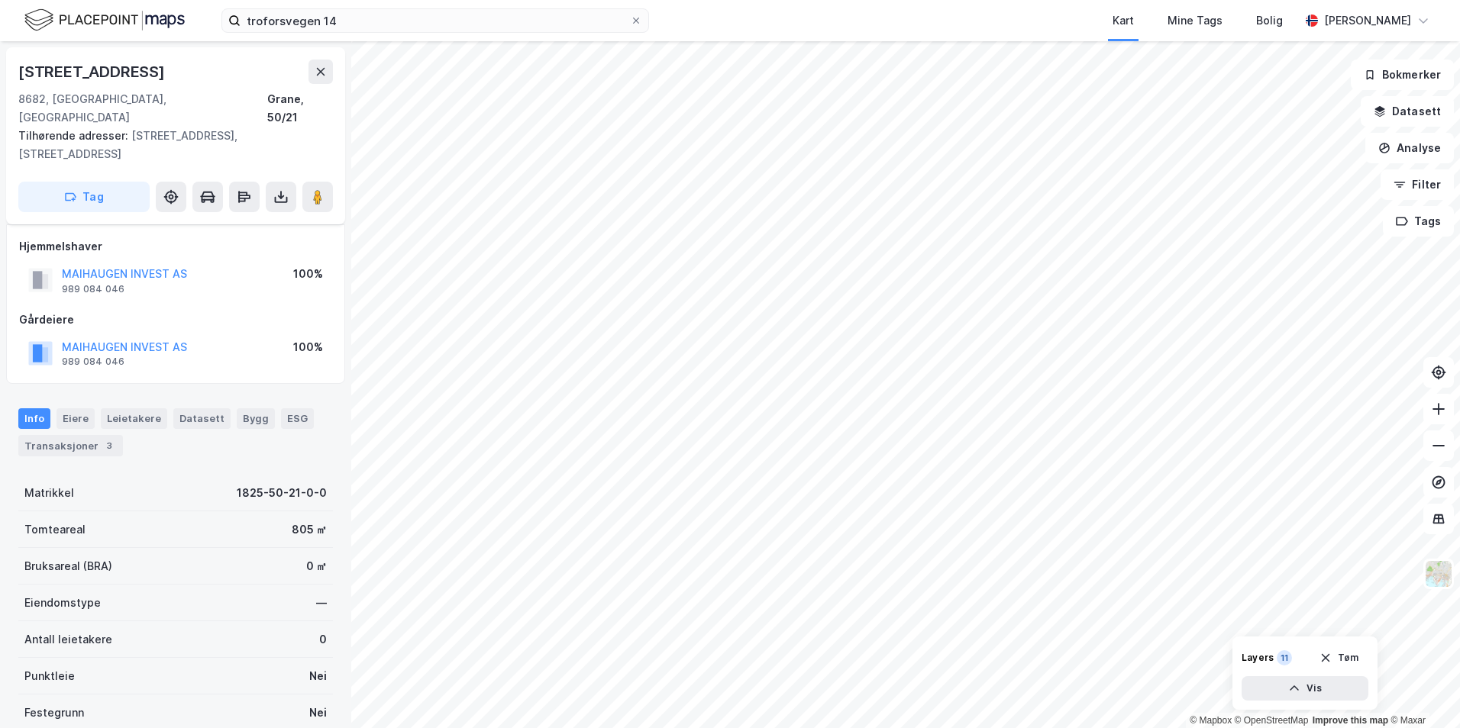
scroll to position [76, 0]
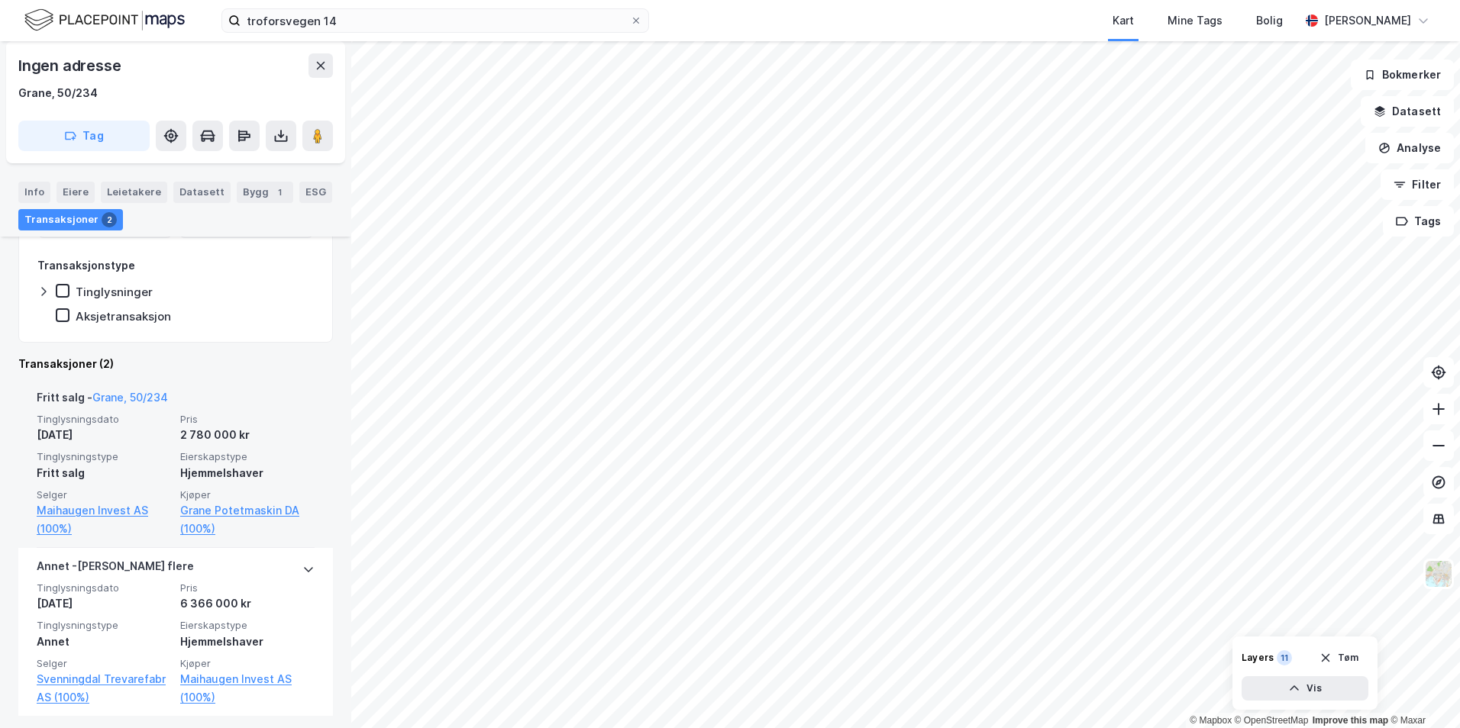
scroll to position [315, 0]
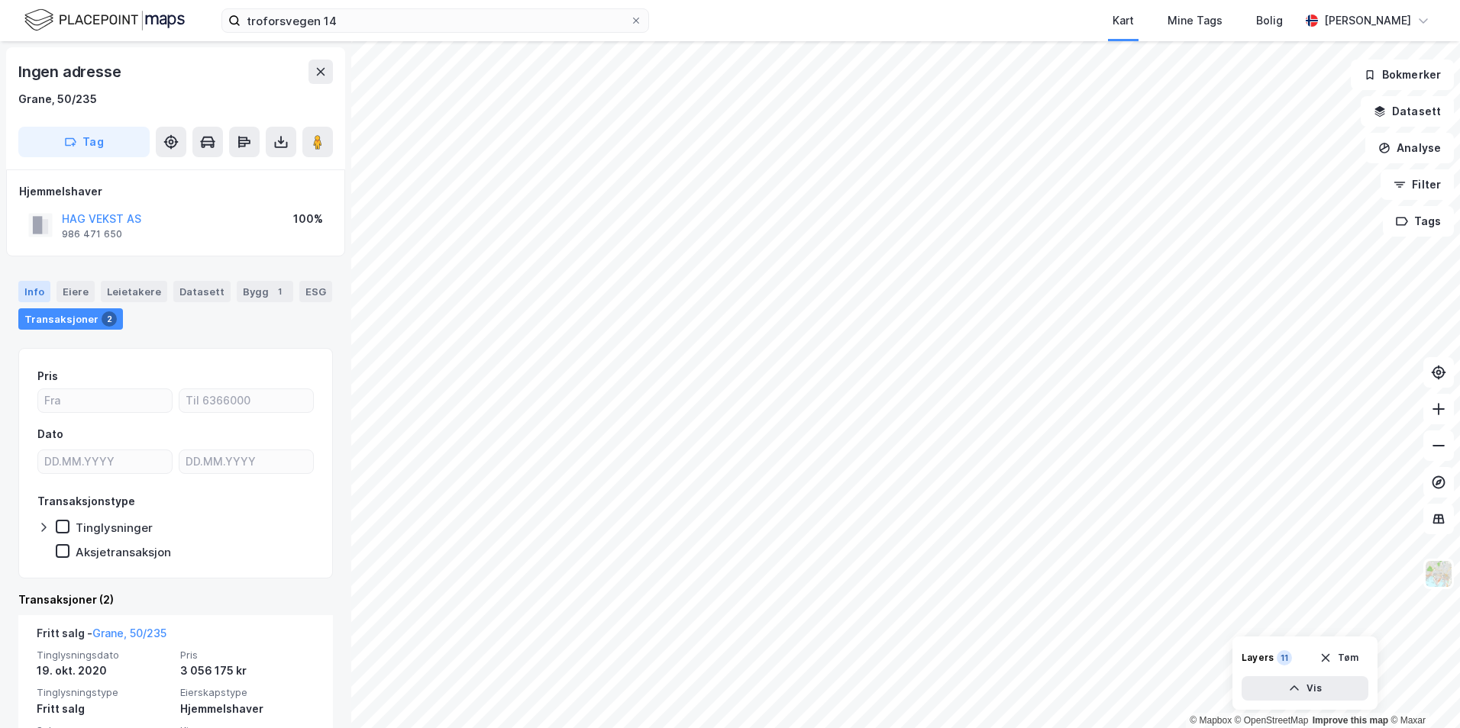
click at [33, 288] on div "Info" at bounding box center [34, 291] width 32 height 21
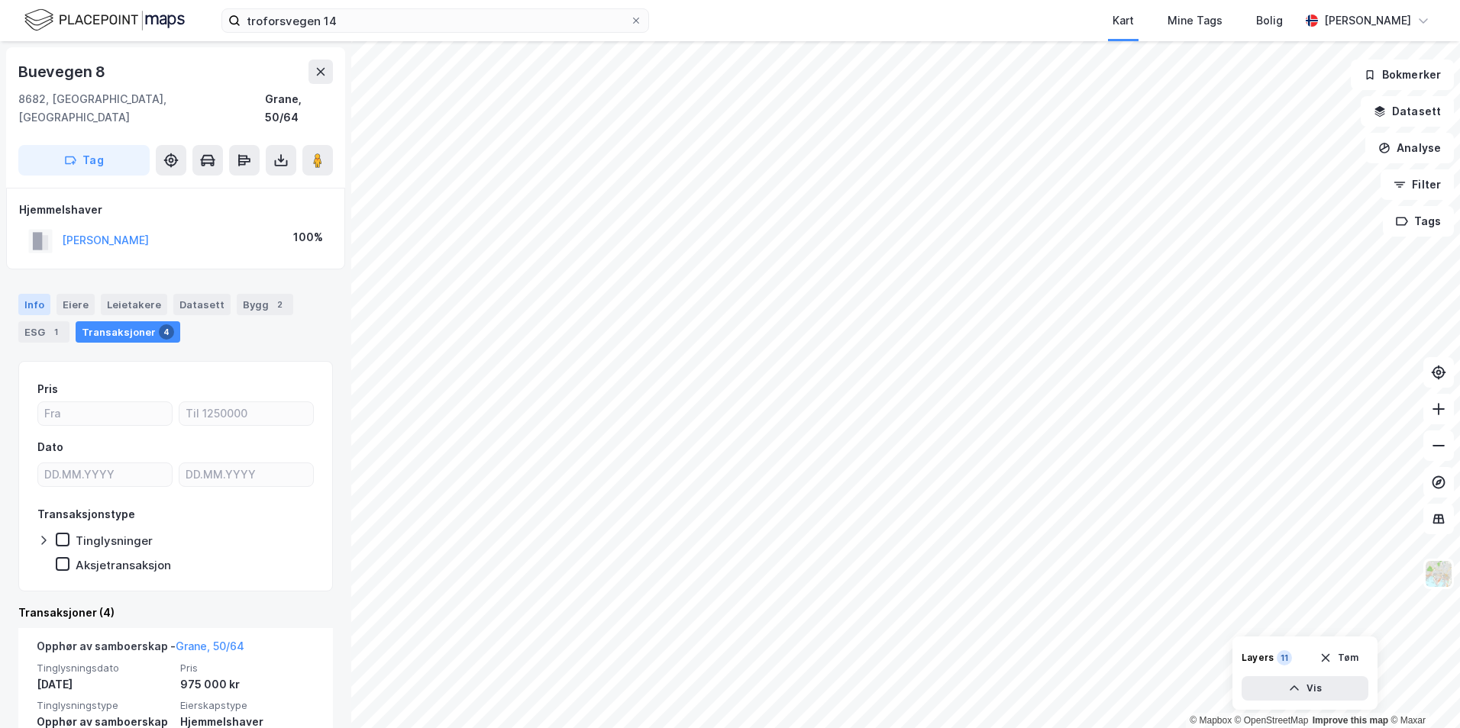
click at [34, 294] on div "Info" at bounding box center [34, 304] width 32 height 21
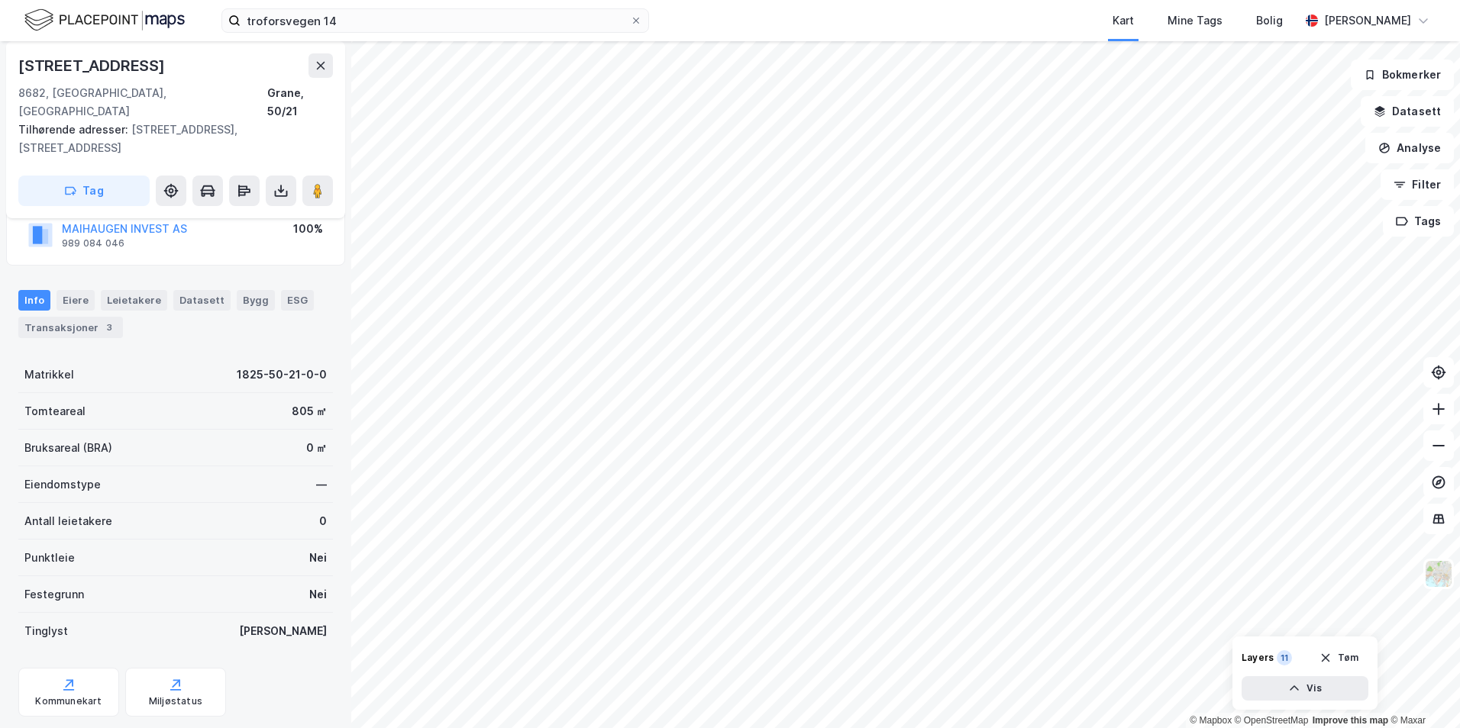
scroll to position [120, 0]
click at [87, 315] on div "Transaksjoner 3" at bounding box center [70, 325] width 105 height 21
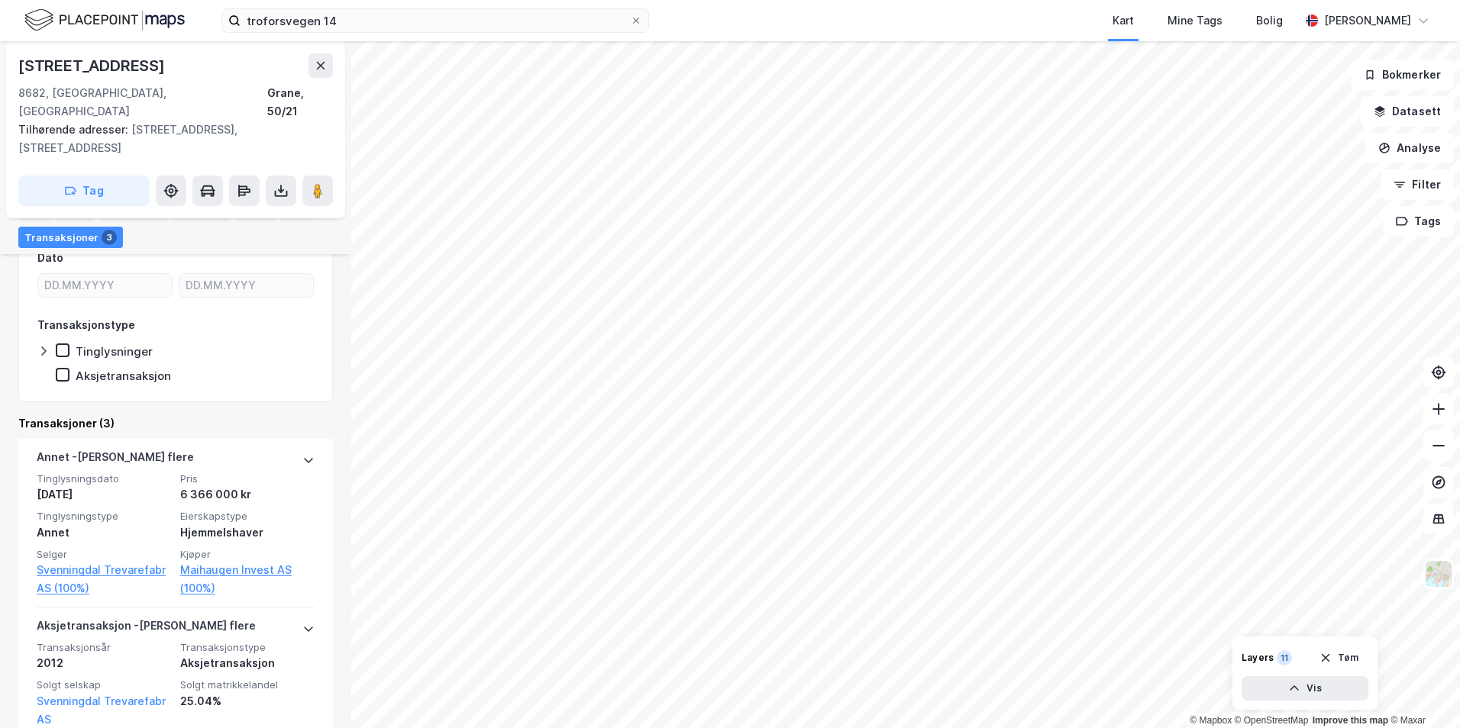
scroll to position [305, 0]
click at [36, 206] on div "Info" at bounding box center [34, 210] width 32 height 20
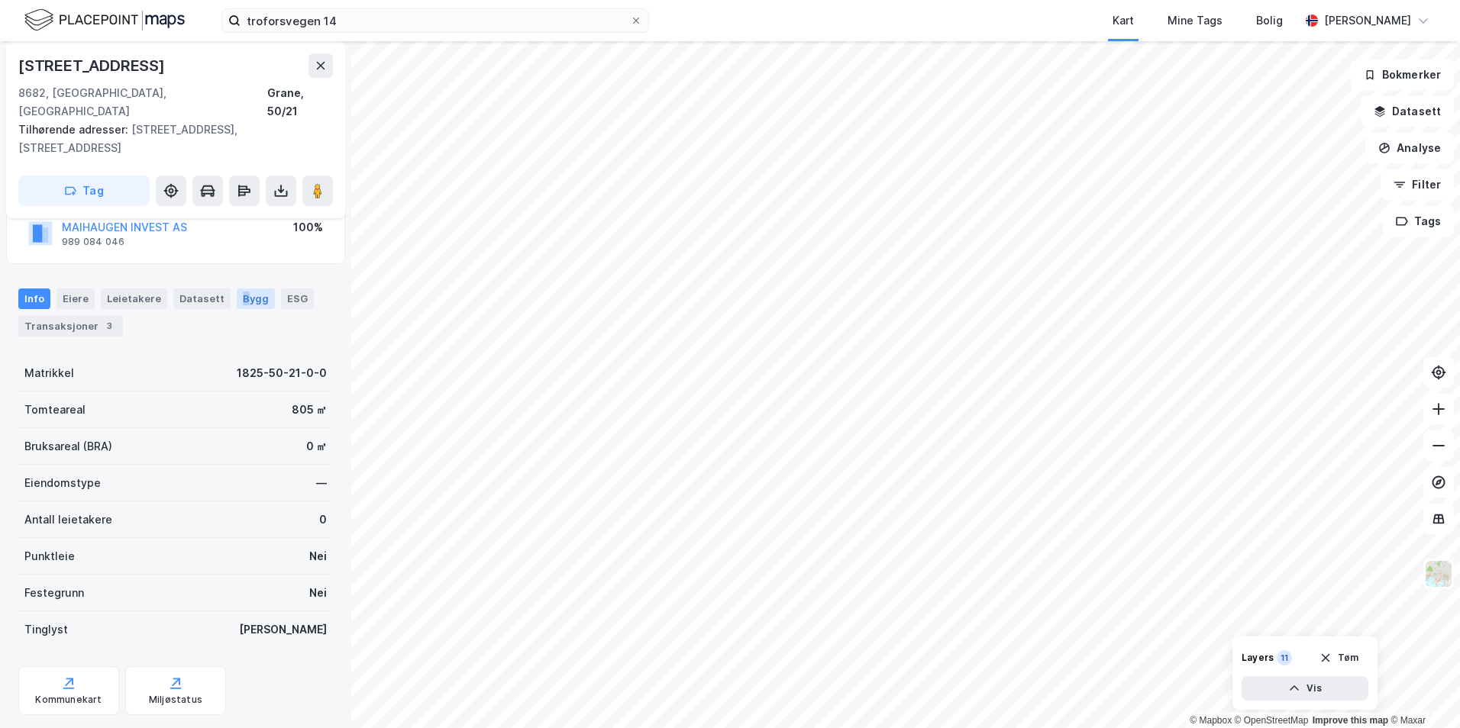
click at [237, 289] on div "Bygg" at bounding box center [256, 299] width 38 height 20
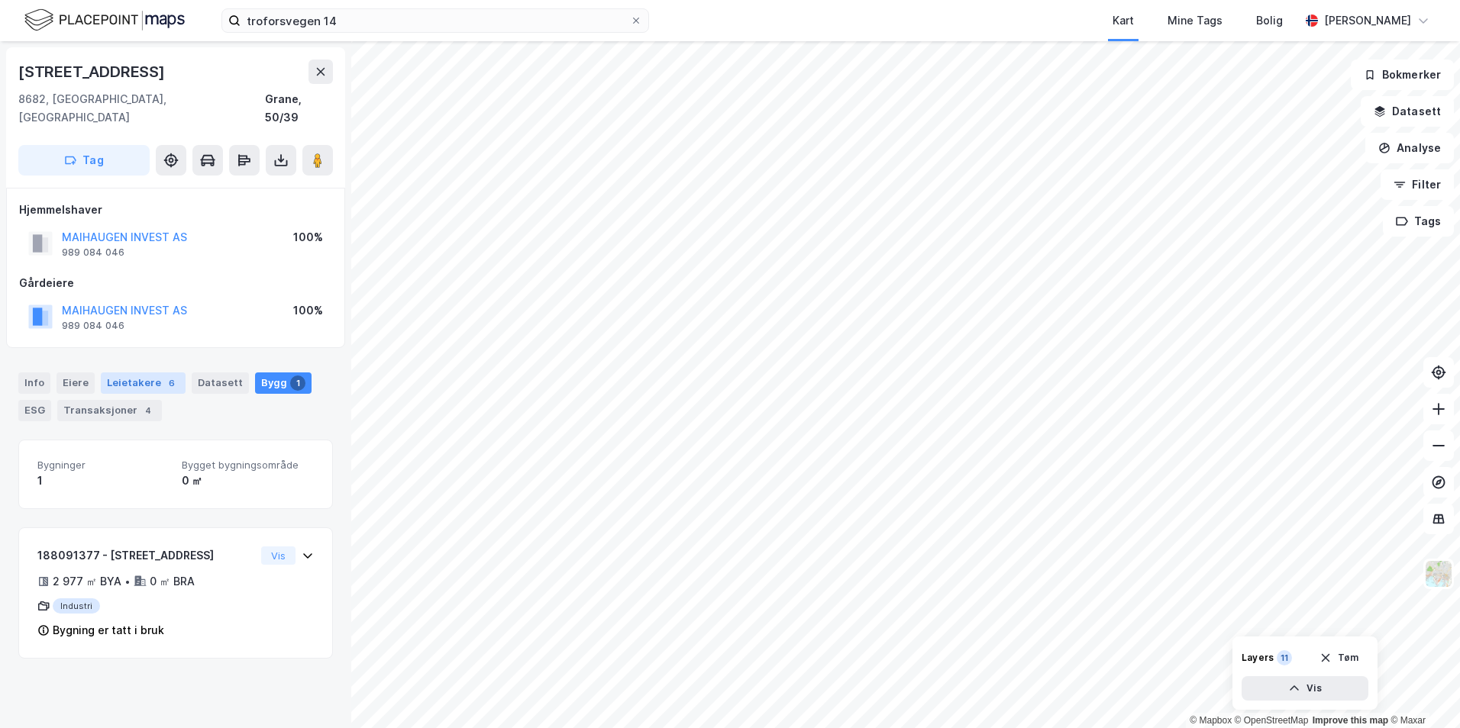
click at [150, 373] on div "Leietakere 6" at bounding box center [143, 383] width 85 height 21
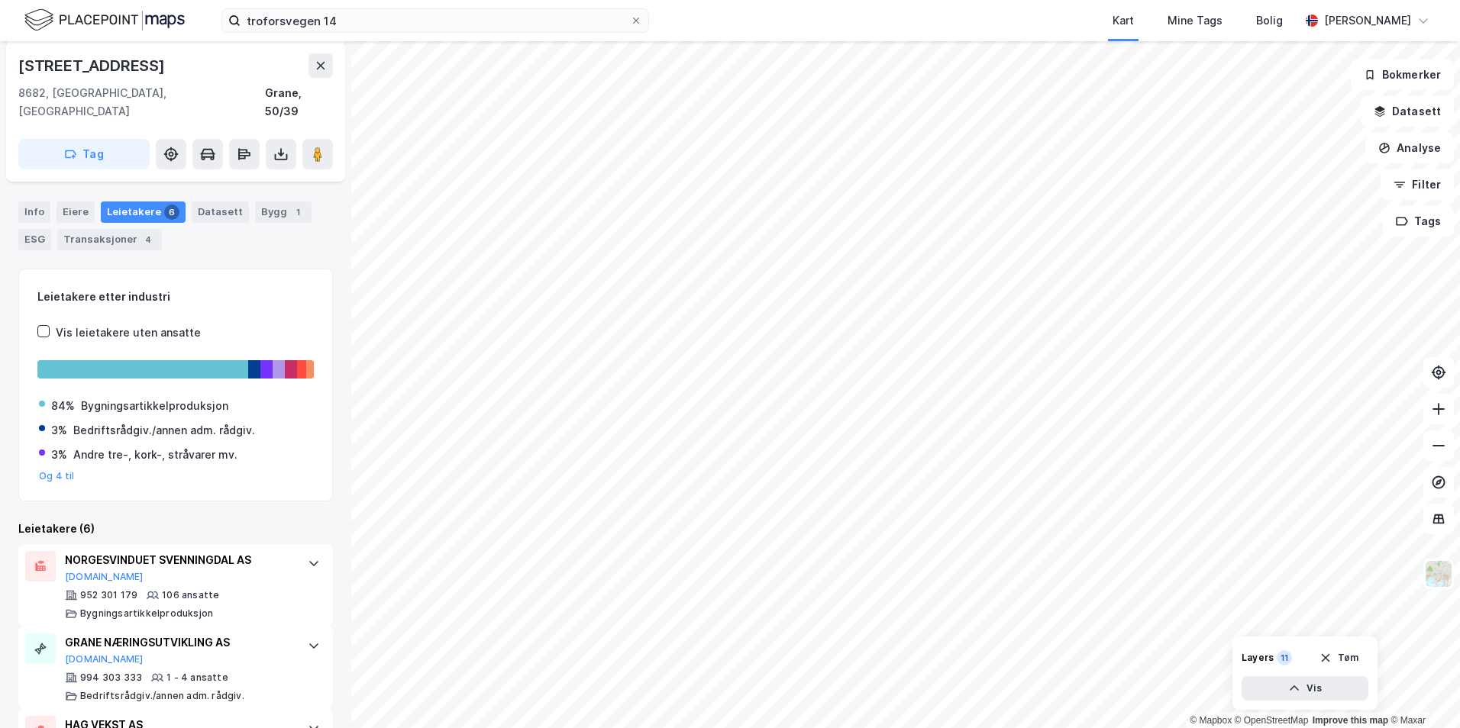
scroll to position [149, 0]
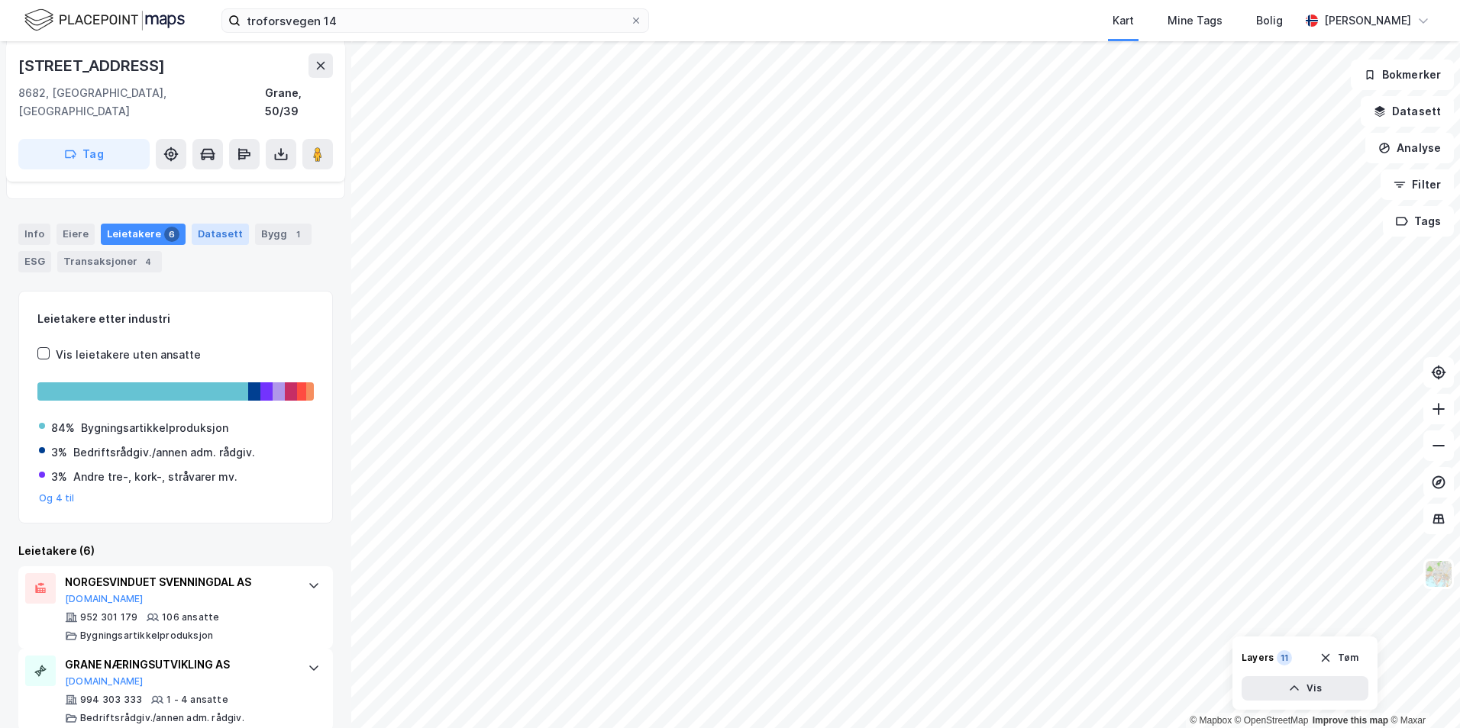
click at [206, 224] on div "Datasett" at bounding box center [220, 234] width 57 height 21
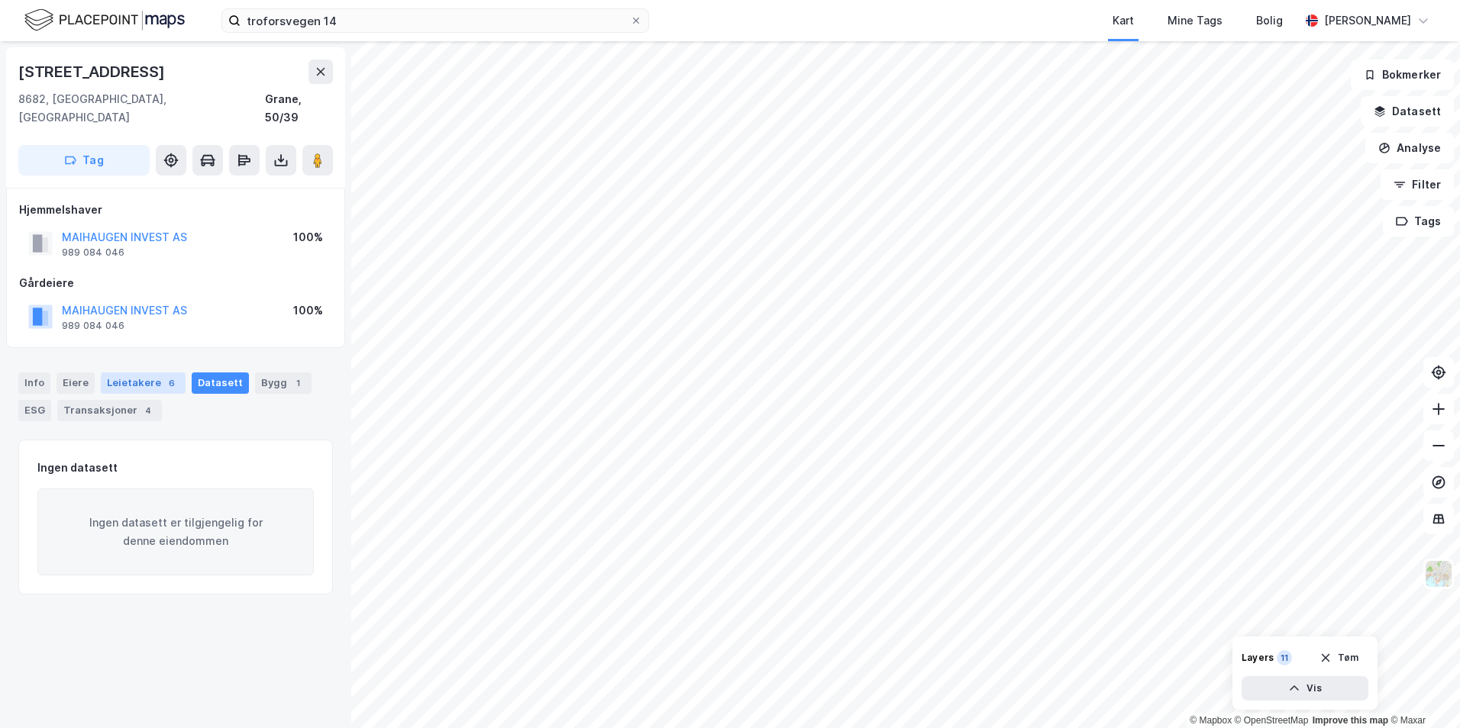
click at [137, 373] on div "Leietakere 6" at bounding box center [143, 383] width 85 height 21
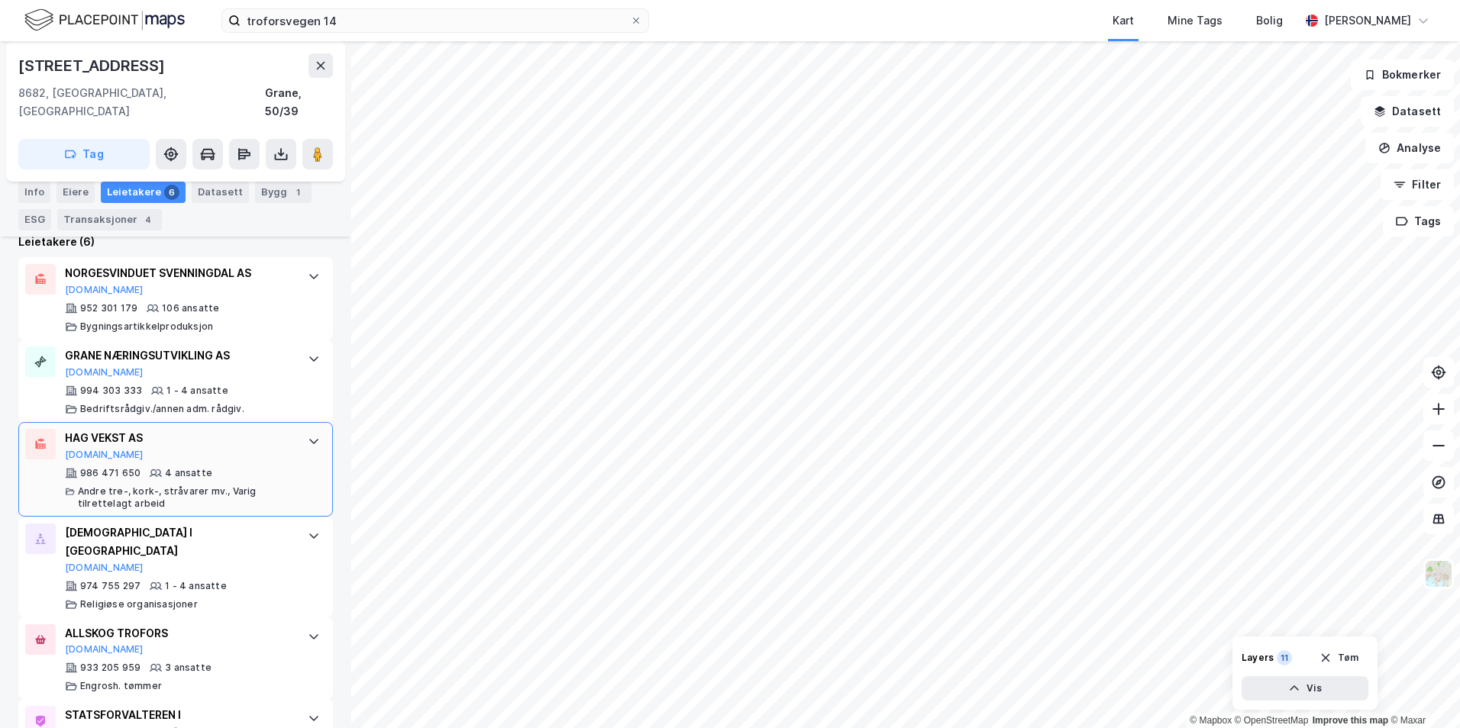
scroll to position [531, 0]
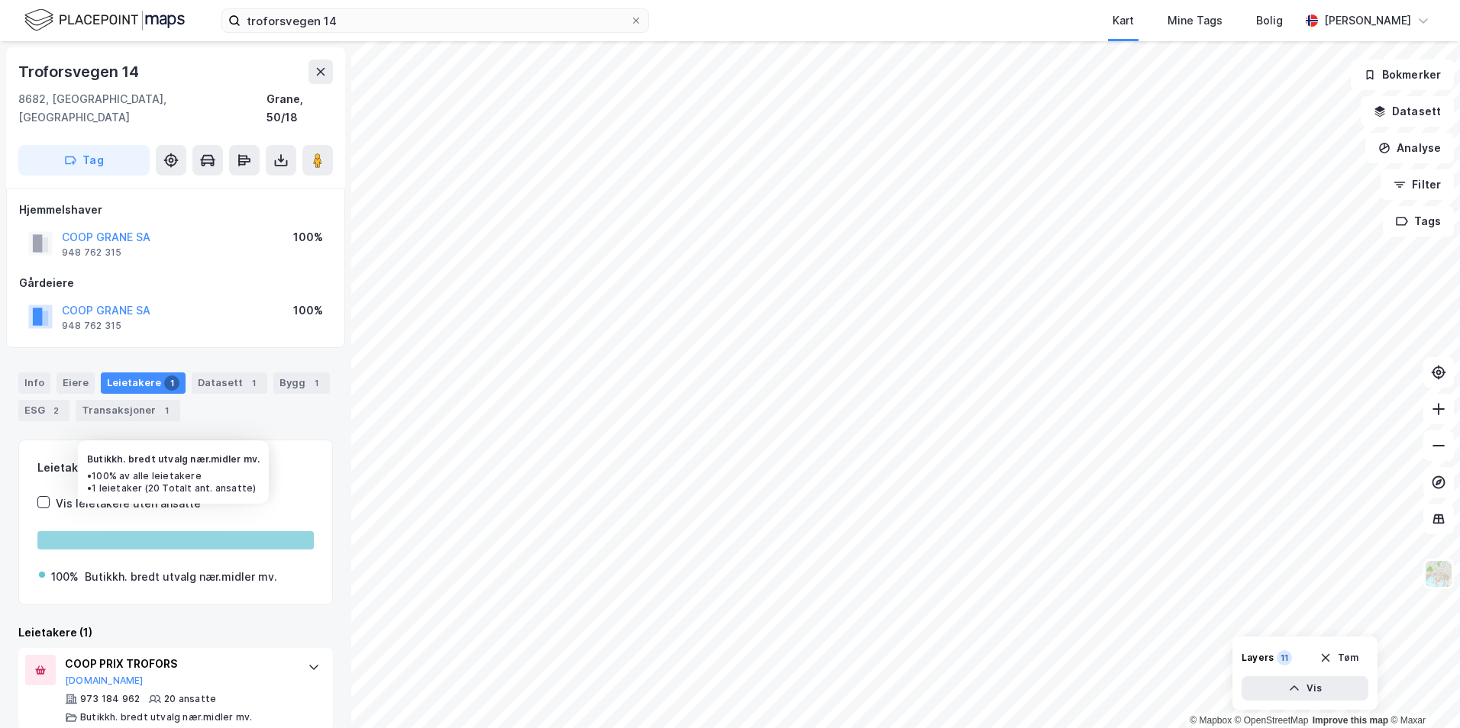
scroll to position [2, 0]
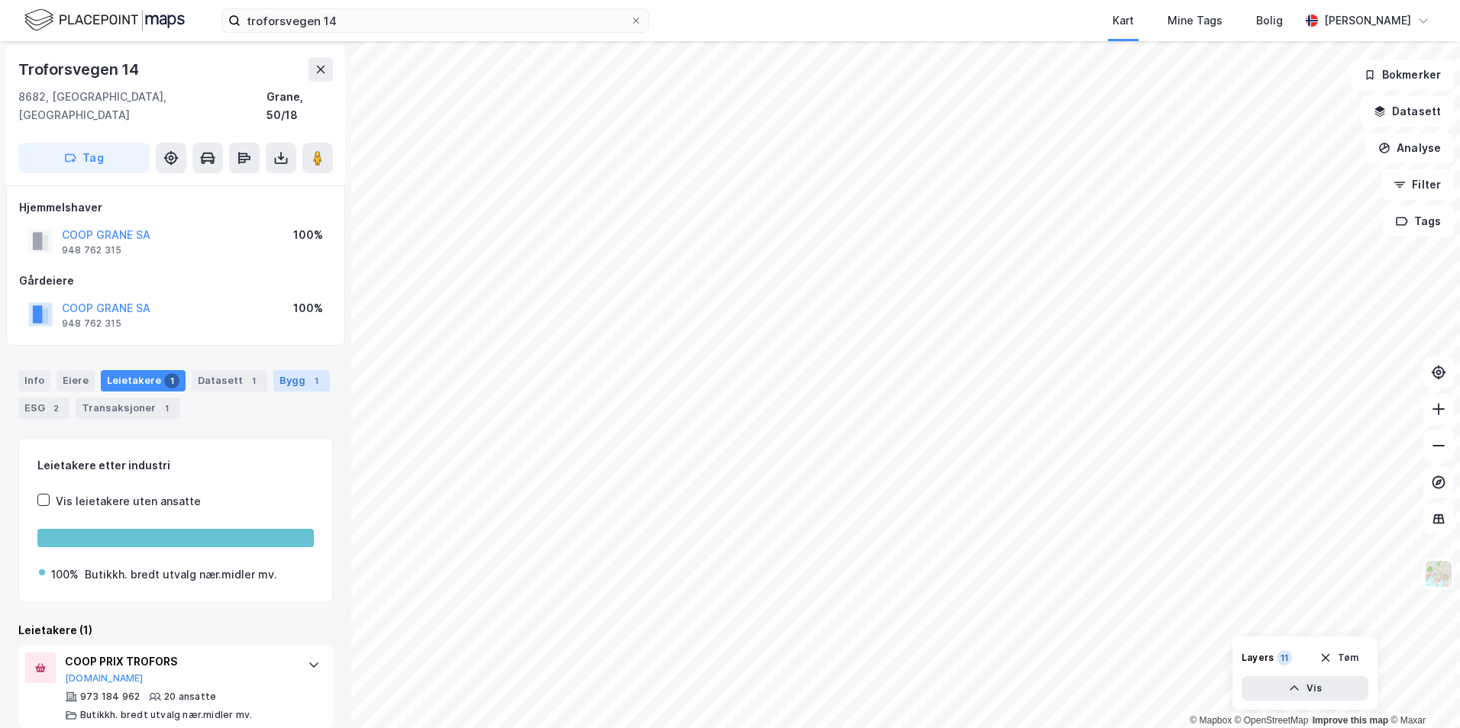
click at [295, 370] on div "Bygg 1" at bounding box center [301, 380] width 56 height 21
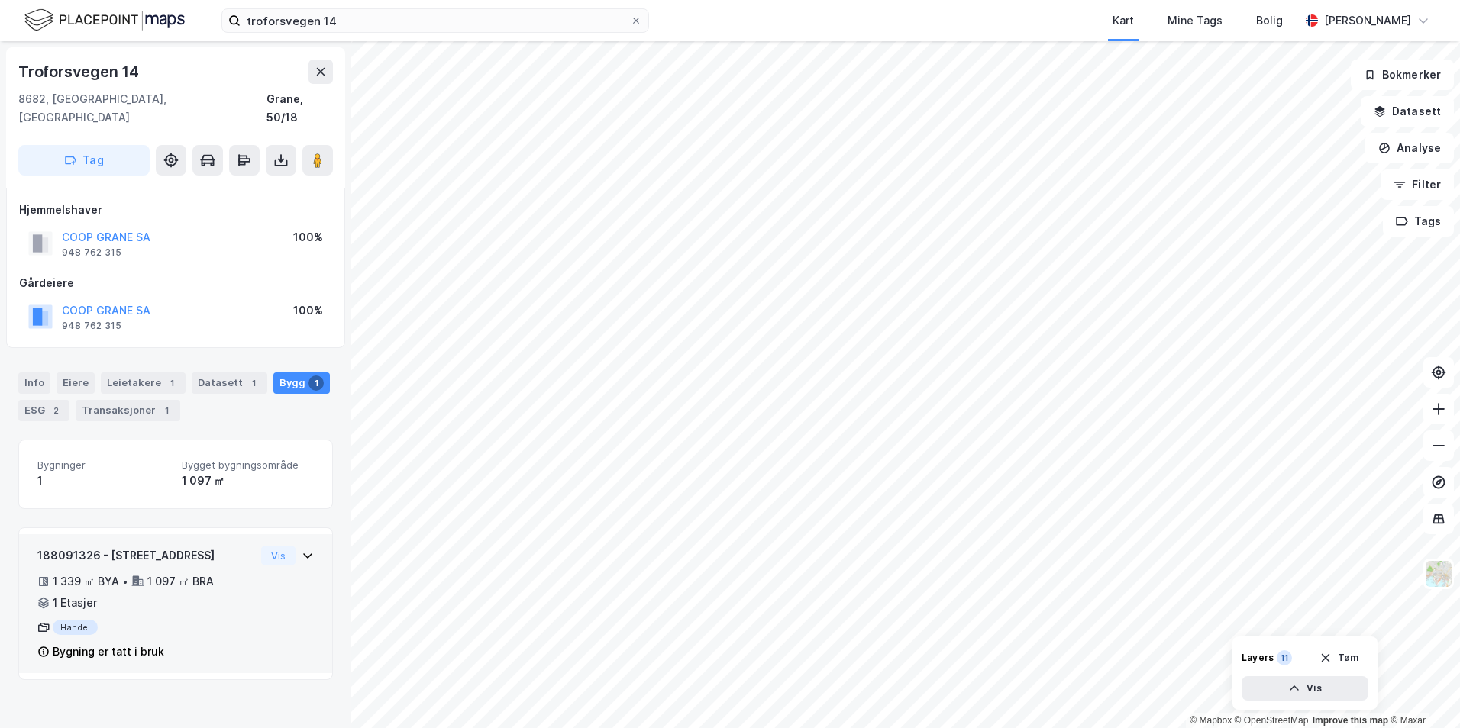
click at [283, 534] on div "188091326 - Troforsvegen 14 1 339 ㎡ BYA • 1 097 ㎡ BRA • 1 Etasjer Handel Bygnin…" at bounding box center [175, 603] width 313 height 139
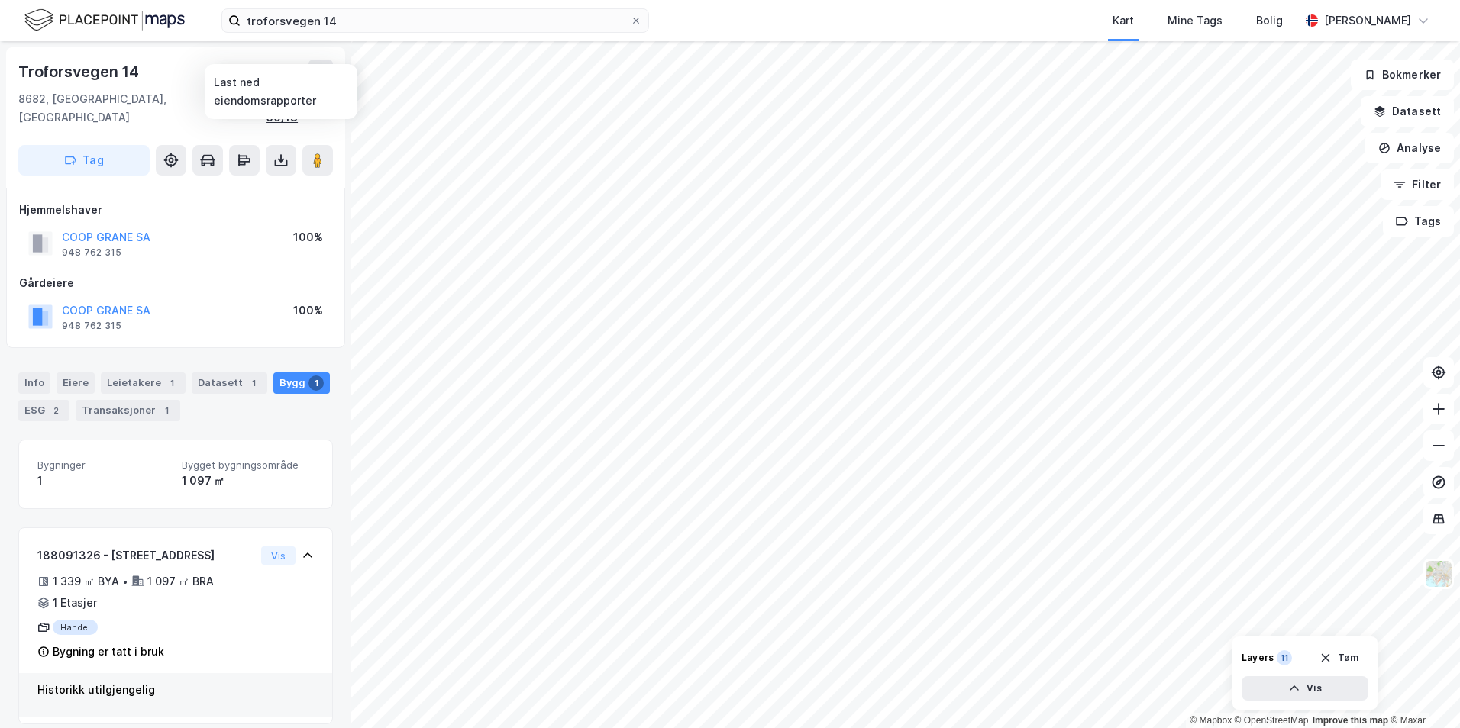
click at [272, 105] on div "Grane, 50/18" at bounding box center [299, 108] width 66 height 37
click at [276, 153] on icon at bounding box center [280, 160] width 15 height 15
click at [217, 209] on div "Last ned matrikkelrapport" at bounding box center [224, 215] width 126 height 12
